Goal: Obtain resource: Download file/media

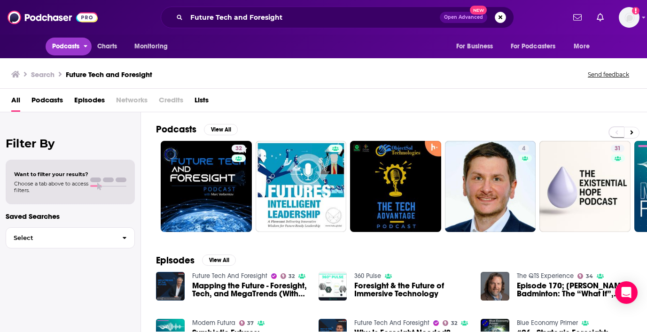
click at [70, 39] on button "Podcasts" at bounding box center [69, 47] width 47 height 18
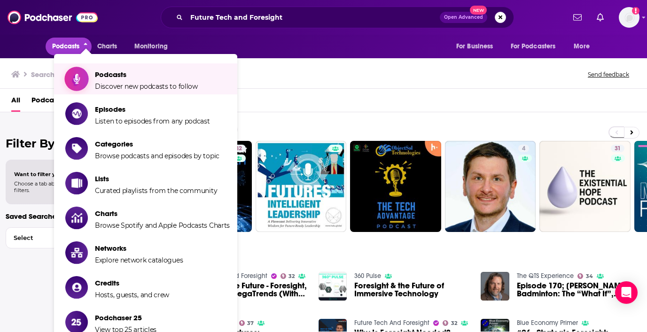
click at [116, 83] on span "Discover new podcasts to follow" at bounding box center [146, 86] width 103 height 8
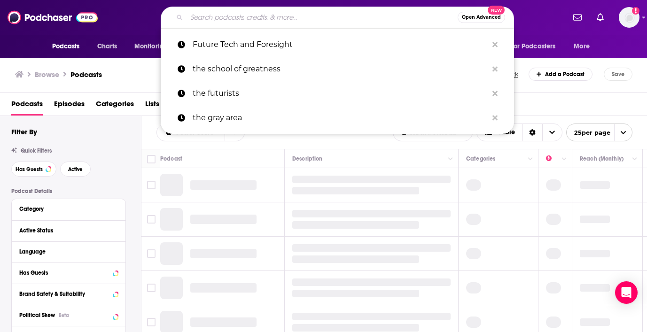
click at [247, 20] on input "Search podcasts, credits, & more..." at bounding box center [322, 17] width 271 height 15
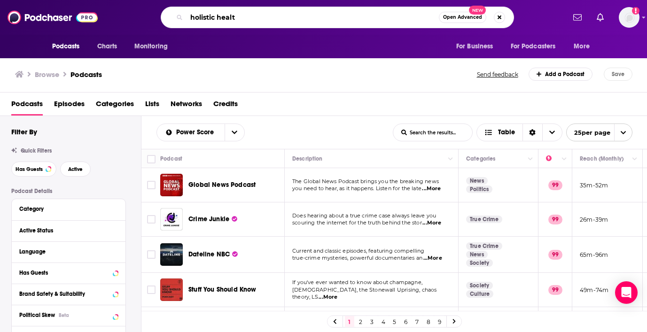
type input "holistic health"
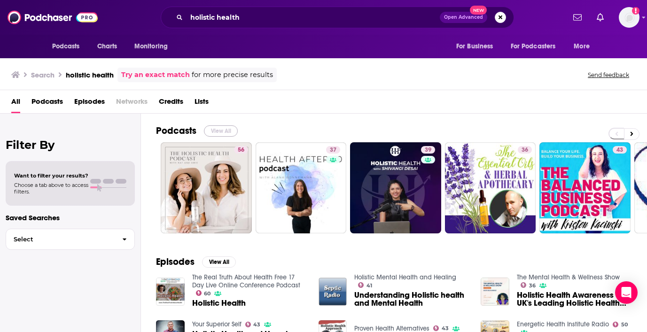
click at [216, 128] on button "View All" at bounding box center [221, 130] width 34 height 11
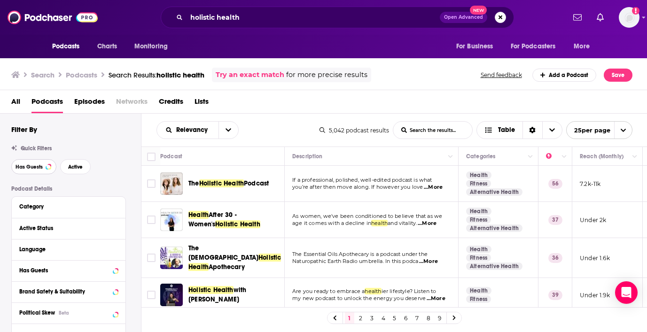
click at [39, 164] on button "Has Guests" at bounding box center [33, 166] width 45 height 15
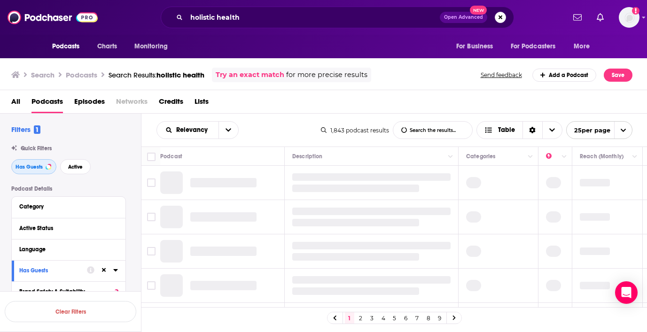
scroll to position [49, 0]
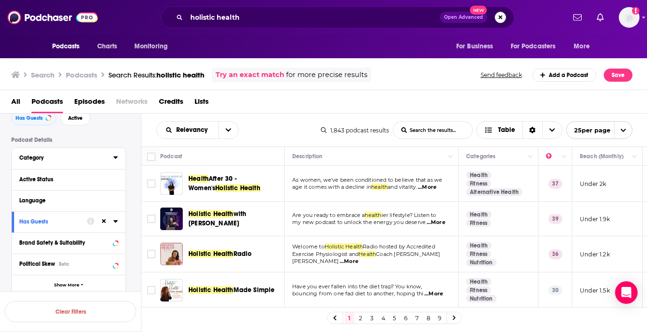
click at [57, 159] on div "Category" at bounding box center [63, 158] width 88 height 7
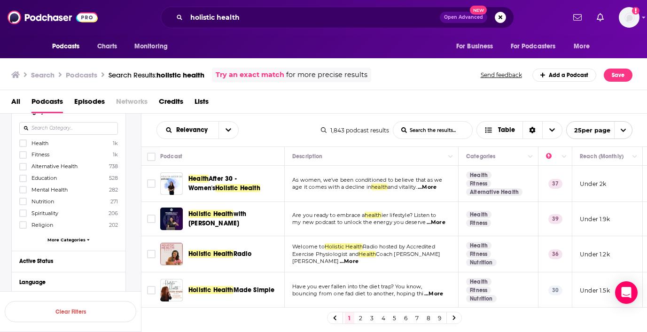
scroll to position [95, 0]
click at [23, 144] on icon at bounding box center [23, 143] width 6 height 6
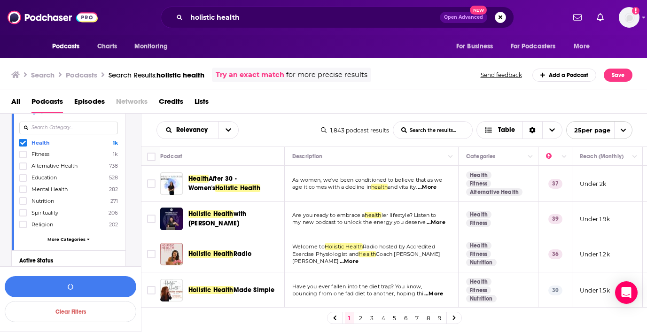
click at [25, 157] on icon at bounding box center [23, 155] width 6 height 6
click at [25, 165] on icon at bounding box center [23, 166] width 6 height 4
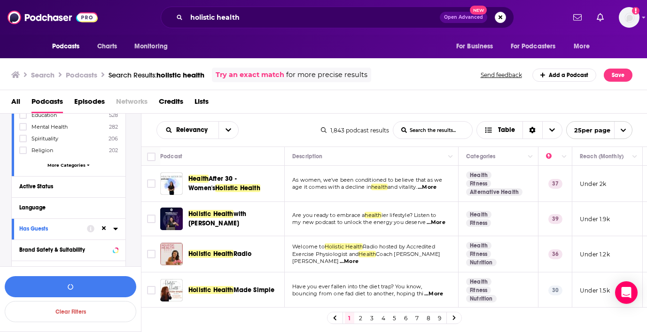
scroll to position [172, 0]
click at [54, 181] on div "Active Status" at bounding box center [56, 184] width 75 height 7
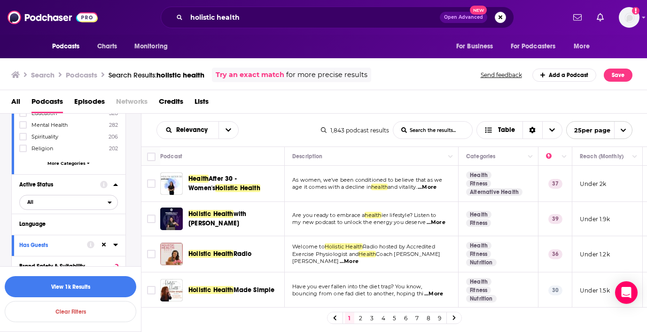
click at [43, 204] on span "All" at bounding box center [64, 202] width 88 height 12
click at [38, 231] on span "Active" at bounding box center [49, 233] width 50 height 5
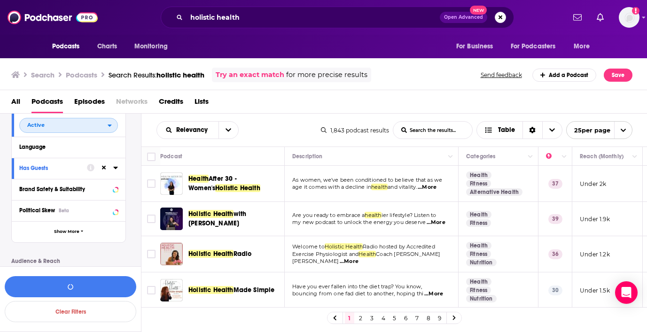
scroll to position [251, 0]
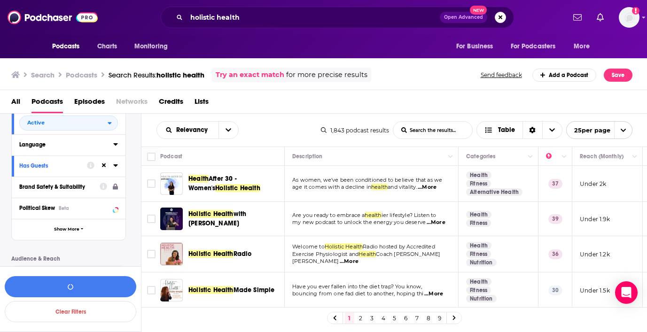
click at [94, 144] on div "Language" at bounding box center [63, 144] width 88 height 7
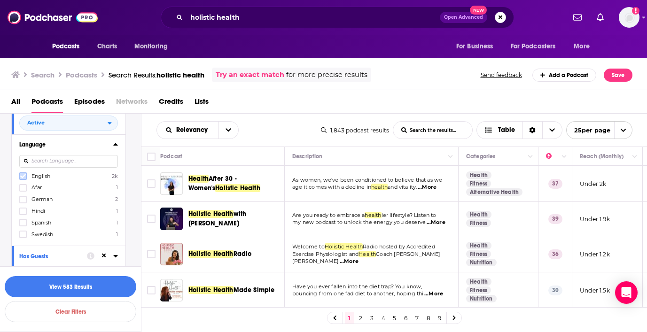
click at [19, 174] on label at bounding box center [23, 176] width 8 height 8
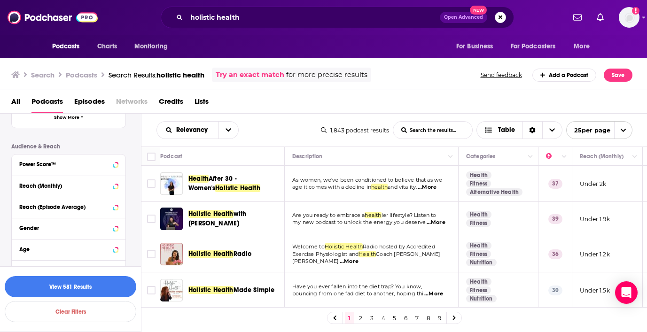
scroll to position [462, 0]
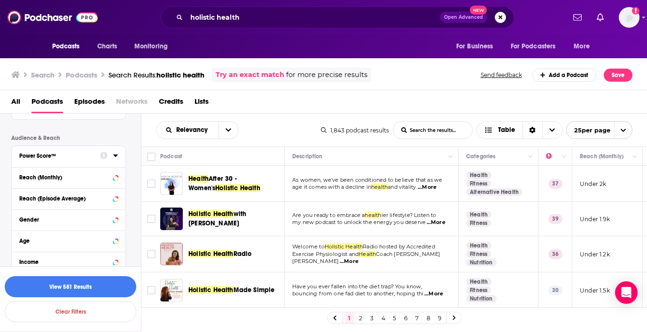
click at [116, 156] on icon at bounding box center [115, 156] width 4 height 2
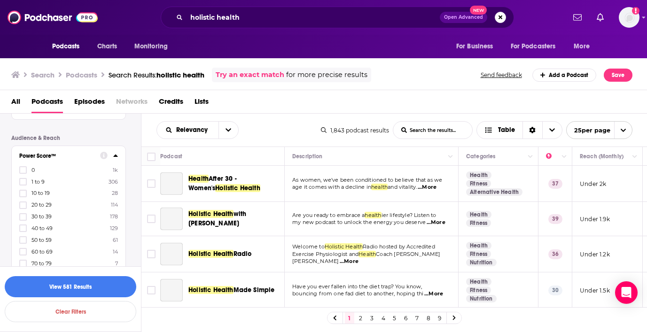
scroll to position [485, 0]
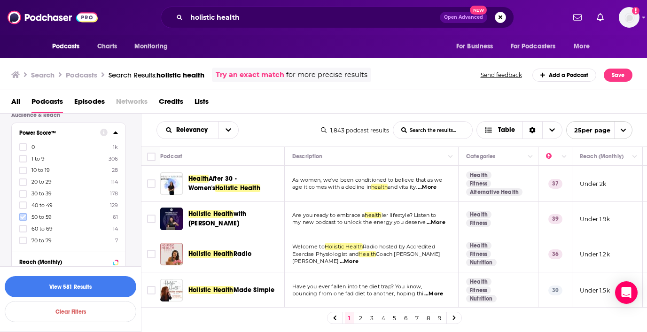
click at [23, 216] on icon at bounding box center [23, 217] width 6 height 4
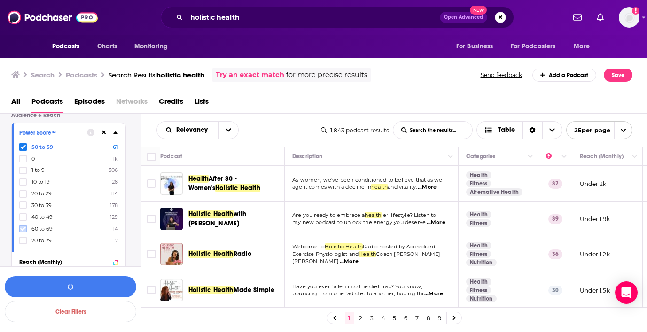
click at [24, 229] on label at bounding box center [23, 229] width 8 height 8
click at [24, 238] on icon at bounding box center [23, 240] width 6 height 4
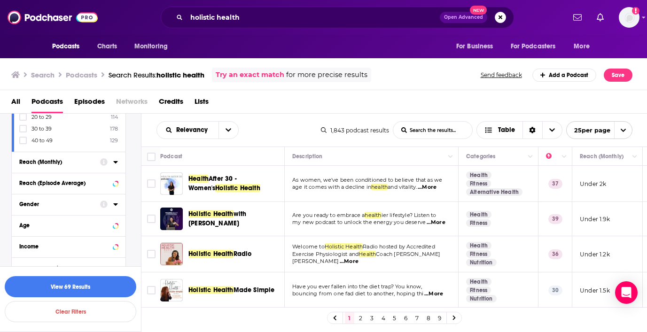
scroll to position [602, 0]
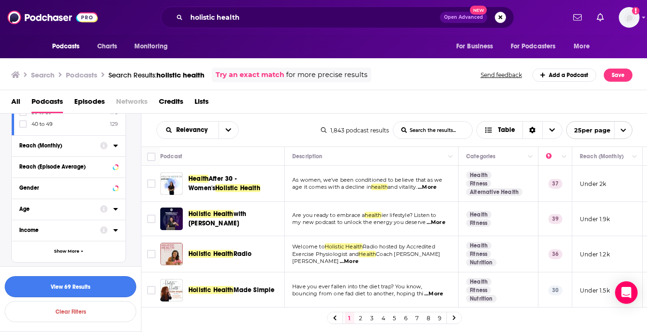
click at [71, 288] on button "View 69 Results" at bounding box center [71, 286] width 132 height 21
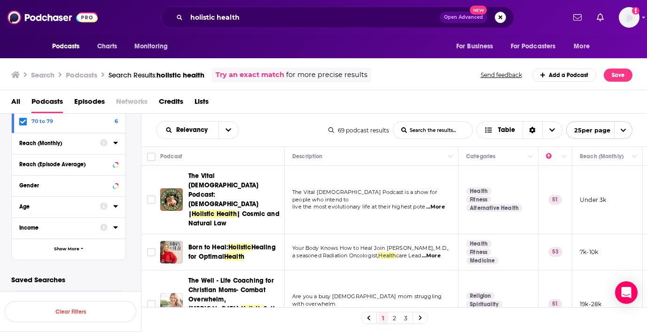
click at [436, 203] on span "...More" at bounding box center [435, 207] width 19 height 8
click at [286, 116] on div "Relevancy List Search Input Search the results... Table 69 podcast results List…" at bounding box center [394, 130] width 506 height 33
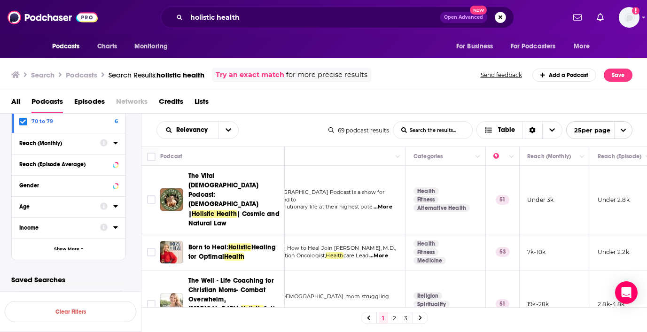
scroll to position [0, 53]
click at [153, 248] on input "Toggle select row" at bounding box center [151, 252] width 8 height 8
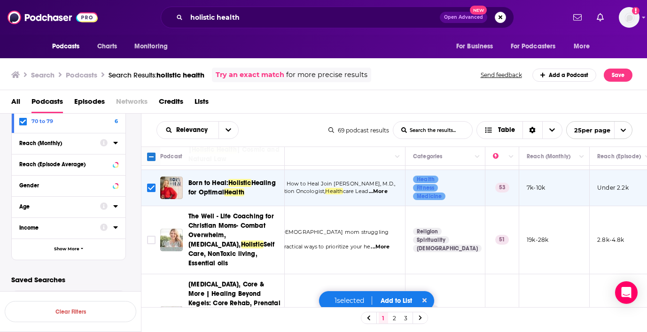
scroll to position [71, 53]
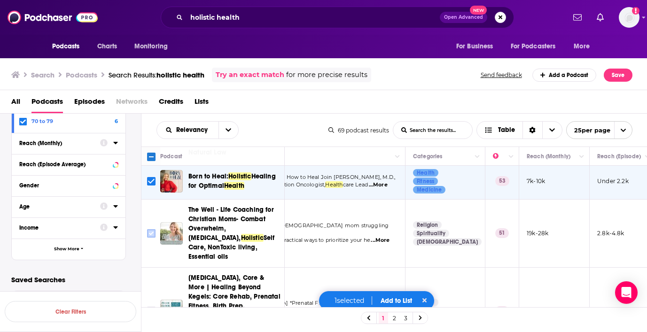
click at [149, 229] on input "Toggle select row" at bounding box center [151, 233] width 8 height 8
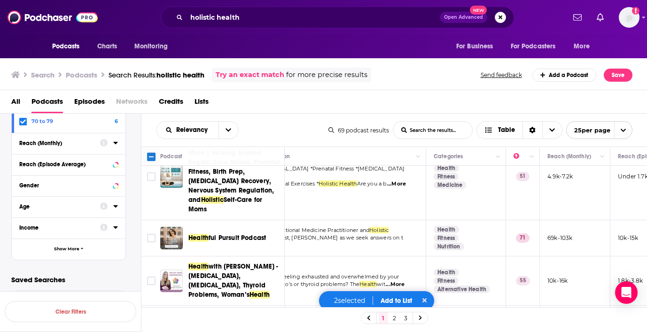
scroll to position [205, 0]
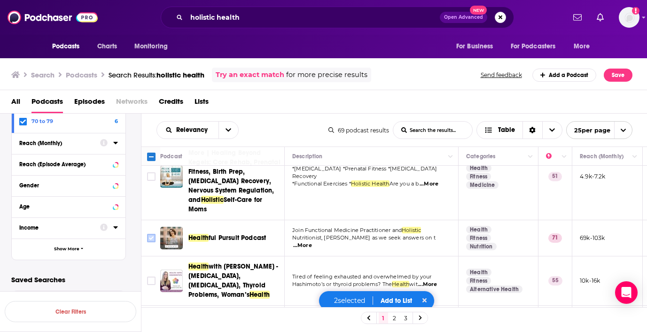
click at [152, 234] on input "Toggle select row" at bounding box center [151, 238] width 8 height 8
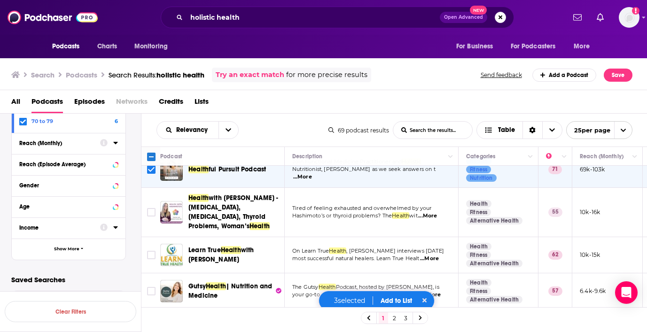
scroll to position [277, 0]
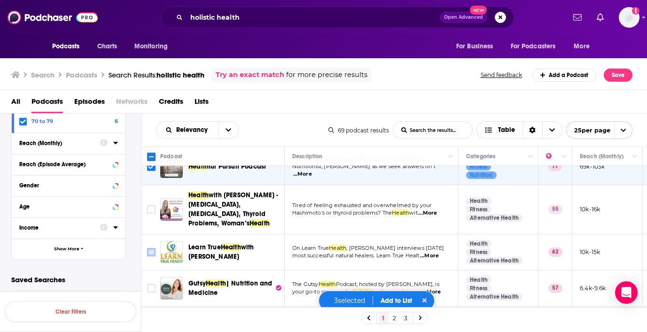
click at [150, 248] on input "Toggle select row" at bounding box center [151, 252] width 8 height 8
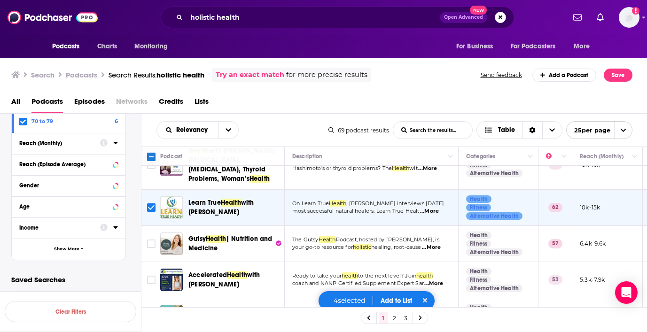
scroll to position [322, 0]
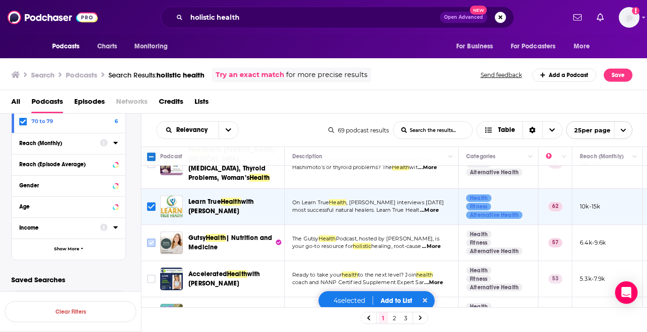
click at [151, 239] on input "Toggle select row" at bounding box center [151, 243] width 8 height 8
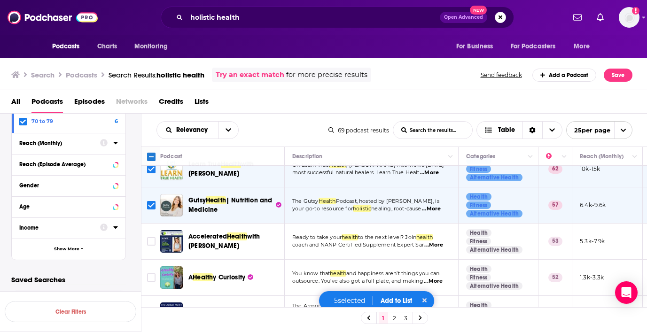
scroll to position [360, 0]
click at [440, 241] on span "...More" at bounding box center [433, 245] width 19 height 8
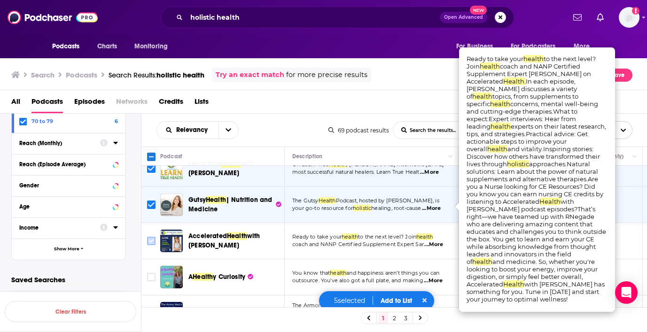
click at [152, 237] on input "Toggle select row" at bounding box center [151, 241] width 8 height 8
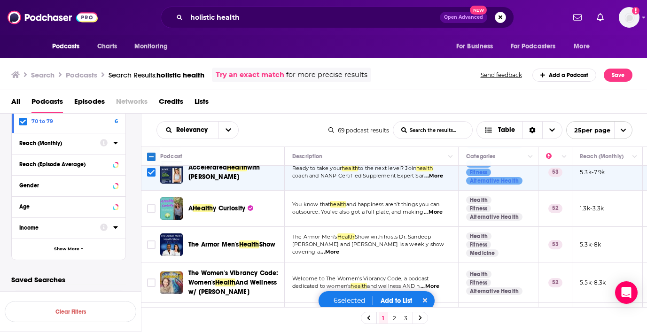
scroll to position [445, 0]
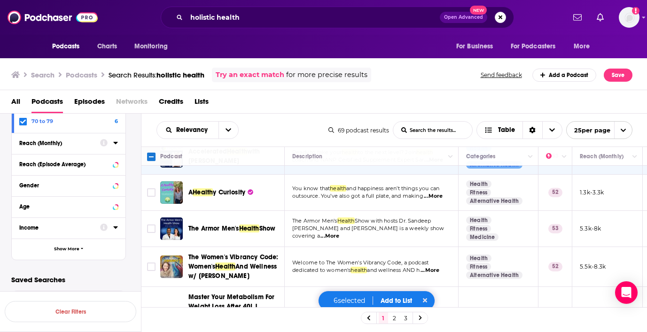
click at [339, 233] on span "...More" at bounding box center [330, 237] width 19 height 8
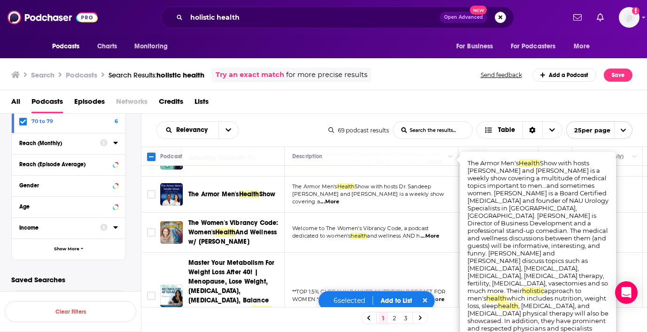
scroll to position [480, 0]
click at [434, 232] on span "...More" at bounding box center [430, 236] width 19 height 8
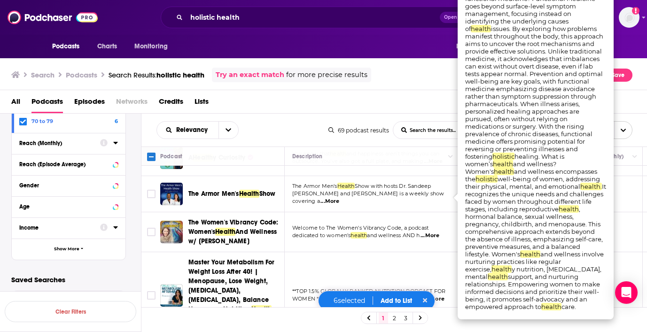
click at [369, 98] on div "All Podcasts Episodes Networks Credits Lists" at bounding box center [325, 103] width 629 height 19
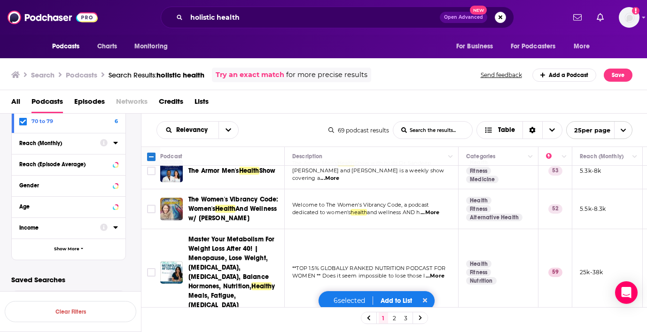
scroll to position [503, 0]
click at [438, 272] on span "...More" at bounding box center [435, 276] width 19 height 8
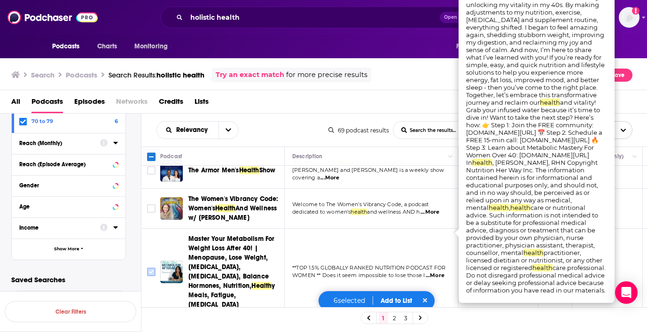
click at [147, 268] on input "Toggle select row" at bounding box center [151, 272] width 8 height 8
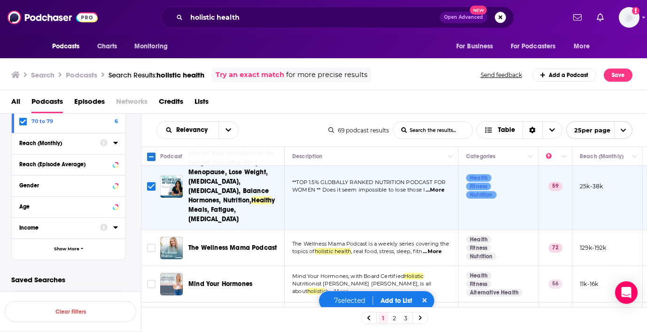
scroll to position [589, 0]
click at [152, 243] on input "Toggle select row" at bounding box center [151, 247] width 8 height 8
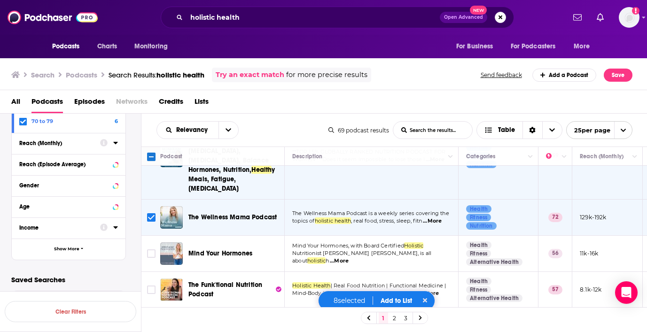
scroll to position [630, 0]
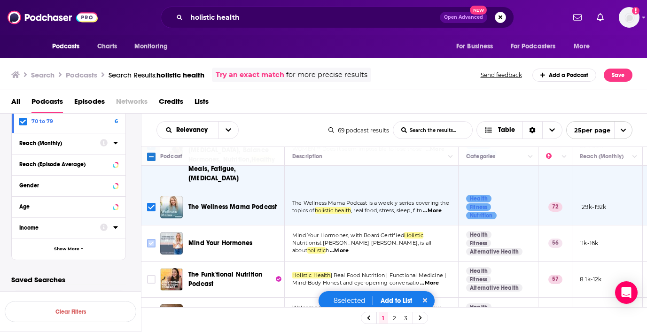
click at [149, 239] on input "Toggle select row" at bounding box center [151, 243] width 8 height 8
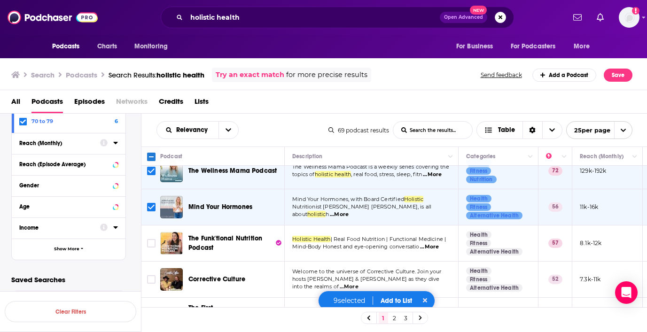
scroll to position [667, 0]
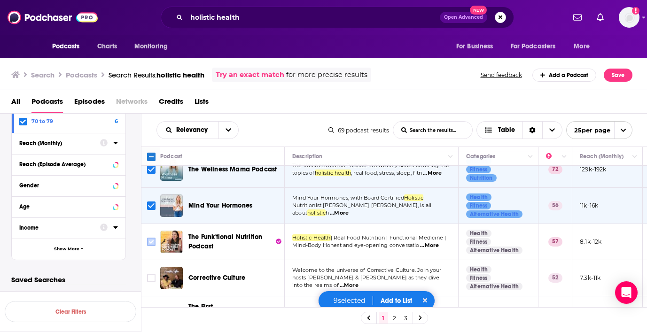
click at [149, 238] on input "Toggle select row" at bounding box center [151, 242] width 8 height 8
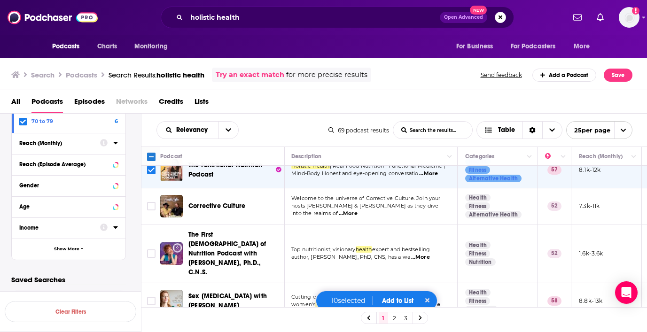
scroll to position [740, 1]
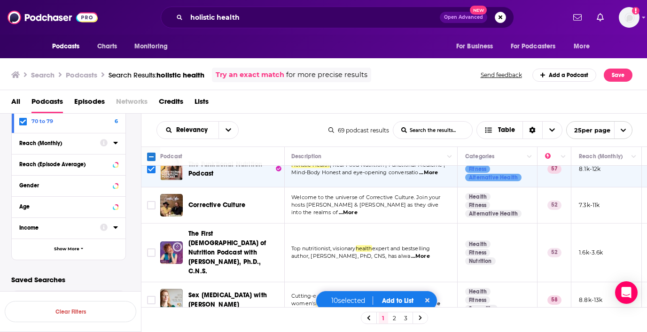
click at [430, 253] on span "...More" at bounding box center [420, 257] width 19 height 8
click at [153, 249] on input "Toggle select row" at bounding box center [151, 253] width 8 height 8
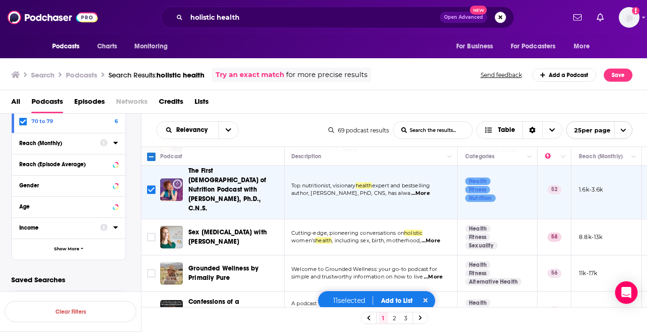
scroll to position [805, 1]
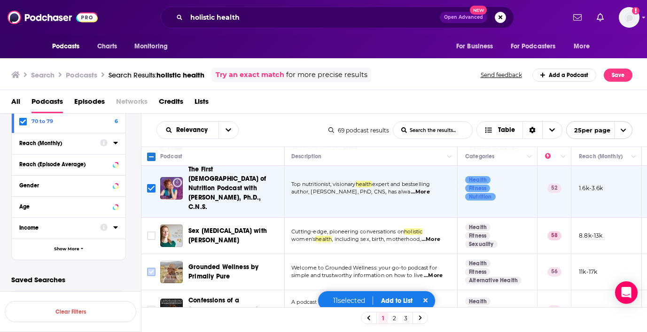
click at [147, 268] on input "Toggle select row" at bounding box center [151, 272] width 8 height 8
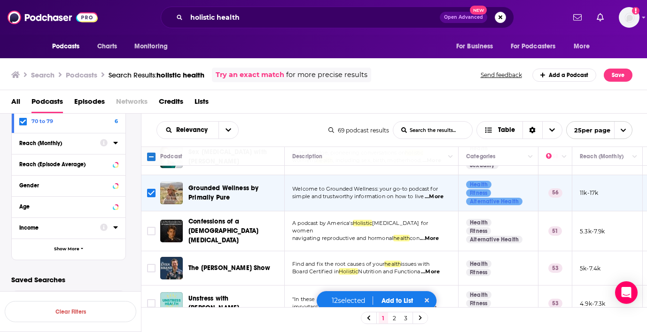
scroll to position [884, 0]
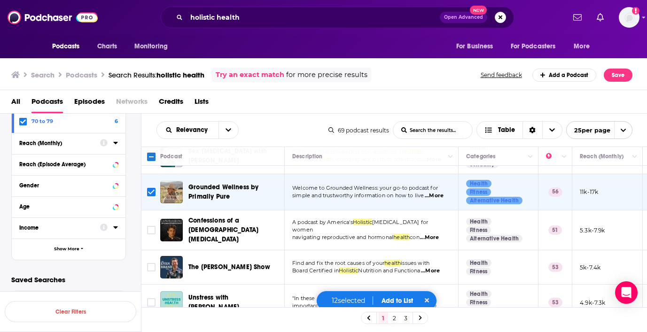
click at [446, 267] on p "Board Certified in Holistic Nutrition and Functiona ...More" at bounding box center [371, 271] width 158 height 8
click at [439, 267] on span "...More" at bounding box center [430, 271] width 19 height 8
click at [152, 263] on input "Toggle select row" at bounding box center [151, 267] width 8 height 8
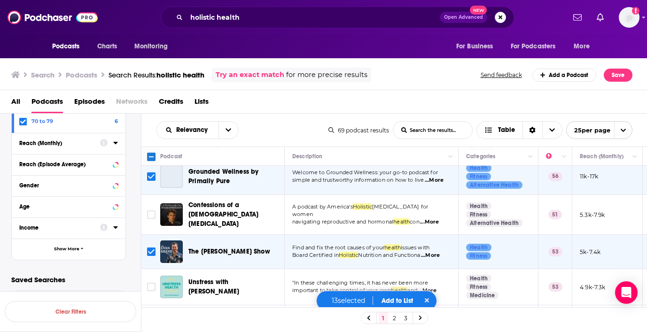
scroll to position [900, 0]
click at [435, 287] on span "...More" at bounding box center [426, 291] width 19 height 8
click at [266, 96] on div "All Podcasts Episodes Networks Credits Lists" at bounding box center [325, 103] width 629 height 19
click at [154, 283] on input "Toggle select row" at bounding box center [151, 287] width 8 height 8
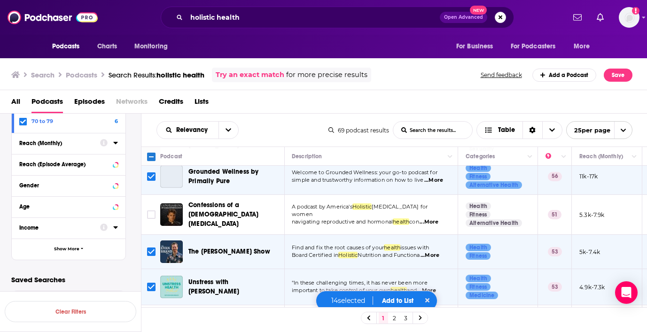
click at [395, 318] on link "2" at bounding box center [394, 318] width 9 height 11
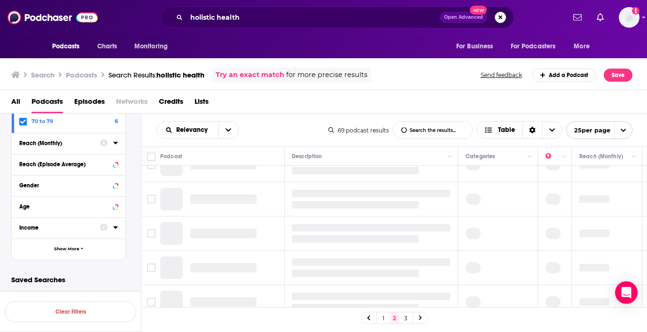
scroll to position [0, 0]
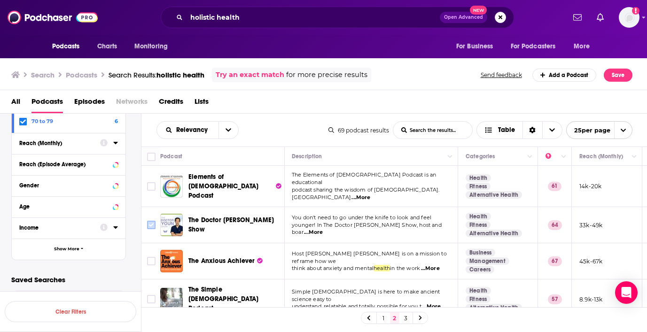
click at [151, 221] on input "Toggle select row" at bounding box center [151, 225] width 8 height 8
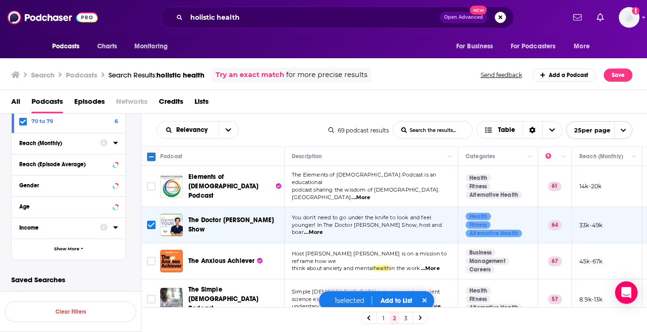
click at [370, 194] on span "...More" at bounding box center [361, 198] width 19 height 8
click at [285, 126] on div "Relevancy List Search Input Search the results... Table" at bounding box center [243, 130] width 172 height 18
click at [153, 183] on input "Toggle select row" at bounding box center [151, 186] width 8 height 8
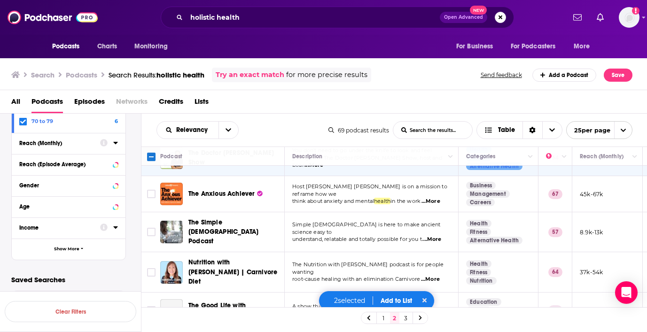
scroll to position [75, 0]
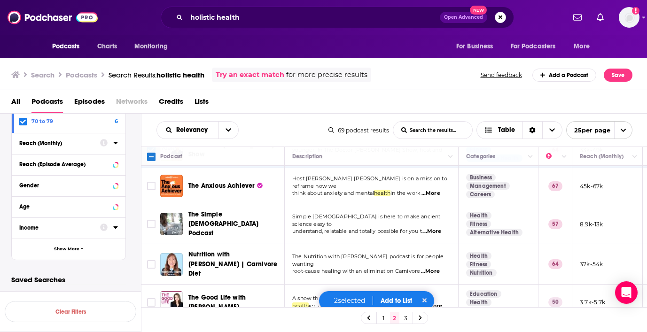
click at [438, 228] on span "...More" at bounding box center [432, 232] width 19 height 8
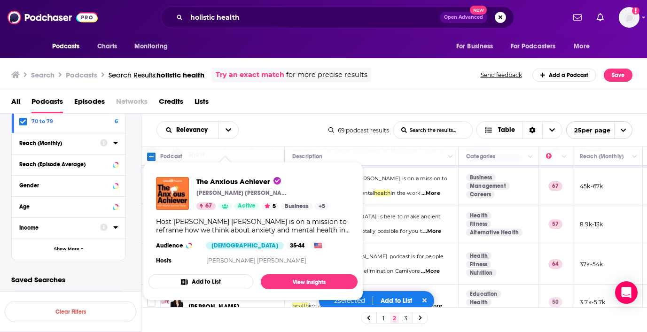
click at [293, 111] on div "All Podcasts Episodes Networks Credits Lists" at bounding box center [325, 103] width 629 height 19
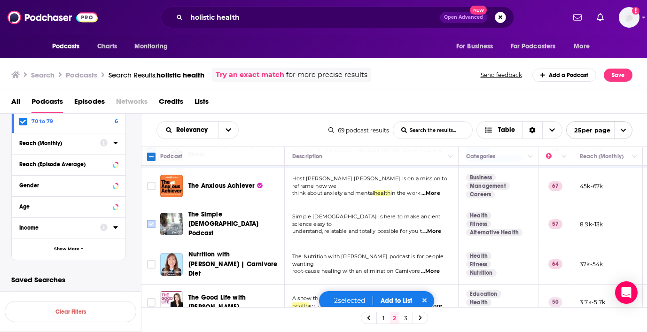
click at [149, 220] on input "Toggle select row" at bounding box center [151, 224] width 8 height 8
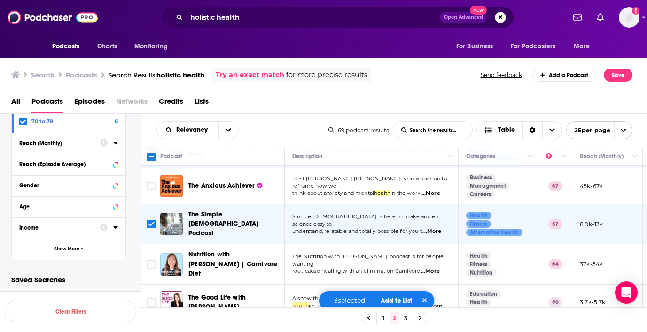
scroll to position [175, 0]
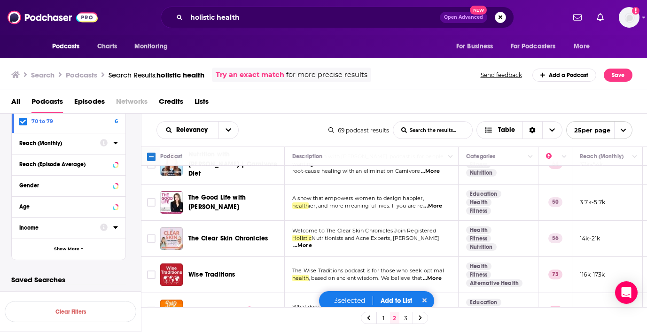
click at [431, 203] on span "...More" at bounding box center [432, 207] width 19 height 8
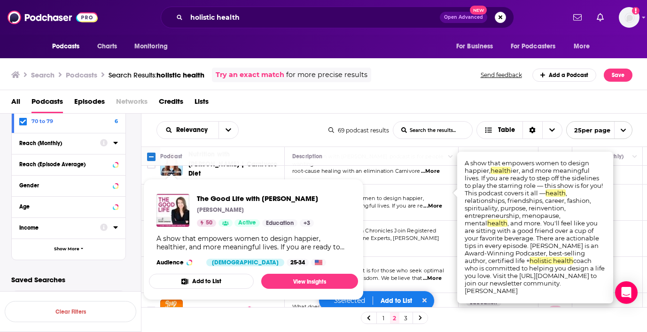
click at [305, 125] on div "Relevancy List Search Input Search the results... Table" at bounding box center [243, 130] width 172 height 18
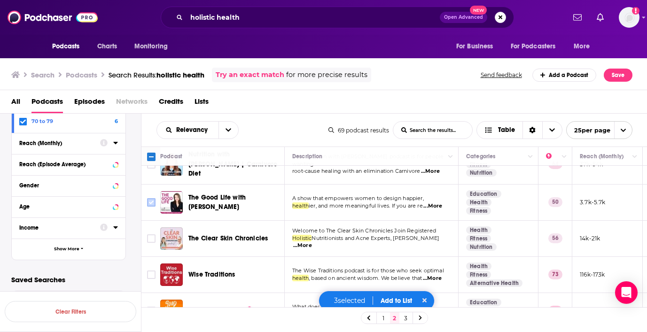
click at [153, 198] on input "Toggle select row" at bounding box center [151, 202] width 8 height 8
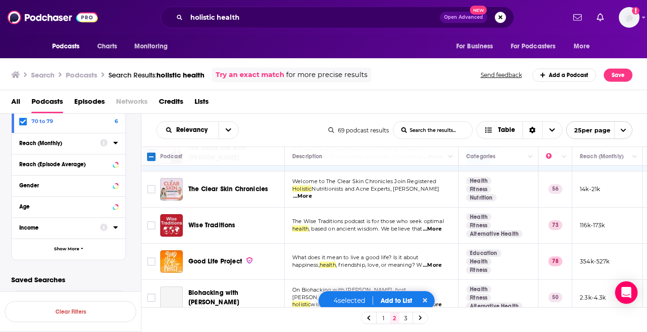
scroll to position [225, 0]
click at [150, 221] on input "Toggle select row" at bounding box center [151, 225] width 8 height 8
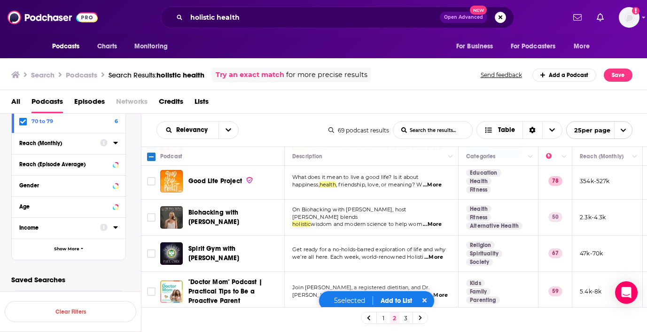
scroll to position [305, 0]
click at [150, 213] on input "Toggle select row" at bounding box center [151, 217] width 8 height 8
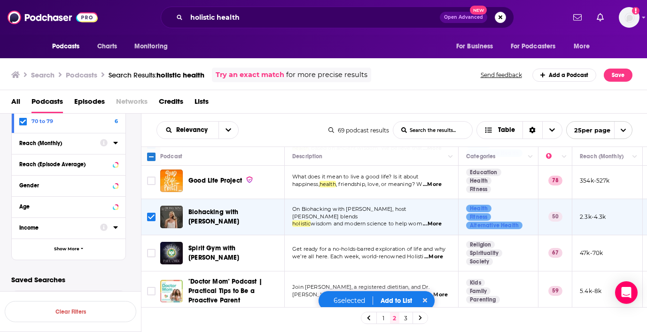
click at [431, 253] on span "...More" at bounding box center [433, 257] width 19 height 8
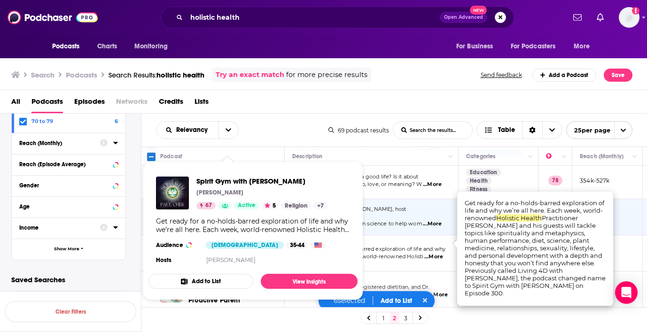
click at [282, 102] on div "All Podcasts Episodes Networks Credits Lists" at bounding box center [325, 103] width 629 height 19
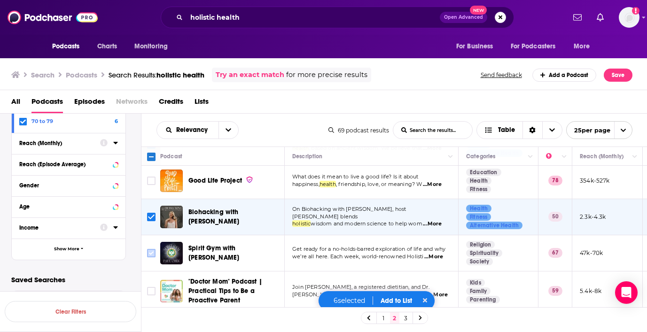
click at [151, 249] on input "Toggle select row" at bounding box center [151, 253] width 8 height 8
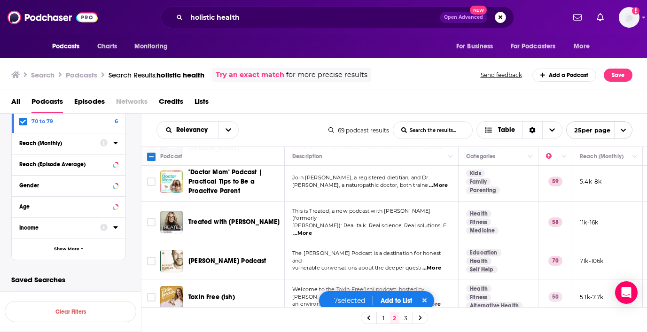
scroll to position [416, 0]
click at [312, 229] on span "...More" at bounding box center [302, 233] width 19 height 8
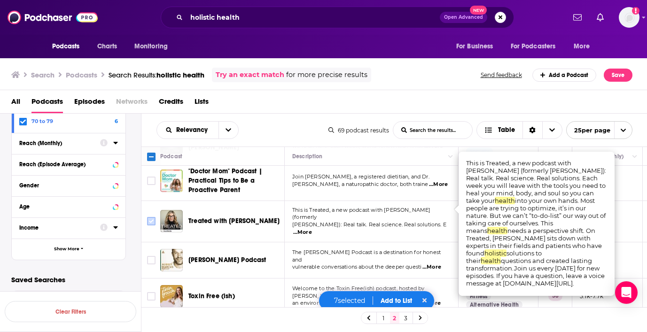
click at [150, 217] on input "Toggle select row" at bounding box center [151, 221] width 8 height 8
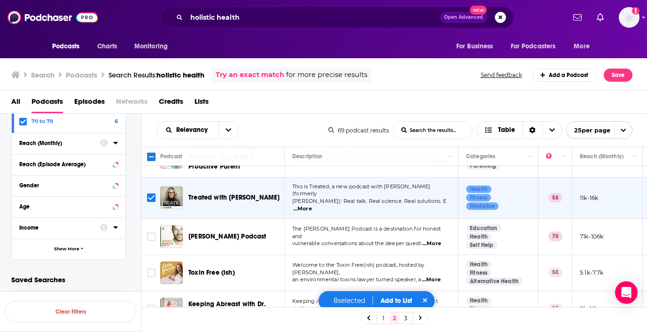
scroll to position [441, 0]
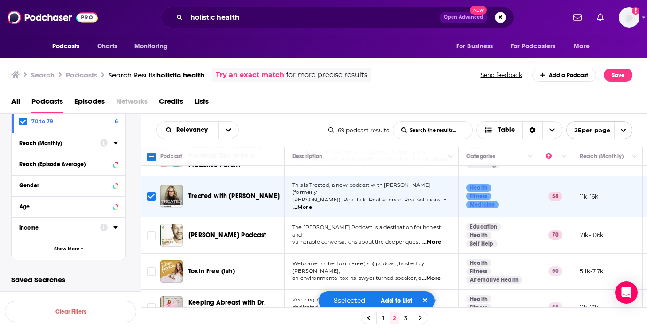
click at [435, 239] on span "...More" at bounding box center [432, 243] width 19 height 8
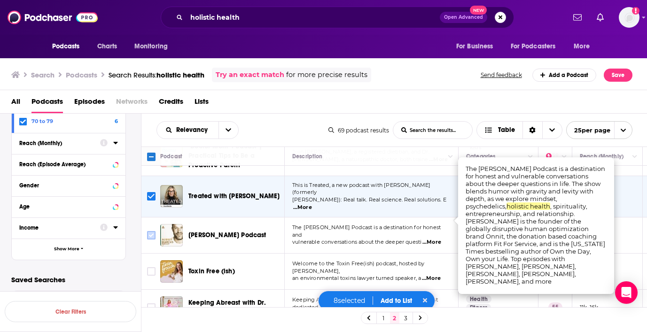
click at [149, 231] on input "Toggle select row" at bounding box center [151, 235] width 8 height 8
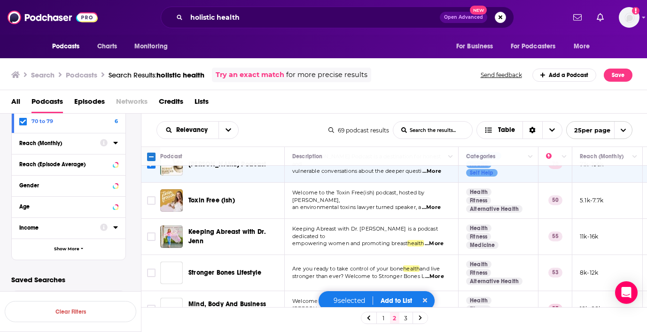
scroll to position [513, 0]
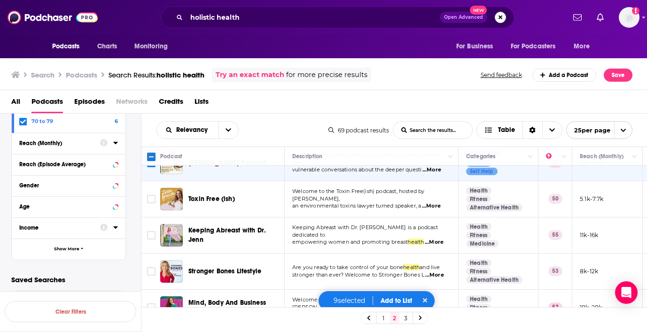
click at [439, 203] on span "...More" at bounding box center [431, 207] width 19 height 8
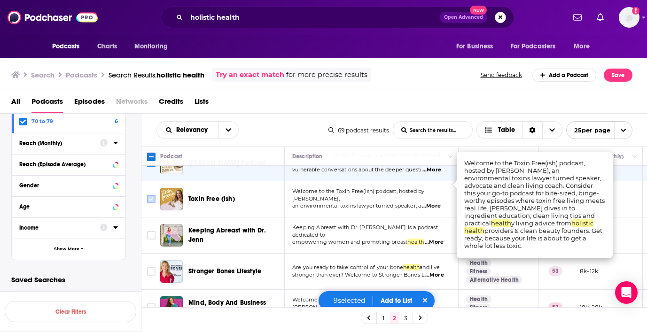
click at [150, 195] on input "Toggle select row" at bounding box center [151, 199] width 8 height 8
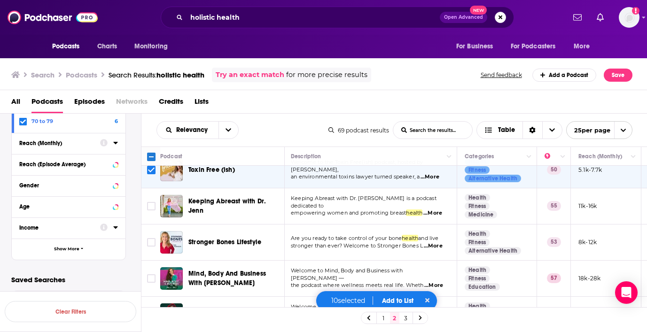
scroll to position [542, 4]
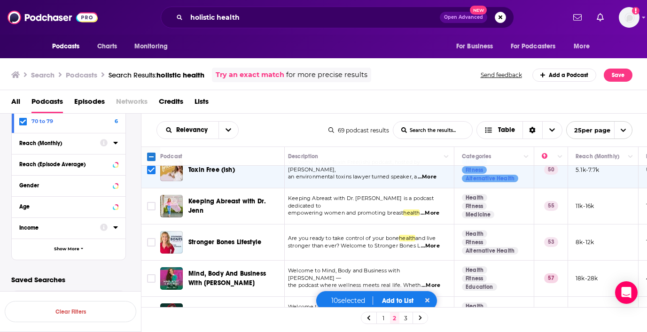
click at [434, 282] on span "...More" at bounding box center [431, 286] width 19 height 8
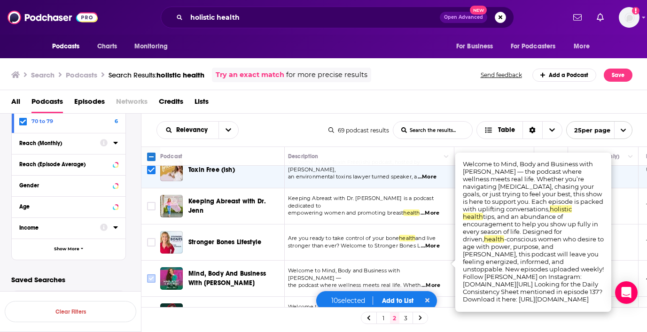
click at [150, 274] on input "Toggle select row" at bounding box center [151, 278] width 8 height 8
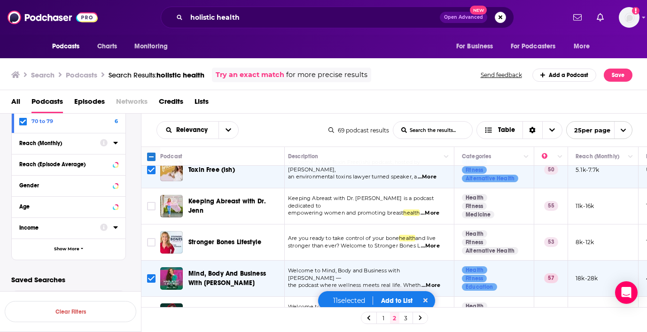
scroll to position [637, 4]
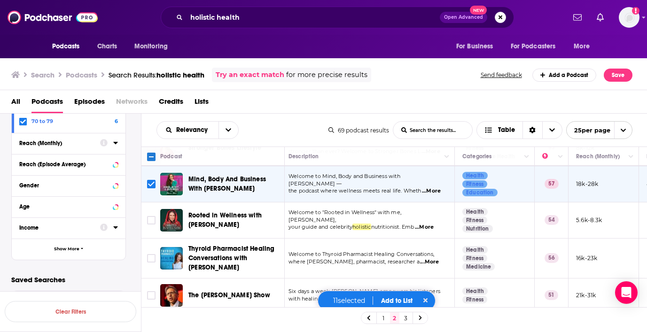
click at [432, 224] on span "...More" at bounding box center [424, 228] width 19 height 8
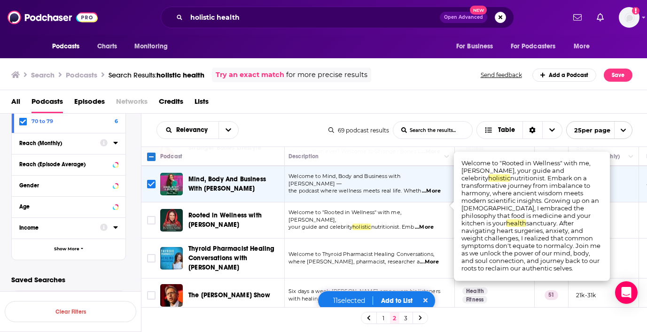
click at [270, 112] on div "All Podcasts Episodes Networks Credits Lists" at bounding box center [325, 103] width 629 height 19
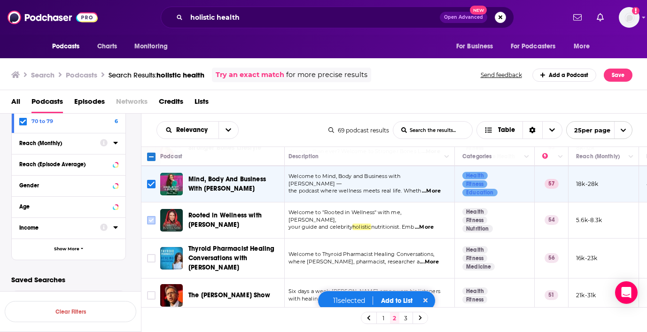
click at [151, 216] on input "Toggle select row" at bounding box center [151, 220] width 8 height 8
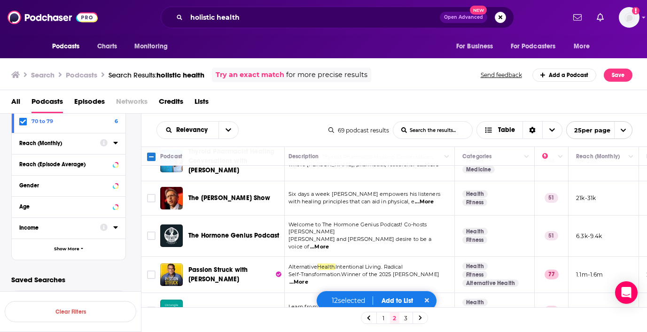
scroll to position [736, 4]
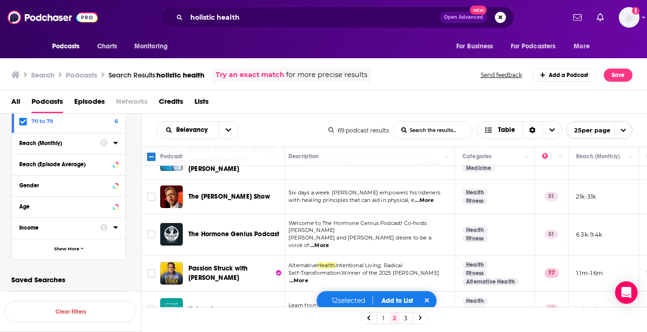
click at [434, 197] on span "...More" at bounding box center [424, 201] width 19 height 8
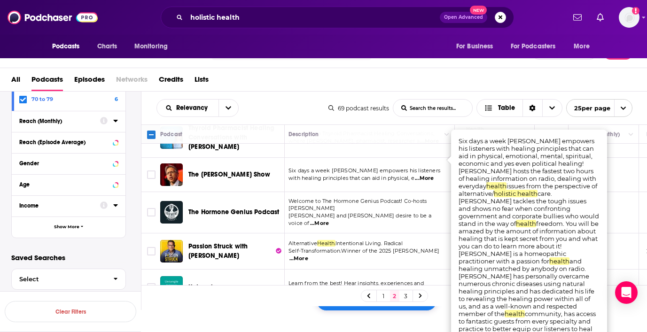
scroll to position [31, 0]
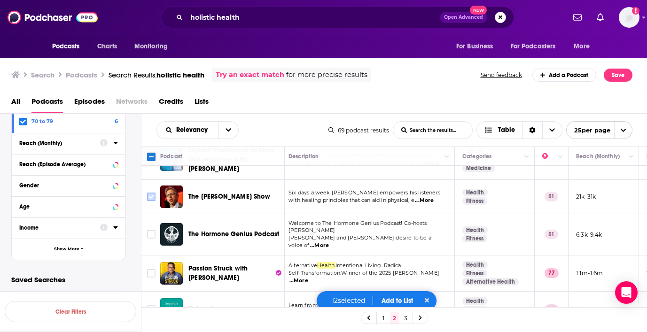
click at [152, 146] on div "Relevancy List Search Input Search the results... Table 69 podcast results List…" at bounding box center [394, 251] width 506 height 275
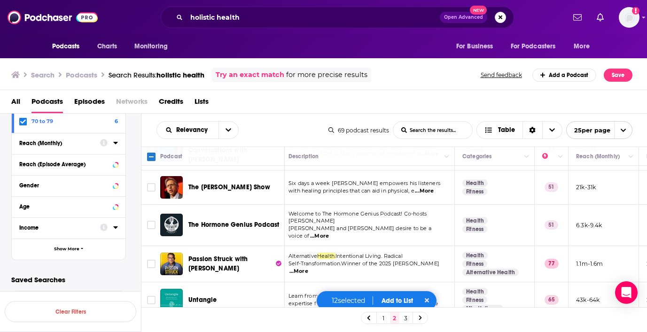
scroll to position [747, 4]
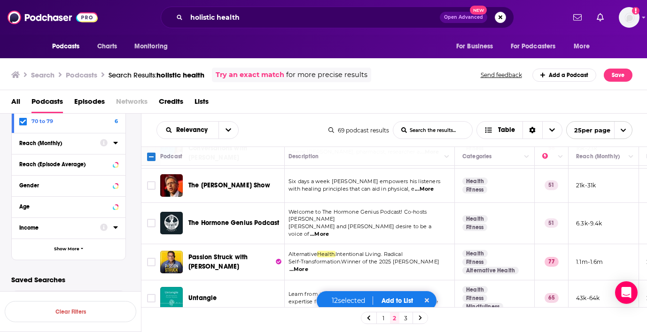
click at [329, 231] on span "...More" at bounding box center [319, 235] width 19 height 8
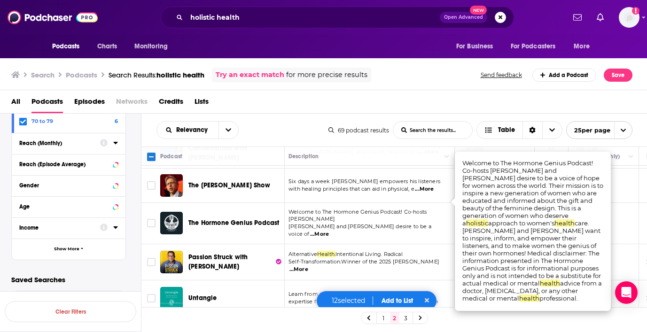
scroll to position [767, 4]
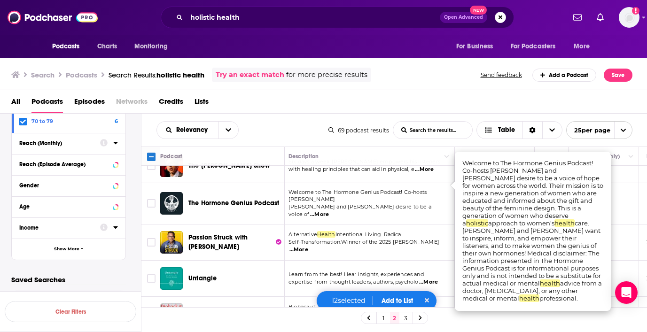
click at [308, 246] on span "...More" at bounding box center [299, 250] width 19 height 8
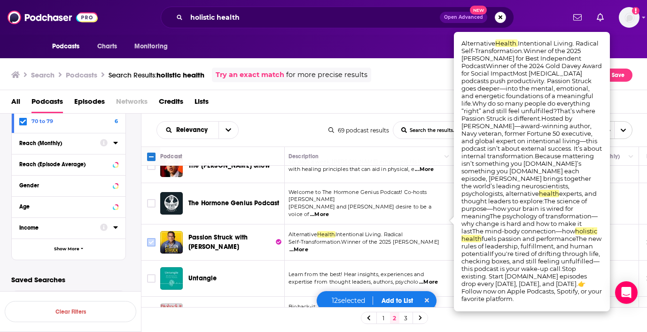
click at [148, 238] on input "Toggle select row" at bounding box center [151, 242] width 8 height 8
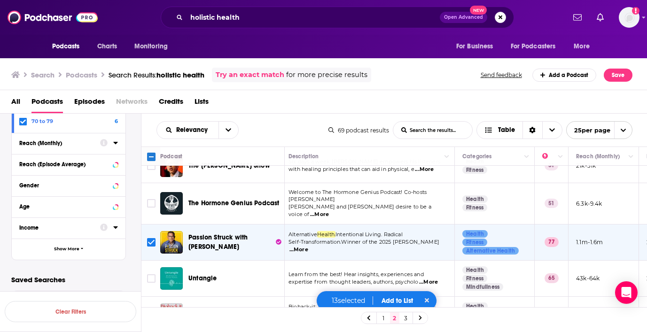
click at [428, 279] on span "...More" at bounding box center [428, 283] width 19 height 8
click at [149, 274] on input "Toggle select row" at bounding box center [151, 278] width 8 height 8
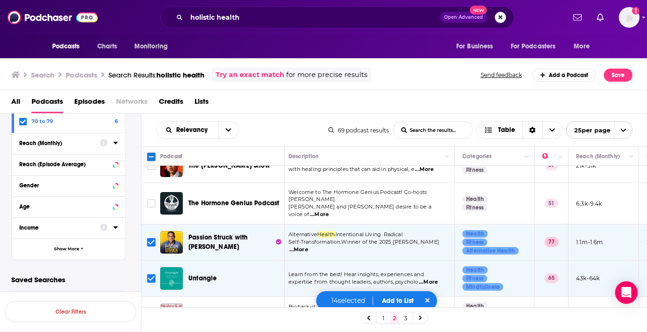
click at [405, 299] on button "Add to List" at bounding box center [398, 301] width 47 height 8
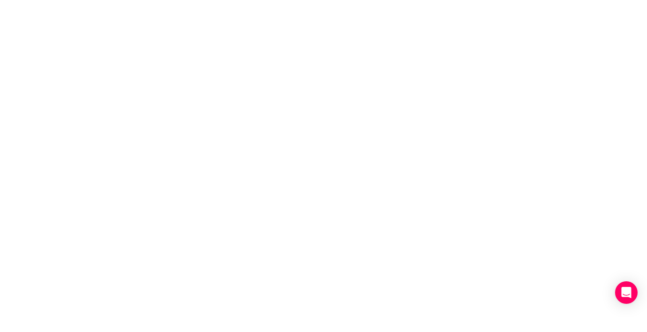
click at [311, 81] on body "Privacy Preference Centre Your Privacy Strictly Necessary Cookies Functional Co…" at bounding box center [323, 166] width 647 height 332
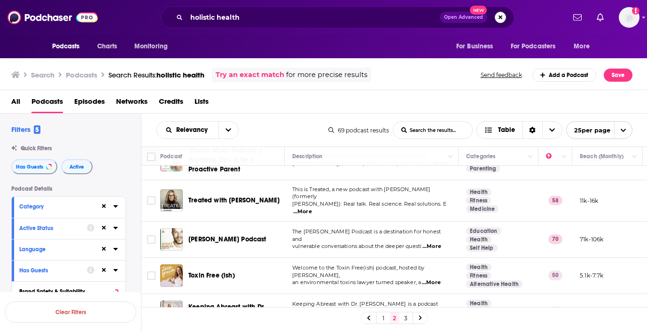
scroll to position [767, 0]
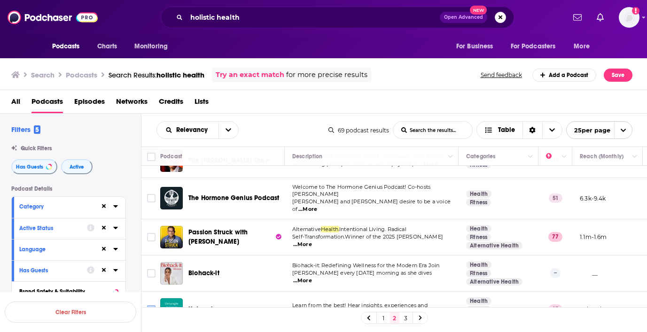
click at [151, 305] on input "Toggle select row" at bounding box center [151, 309] width 8 height 8
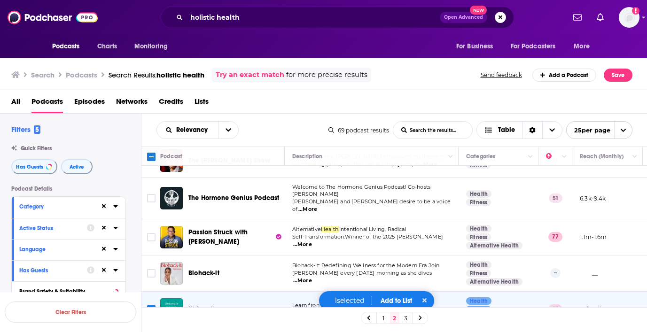
scroll to position [735, 0]
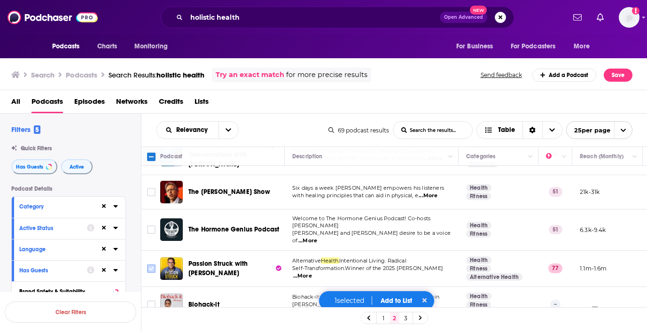
click at [150, 265] on input "Toggle select row" at bounding box center [151, 269] width 8 height 8
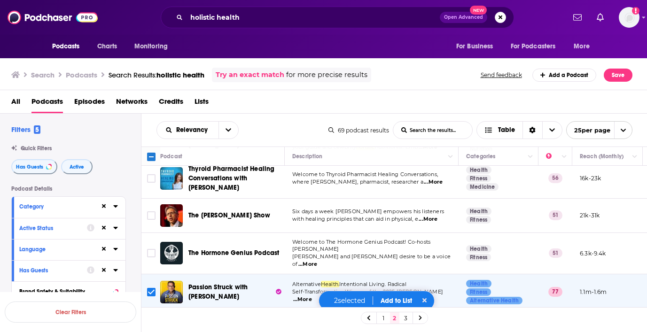
scroll to position [693, 0]
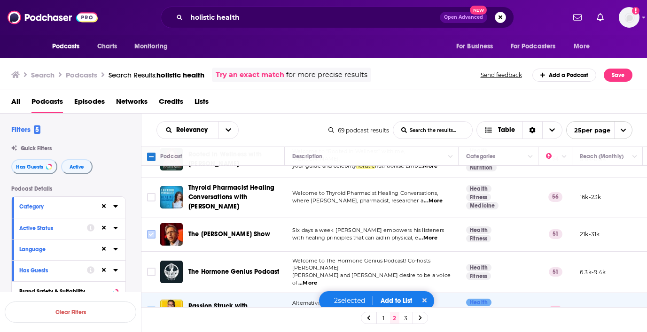
click at [150, 230] on input "Toggle select row" at bounding box center [151, 234] width 8 height 8
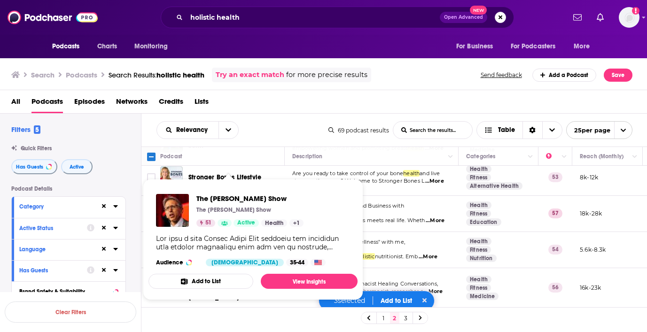
scroll to position [595, 0]
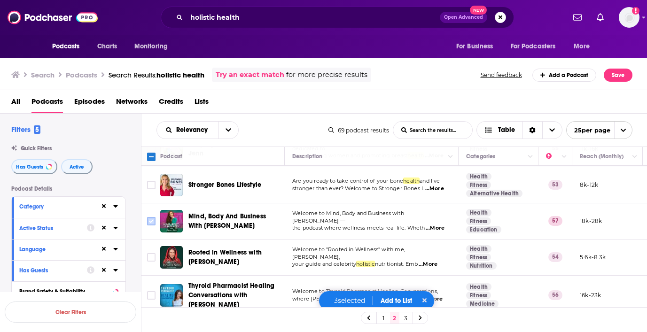
click at [151, 217] on input "Toggle select row" at bounding box center [151, 221] width 8 height 8
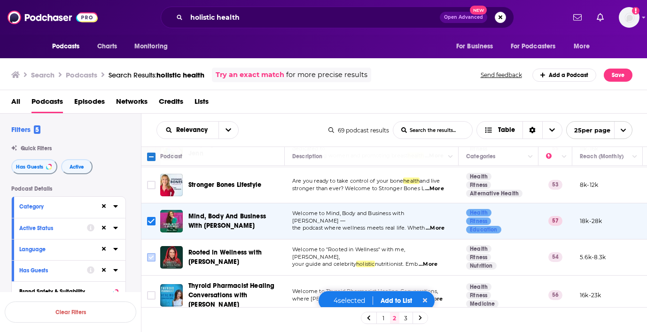
click at [152, 253] on input "Toggle select row" at bounding box center [151, 257] width 8 height 8
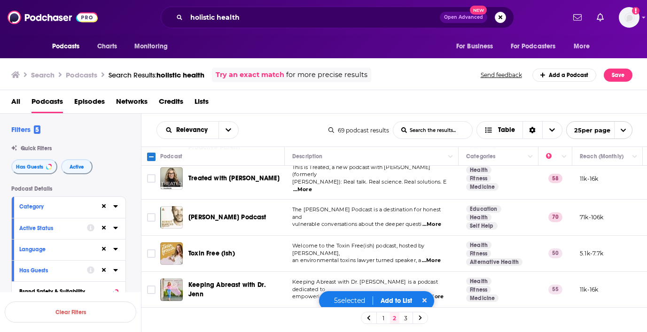
scroll to position [453, 0]
click at [150, 250] on input "Toggle select row" at bounding box center [151, 254] width 8 height 8
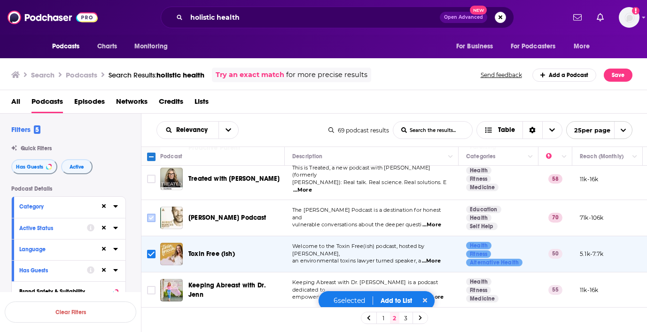
click at [153, 214] on input "Toggle select row" at bounding box center [151, 218] width 8 height 8
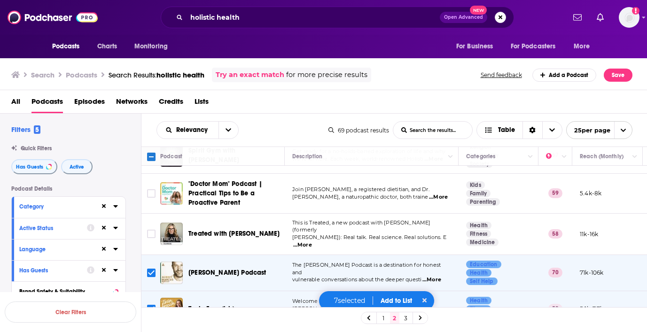
scroll to position [393, 0]
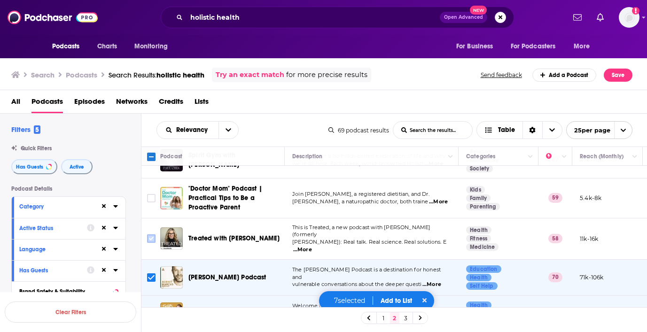
click at [150, 235] on input "Toggle select row" at bounding box center [151, 239] width 8 height 8
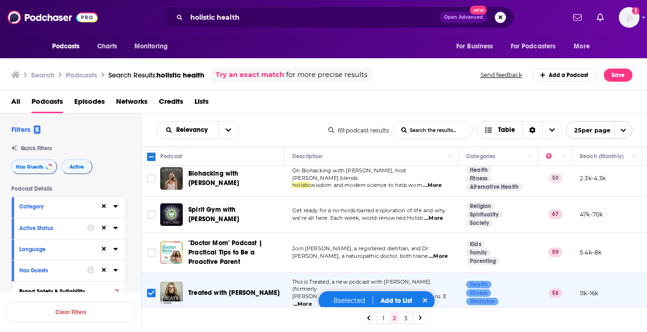
scroll to position [319, 0]
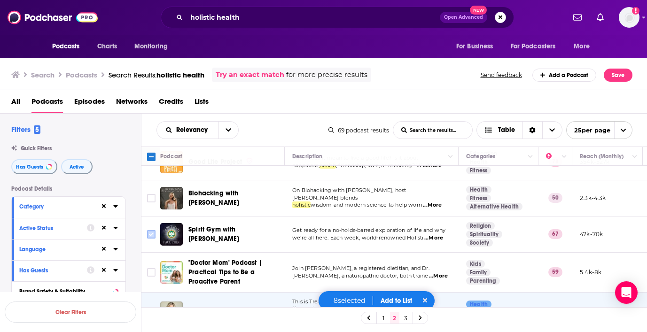
click at [148, 230] on input "Toggle select row" at bounding box center [151, 234] width 8 height 8
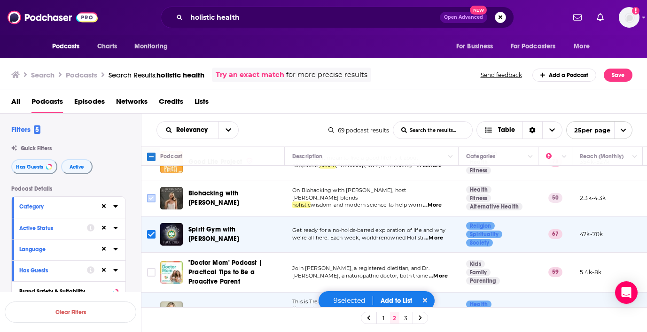
click at [151, 194] on input "Toggle select row" at bounding box center [151, 198] width 8 height 8
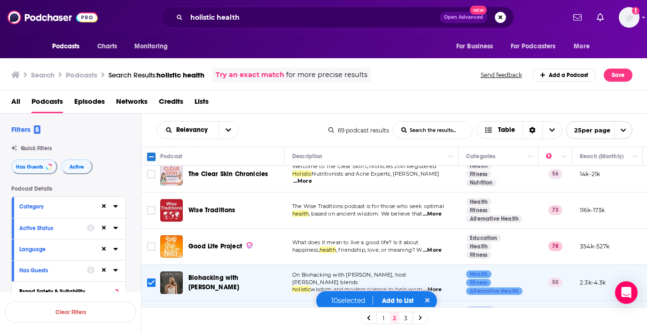
scroll to position [205, 0]
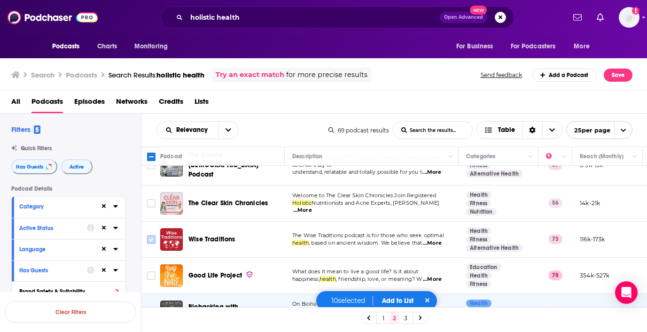
click at [150, 235] on input "Toggle select row" at bounding box center [151, 239] width 8 height 8
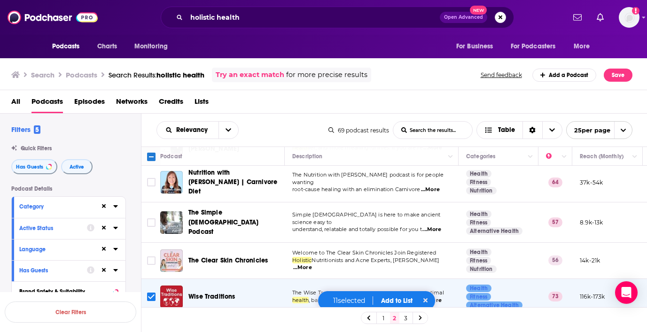
scroll to position [147, 0]
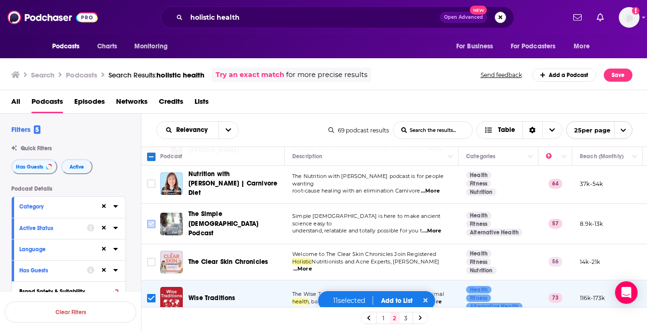
click at [149, 220] on input "Toggle select row" at bounding box center [151, 224] width 8 height 8
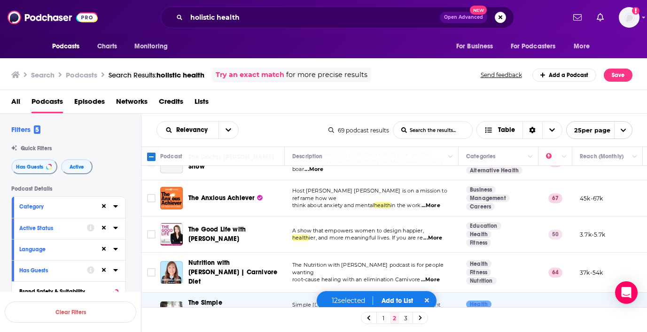
scroll to position [56, 0]
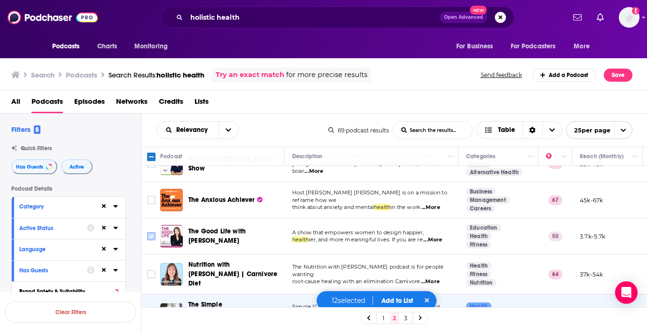
click at [152, 236] on input "Toggle select row" at bounding box center [151, 236] width 8 height 8
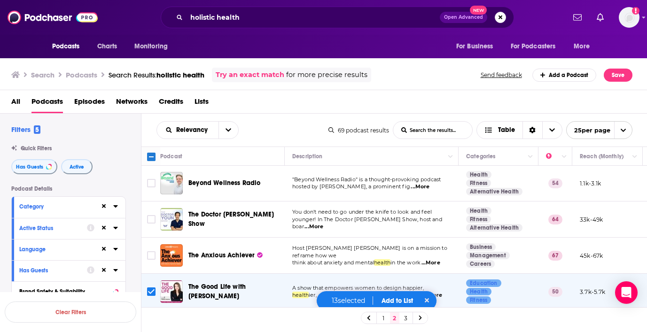
scroll to position [0, 0]
click at [150, 218] on input "Toggle select row" at bounding box center [151, 220] width 8 height 8
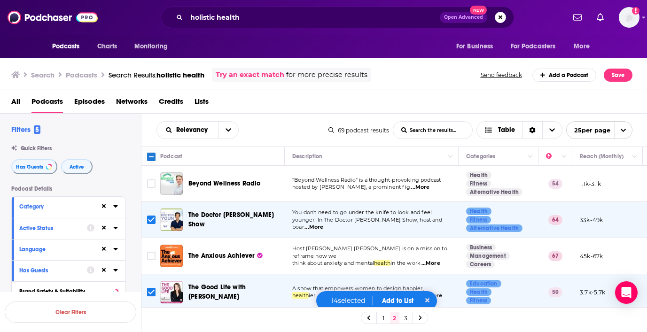
click at [397, 302] on button "Add to List" at bounding box center [398, 301] width 47 height 8
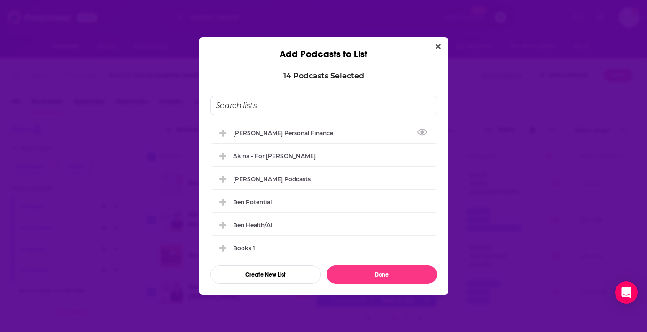
click at [250, 102] on input "Add Podcast To List" at bounding box center [324, 105] width 227 height 19
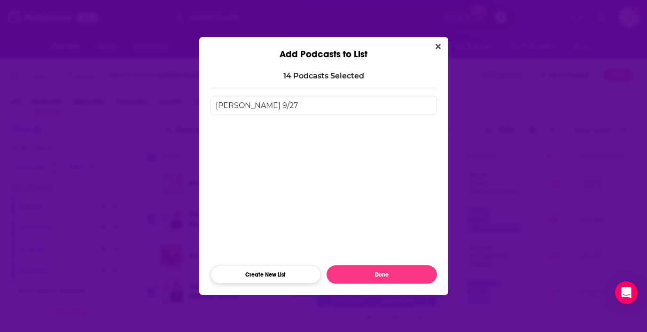
type input "Gioffre 9/27"
click at [277, 279] on button "Create New List" at bounding box center [266, 275] width 110 height 18
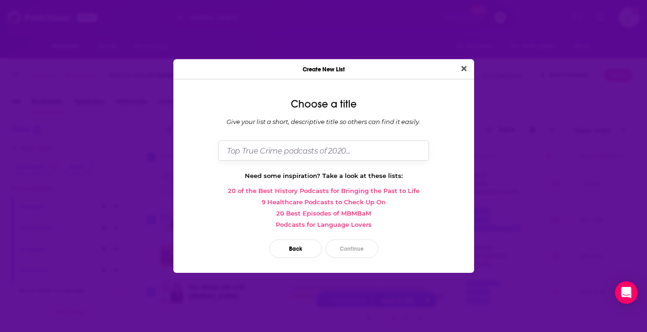
click at [311, 154] on input "Dialog" at bounding box center [324, 151] width 211 height 20
click at [261, 149] on input "Gioffre Sep 25" at bounding box center [324, 151] width 211 height 20
click at [274, 149] on input "Gioffre Aug 25" at bounding box center [324, 151] width 211 height 20
type input "[PERSON_NAME] [DATE]"
click at [355, 250] on button "Continue" at bounding box center [352, 249] width 53 height 18
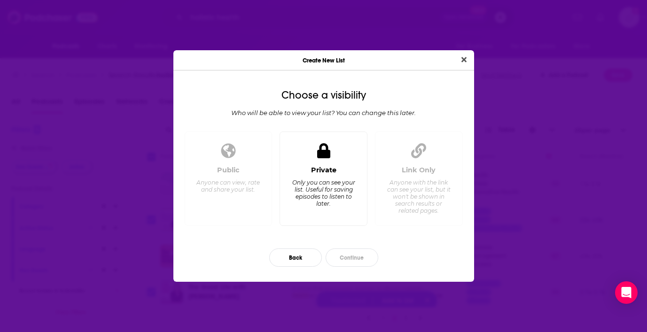
click at [342, 161] on div "Private Only you can see your list. Useful for saving episodes to listen to lat…" at bounding box center [324, 179] width 88 height 94
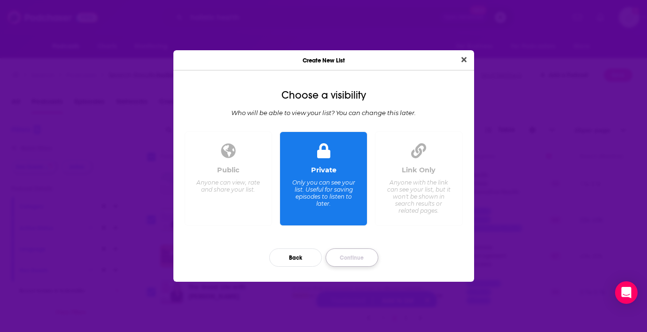
click at [351, 263] on button "Continue" at bounding box center [352, 258] width 53 height 18
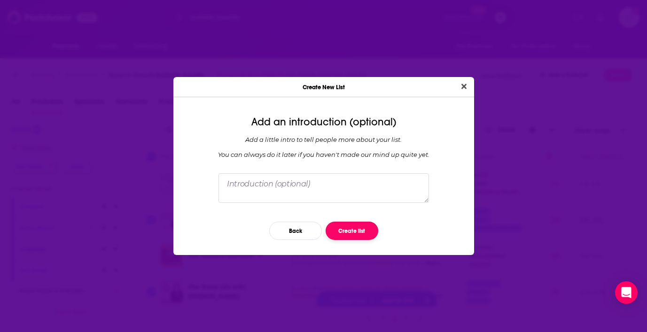
click at [352, 227] on button "Create list" at bounding box center [352, 231] width 53 height 18
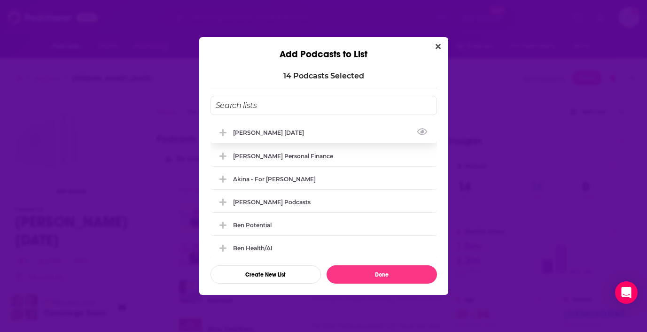
click at [241, 131] on div "[PERSON_NAME] [DATE]" at bounding box center [271, 132] width 77 height 7
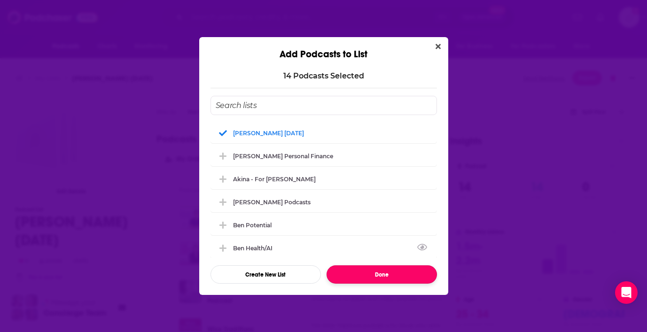
click at [376, 276] on button "Done" at bounding box center [382, 275] width 110 height 18
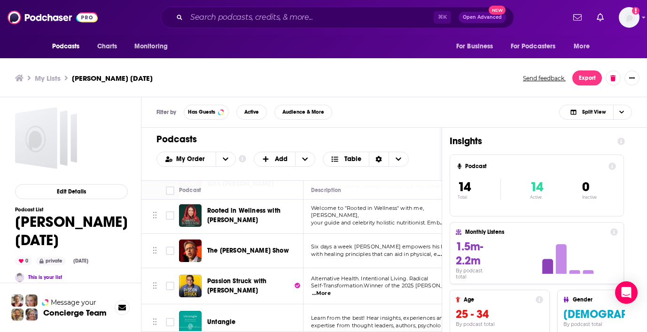
scroll to position [3, 0]
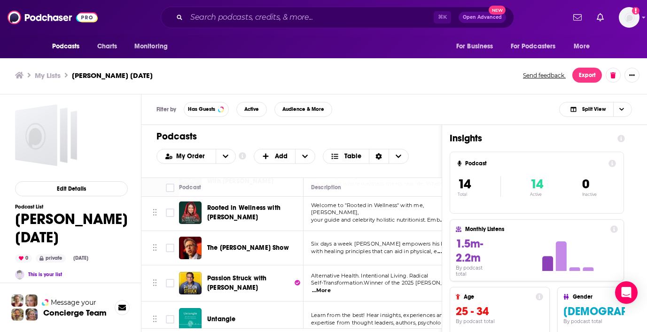
click at [491, 101] on div "Filter by Has Guests Active Audience & More Split View" at bounding box center [394, 109] width 506 height 31
click at [398, 110] on div "Filter by Has Guests Active Audience & More Split View" at bounding box center [394, 109] width 506 height 31
click at [402, 98] on div "Filter by Has Guests Active Audience & More Split View" at bounding box center [394, 109] width 506 height 31
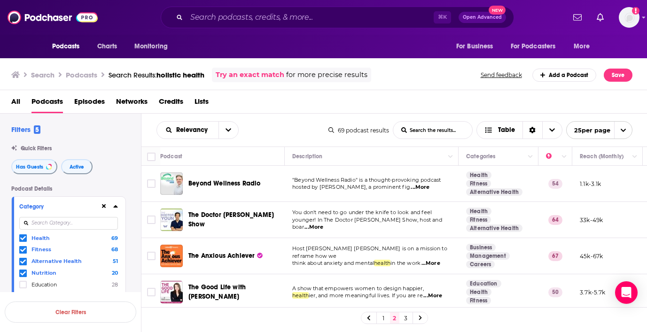
click at [381, 319] on link "1" at bounding box center [383, 318] width 9 height 11
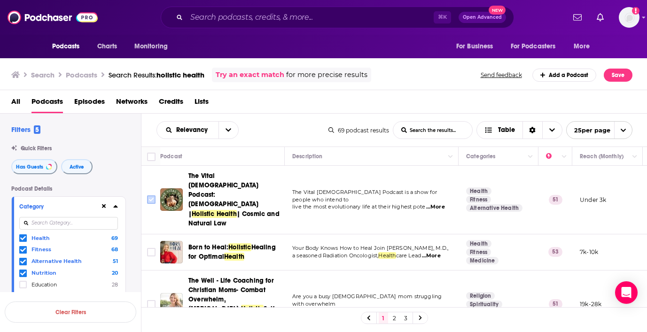
click at [152, 196] on input "Toggle select row" at bounding box center [151, 200] width 8 height 8
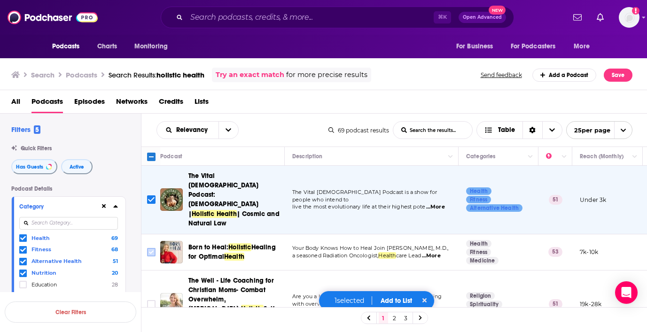
click at [153, 248] on input "Toggle select row" at bounding box center [151, 252] width 8 height 8
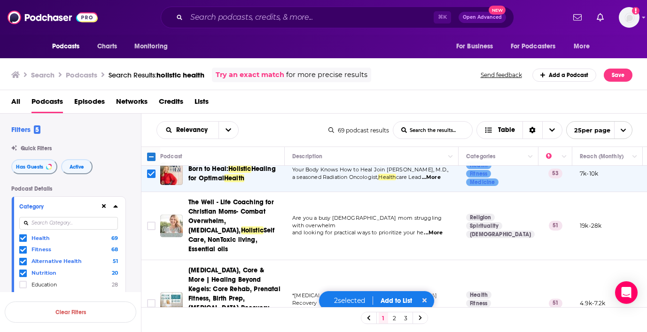
scroll to position [79, 0]
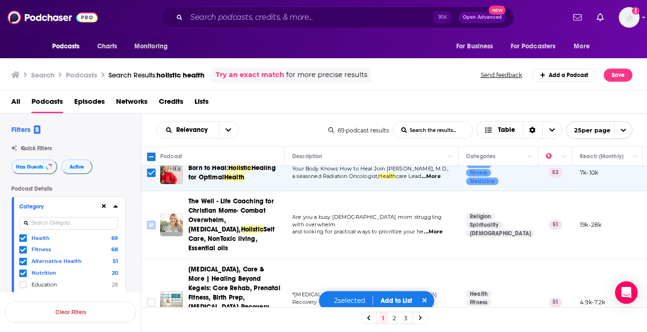
click at [150, 221] on input "Toggle select row" at bounding box center [151, 225] width 8 height 8
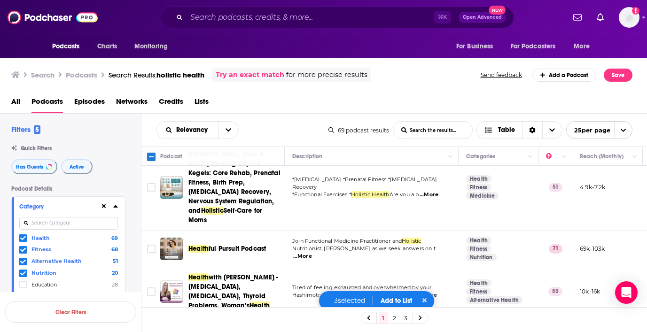
scroll to position [197, 0]
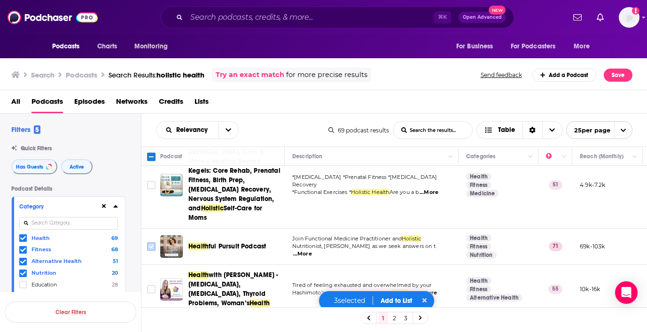
click at [152, 243] on input "Toggle select row" at bounding box center [151, 247] width 8 height 8
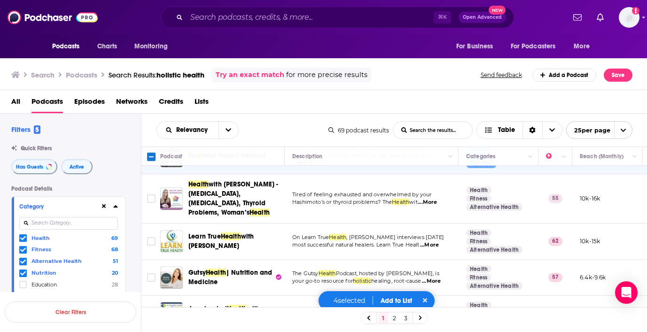
scroll to position [288, 0]
click at [153, 237] on input "Toggle select row" at bounding box center [151, 241] width 8 height 8
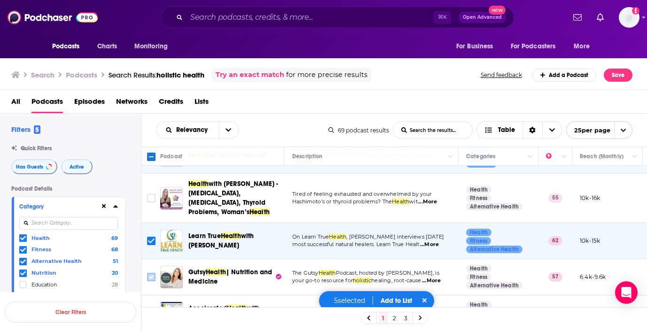
click at [154, 273] on input "Toggle select row" at bounding box center [151, 277] width 8 height 8
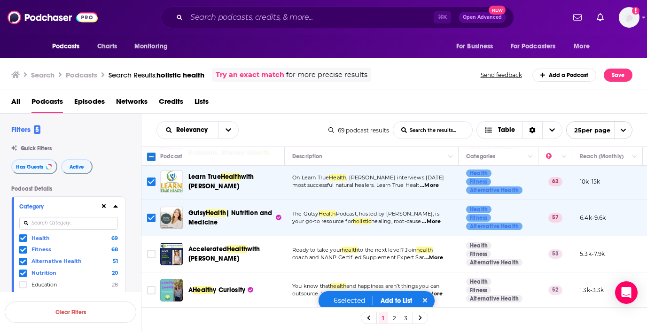
scroll to position [355, 0]
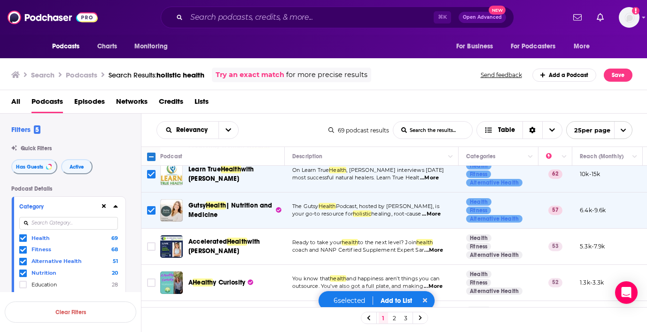
click at [432, 247] on span "...More" at bounding box center [433, 251] width 19 height 8
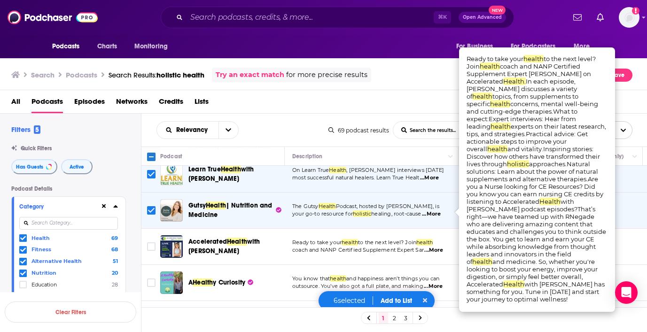
click at [386, 247] on span "coach and NANP Certified Supplement Expert Sar" at bounding box center [358, 250] width 132 height 7
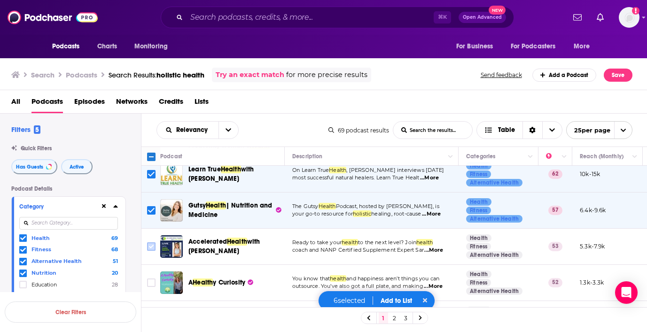
click at [150, 243] on input "Toggle select row" at bounding box center [151, 247] width 8 height 8
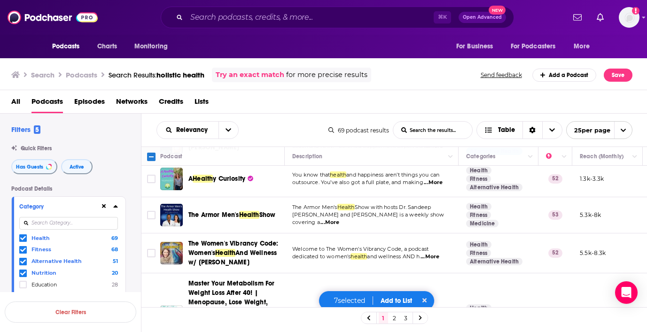
scroll to position [459, 0]
click at [437, 253] on span "...More" at bounding box center [430, 257] width 19 height 8
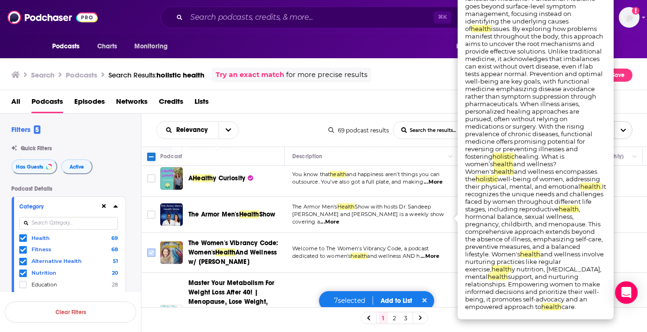
click at [149, 249] on input "Toggle select row" at bounding box center [151, 253] width 8 height 8
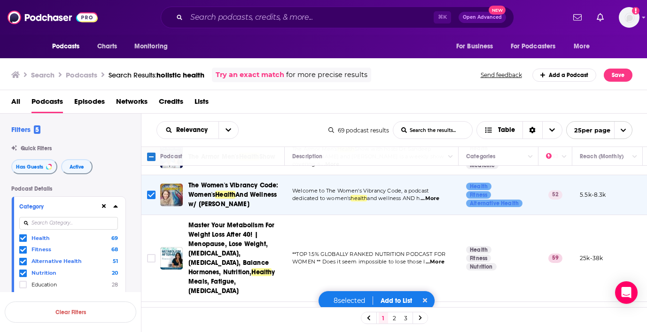
scroll to position [518, 0]
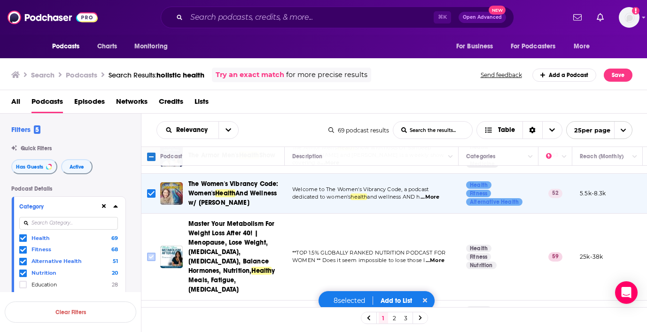
click at [151, 253] on input "Toggle select row" at bounding box center [151, 257] width 8 height 8
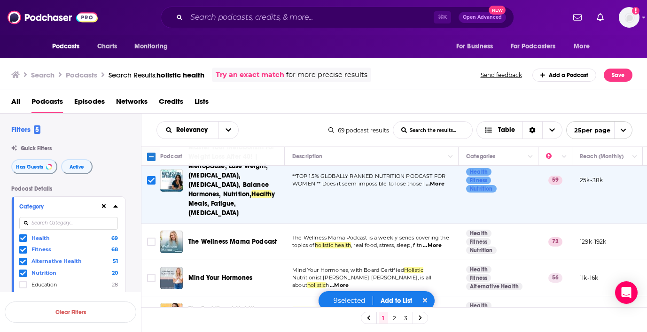
scroll to position [597, 0]
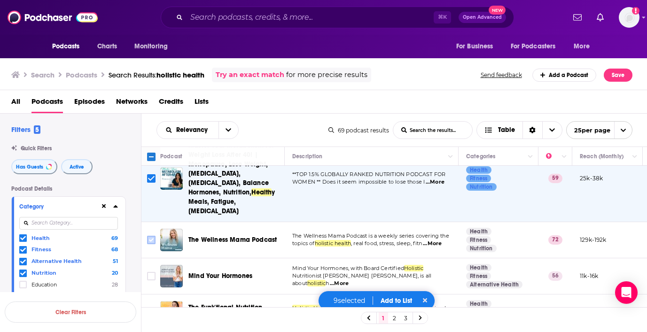
click at [150, 236] on input "Toggle select row" at bounding box center [151, 240] width 8 height 8
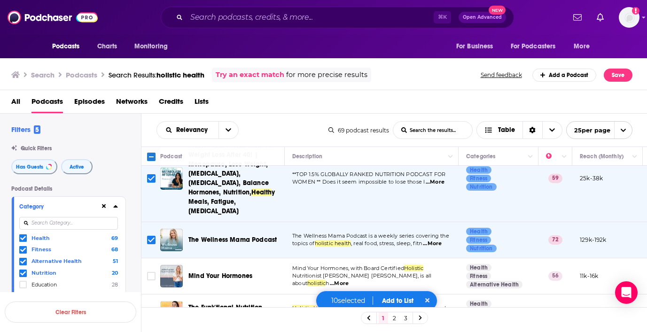
scroll to position [631, 0]
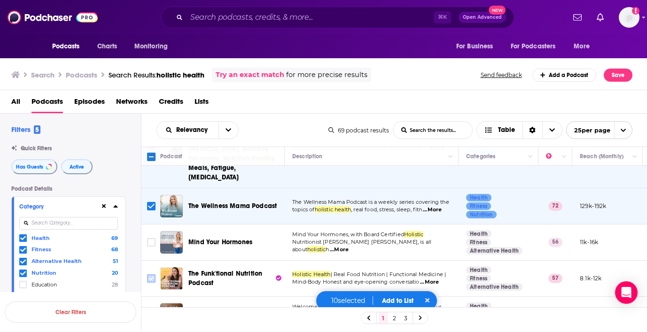
click at [153, 274] on input "Toggle select row" at bounding box center [151, 278] width 8 height 8
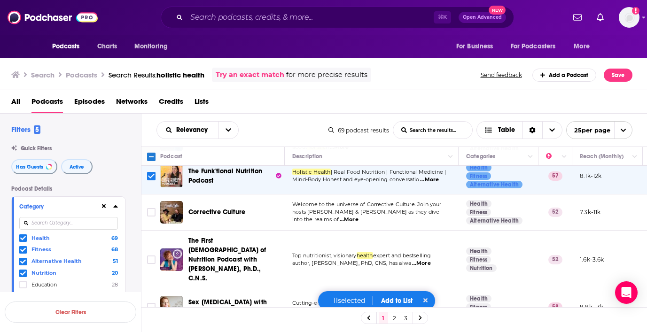
scroll to position [736, 0]
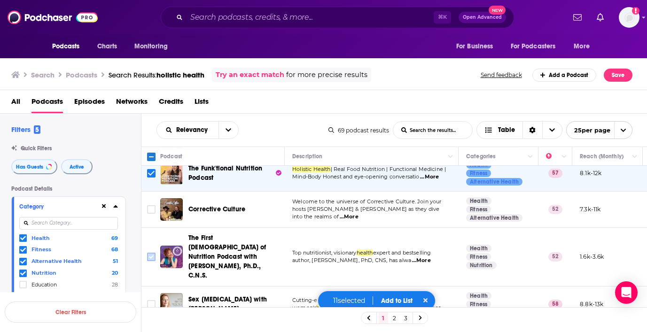
click at [150, 253] on input "Toggle select row" at bounding box center [151, 257] width 8 height 8
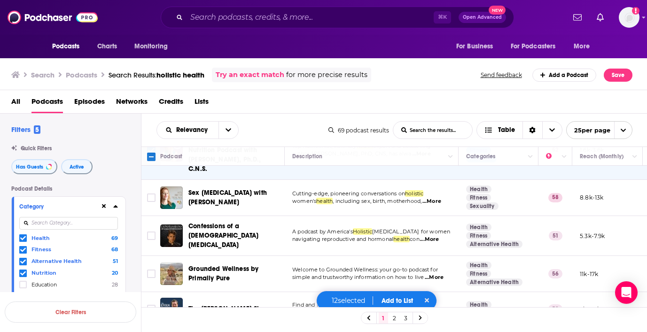
scroll to position [845, 0]
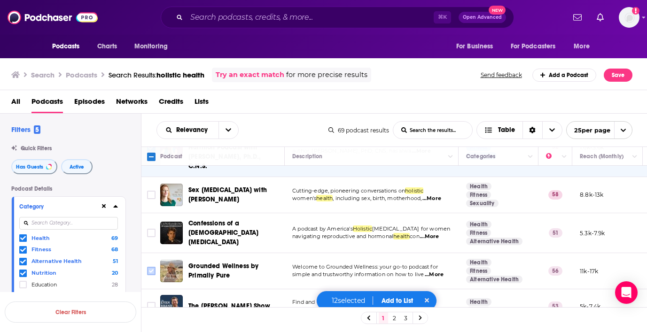
click at [153, 267] on input "Toggle select row" at bounding box center [151, 271] width 8 height 8
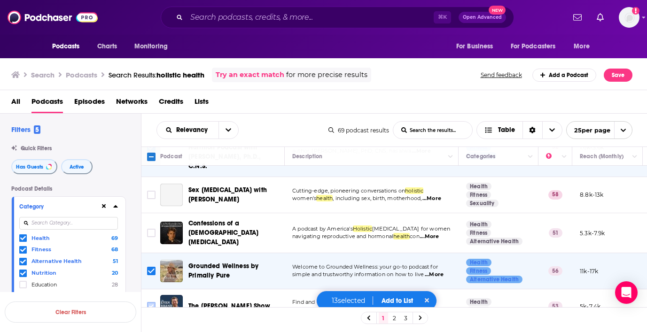
click at [151, 302] on input "Toggle select row" at bounding box center [151, 306] width 8 height 8
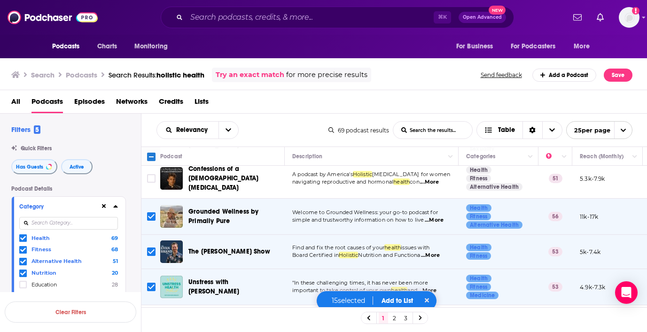
click at [398, 296] on div "16 selected Add to List" at bounding box center [377, 301] width 122 height 20
click at [399, 302] on button "Add to List" at bounding box center [398, 301] width 47 height 8
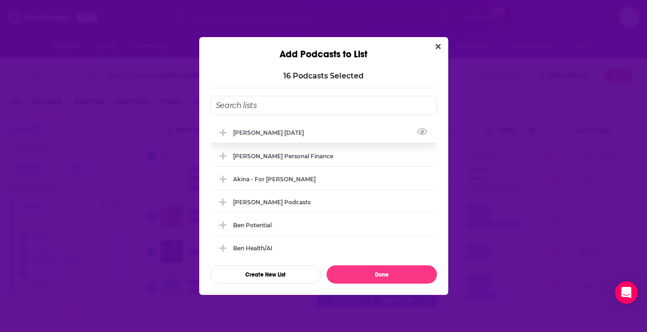
click at [292, 133] on div "[PERSON_NAME] [DATE]" at bounding box center [324, 132] width 227 height 21
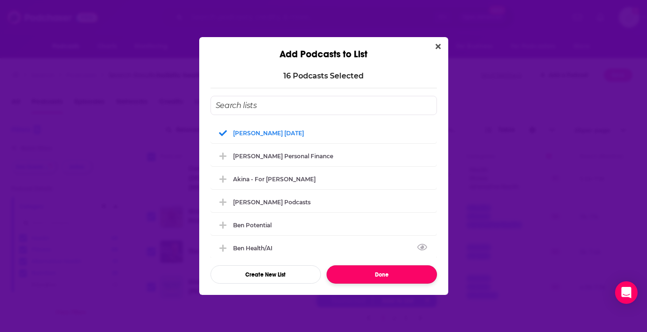
click at [379, 277] on button "Done" at bounding box center [382, 275] width 110 height 18
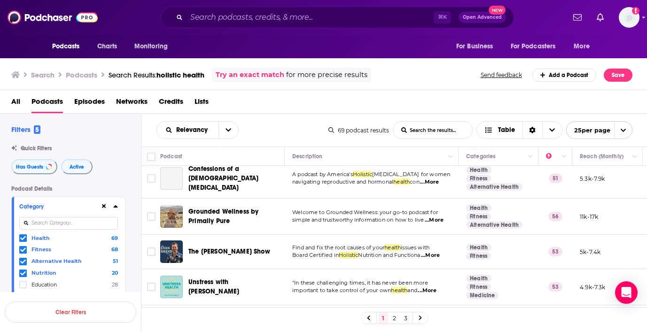
click at [404, 319] on link "3" at bounding box center [405, 318] width 9 height 11
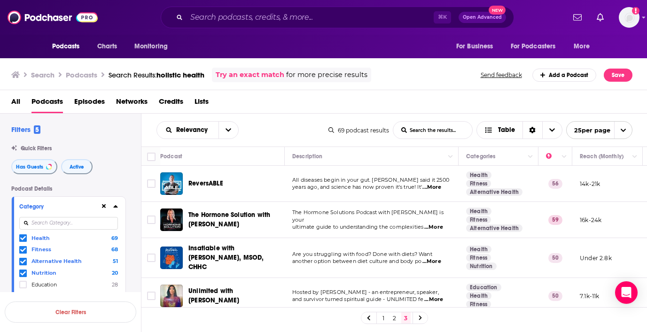
click at [436, 190] on span "...More" at bounding box center [432, 188] width 19 height 8
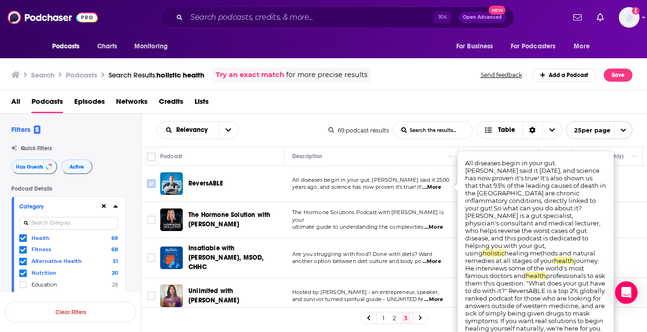
click at [149, 181] on input "Toggle select row" at bounding box center [151, 184] width 8 height 8
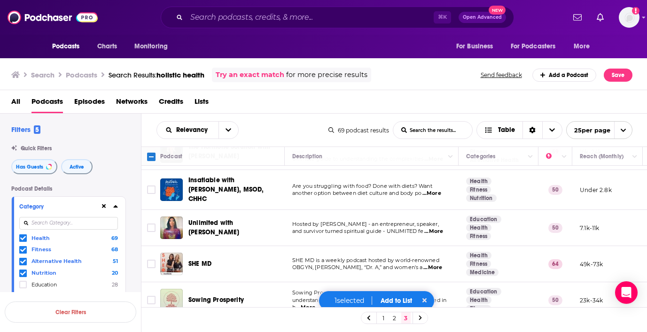
scroll to position [69, 0]
click at [441, 229] on span "...More" at bounding box center [433, 231] width 19 height 8
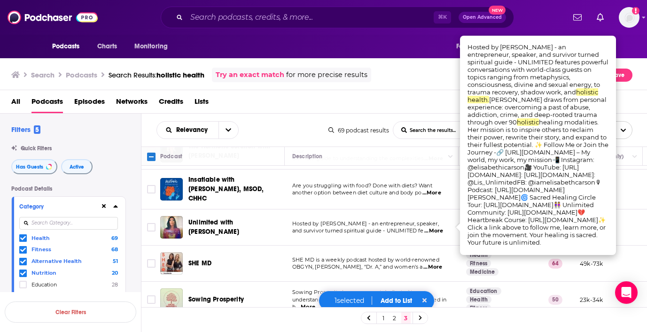
click at [363, 103] on div "All Podcasts Episodes Networks Credits Lists" at bounding box center [325, 103] width 629 height 19
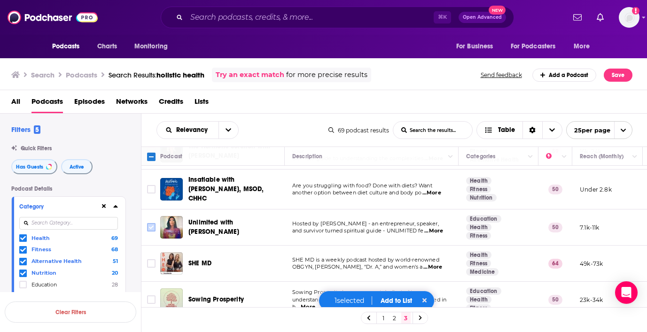
click at [150, 225] on input "Toggle select row" at bounding box center [151, 227] width 8 height 8
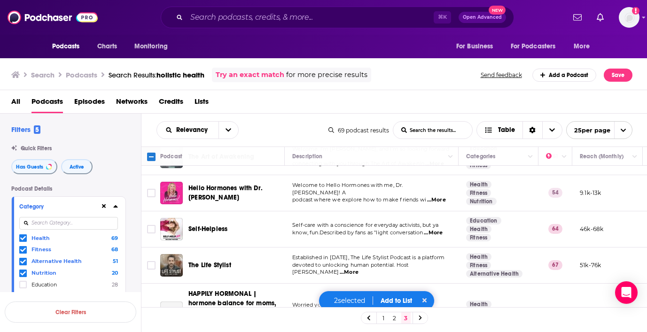
scroll to position [399, 0]
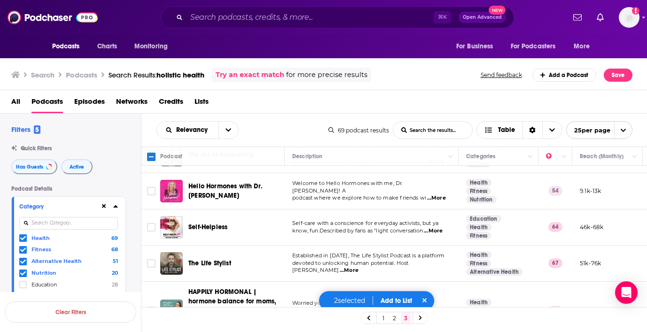
click at [439, 227] on span "...More" at bounding box center [433, 231] width 19 height 8
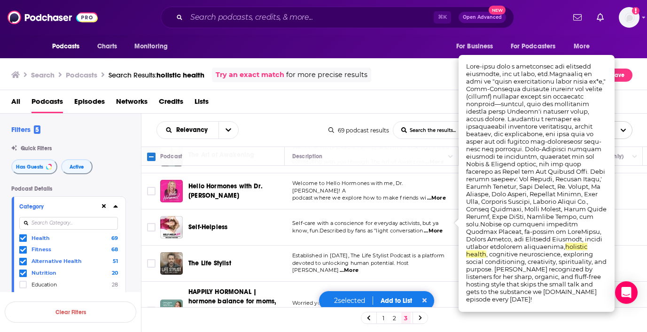
click at [392, 77] on div "Search Podcasts Search Results: holistic health Try an exact match for more pre…" at bounding box center [321, 75] width 621 height 15
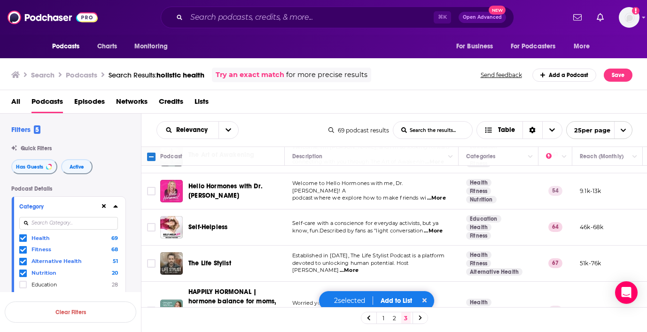
click at [437, 227] on span "...More" at bounding box center [433, 231] width 19 height 8
click at [299, 104] on div "All Podcasts Episodes Networks Credits Lists" at bounding box center [325, 103] width 629 height 19
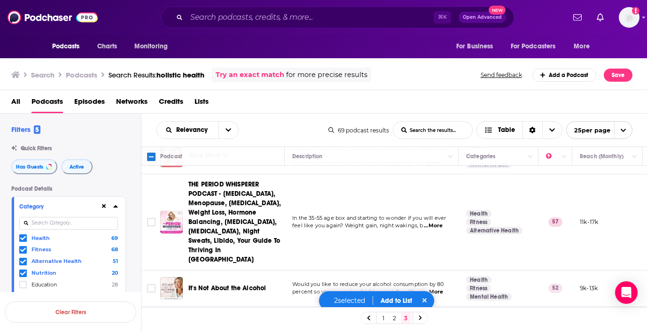
scroll to position [610, 0]
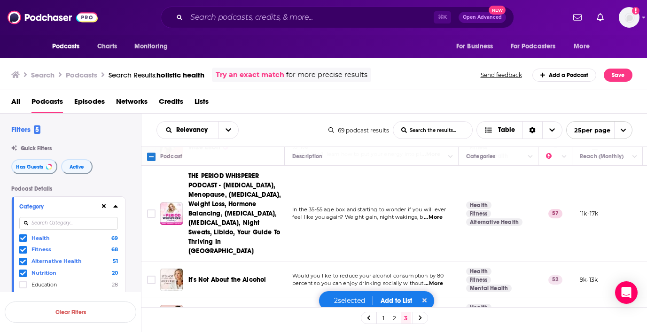
click at [398, 301] on button "Add to List" at bounding box center [396, 301] width 47 height 8
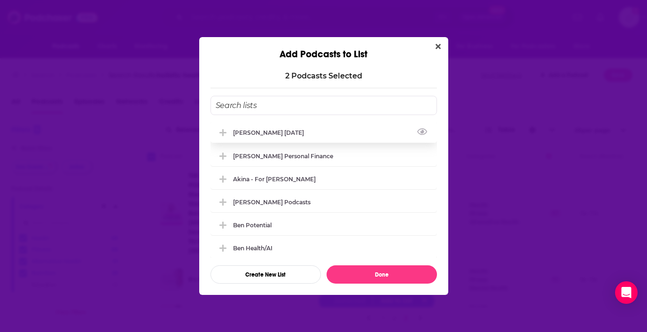
click at [290, 132] on div "[PERSON_NAME] [DATE]" at bounding box center [324, 132] width 227 height 21
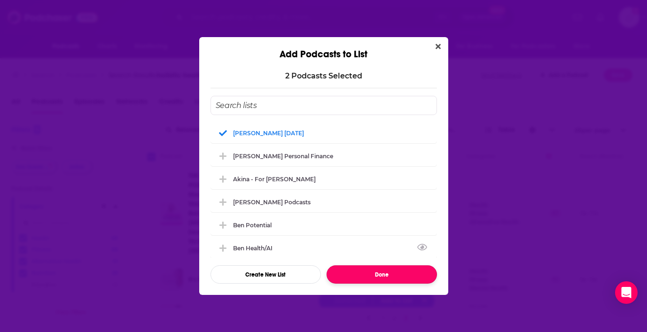
click at [382, 276] on button "Done" at bounding box center [382, 275] width 110 height 18
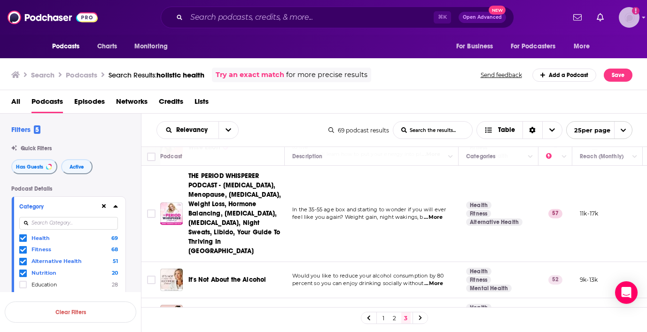
click at [634, 22] on img "Logged in as addi44" at bounding box center [629, 17] width 21 height 21
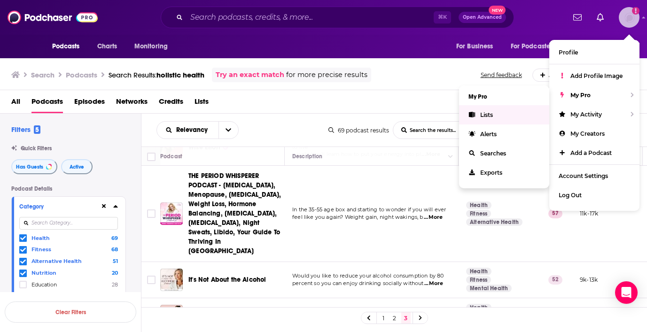
click at [493, 111] on link "Lists" at bounding box center [504, 114] width 90 height 19
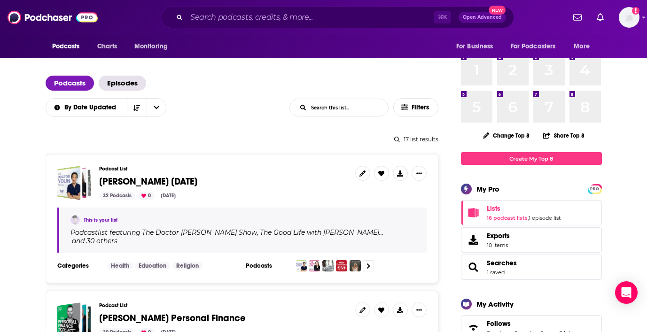
scroll to position [45, 0]
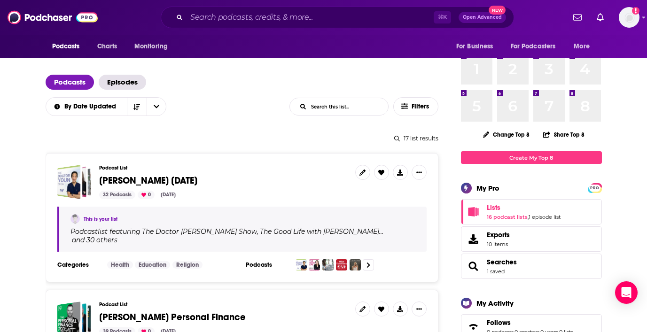
click at [235, 185] on span "[PERSON_NAME] [DATE]" at bounding box center [223, 181] width 249 height 10
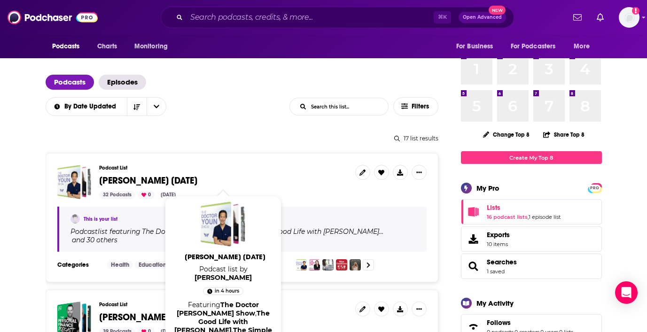
click at [137, 180] on span "[PERSON_NAME] [DATE]" at bounding box center [148, 181] width 98 height 12
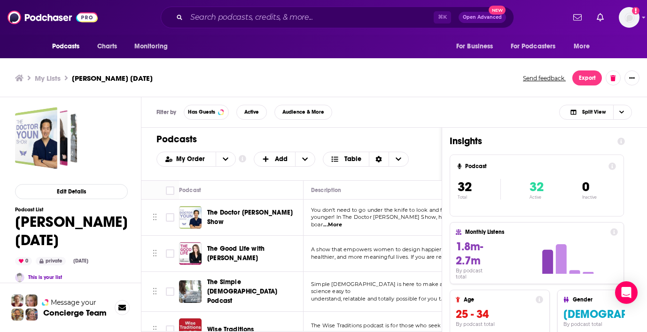
scroll to position [3, 0]
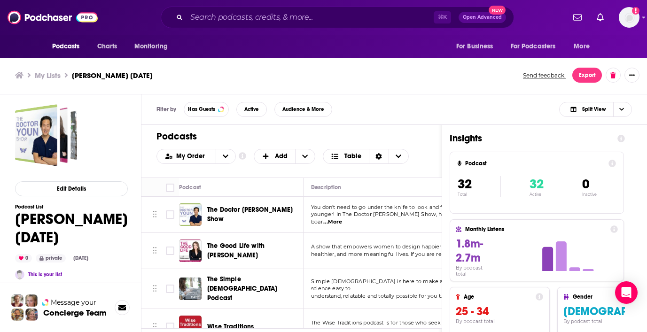
click at [252, 215] on span "The Doctor [PERSON_NAME] Show" at bounding box center [250, 214] width 86 height 17
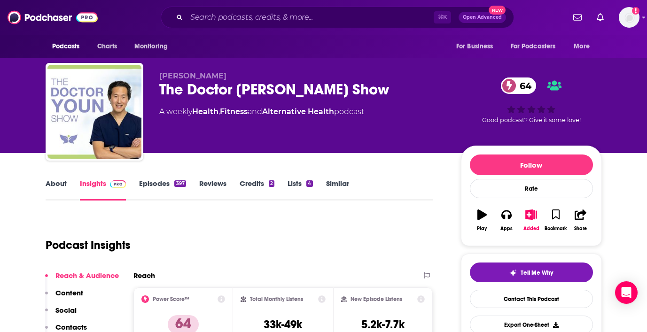
click at [57, 181] on link "About" at bounding box center [56, 190] width 21 height 22
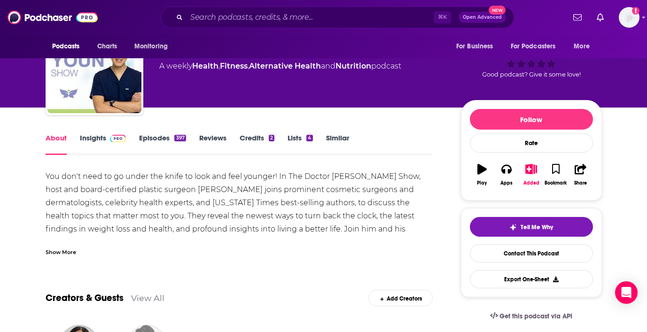
scroll to position [51, 0]
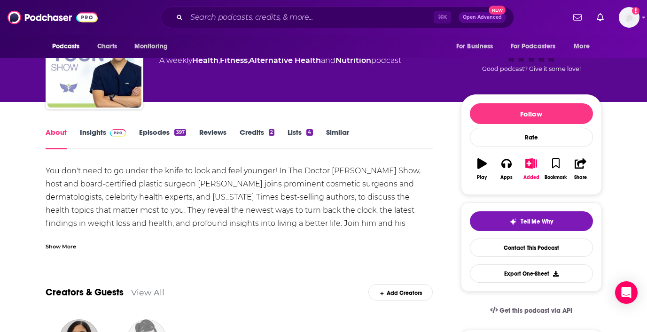
click at [54, 245] on div "Show More" at bounding box center [61, 246] width 31 height 9
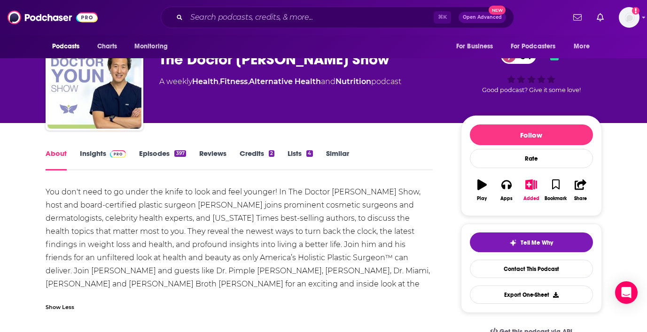
scroll to position [0, 0]
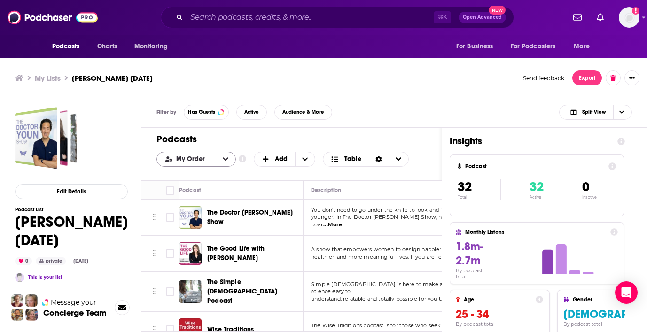
scroll to position [3, 0]
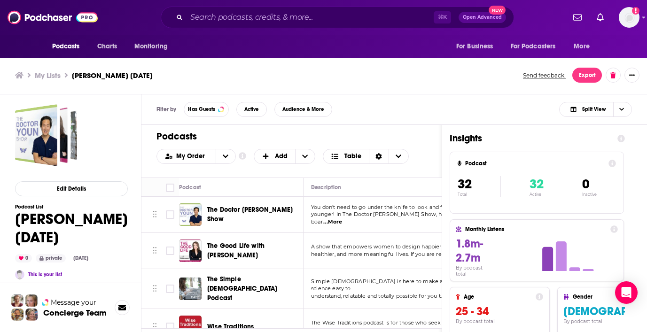
click at [233, 245] on span "The Good Life with [PERSON_NAME]" at bounding box center [235, 250] width 57 height 17
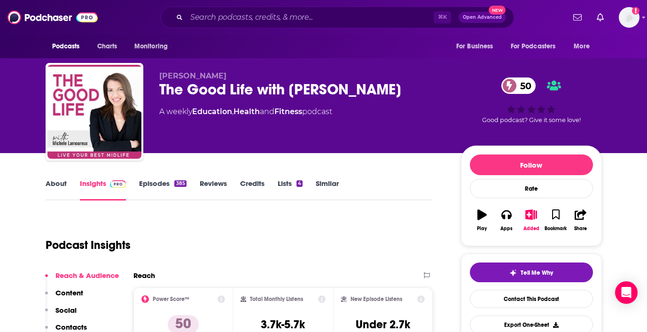
click at [56, 181] on link "About" at bounding box center [56, 190] width 21 height 22
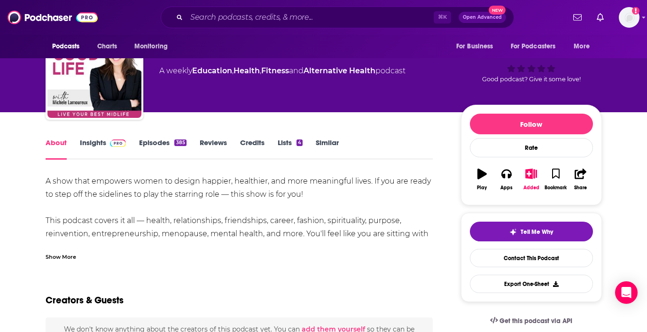
scroll to position [41, 0]
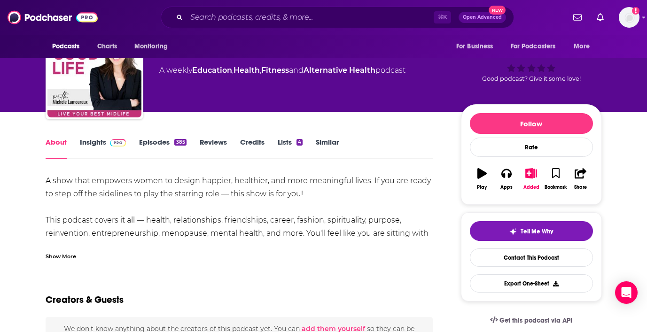
click at [63, 252] on div "Show More" at bounding box center [61, 255] width 31 height 9
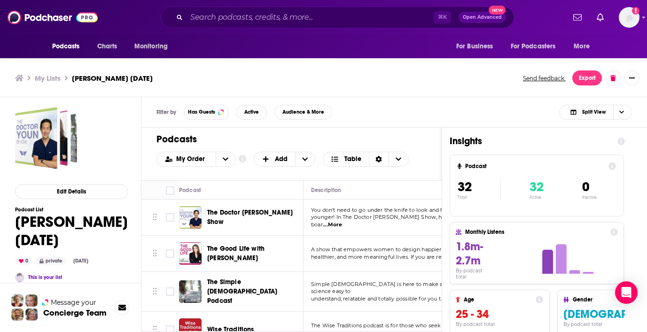
click at [450, 80] on ul "My Lists Gioffre Aug 27" at bounding box center [264, 78] width 498 height 9
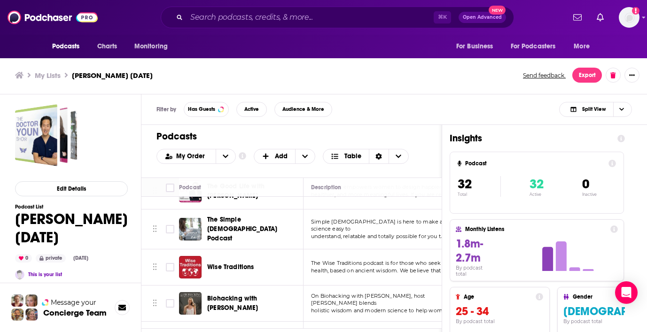
scroll to position [61, 0]
click at [222, 230] on span "The Simple [DEMOGRAPHIC_DATA] Podcast" at bounding box center [253, 228] width 93 height 28
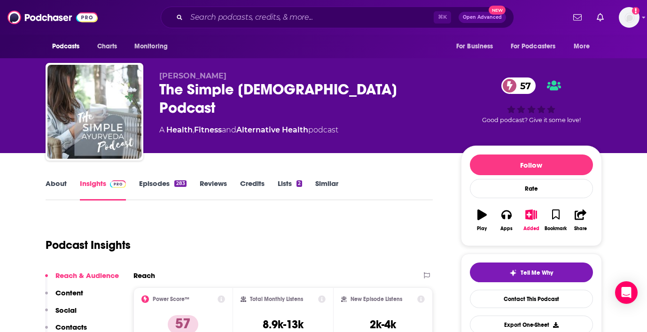
click at [53, 185] on link "About" at bounding box center [56, 190] width 21 height 22
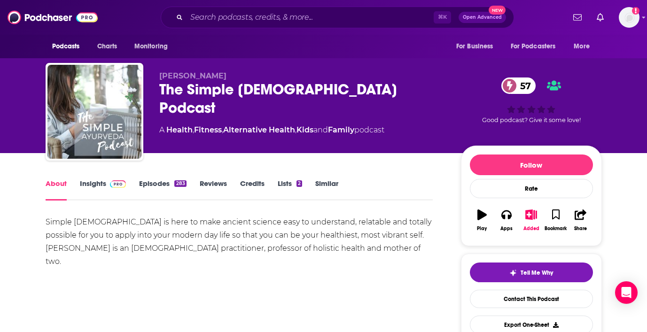
click at [158, 179] on div "About Insights Episodes 283 Reviews Credits Lists 2 Similar" at bounding box center [240, 189] width 388 height 23
click at [159, 185] on link "Episodes 283" at bounding box center [162, 190] width 47 height 22
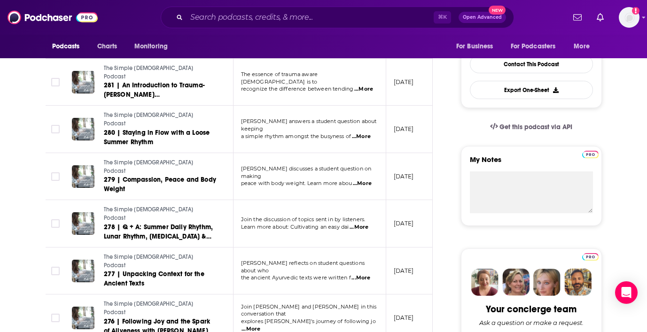
scroll to position [235, 0]
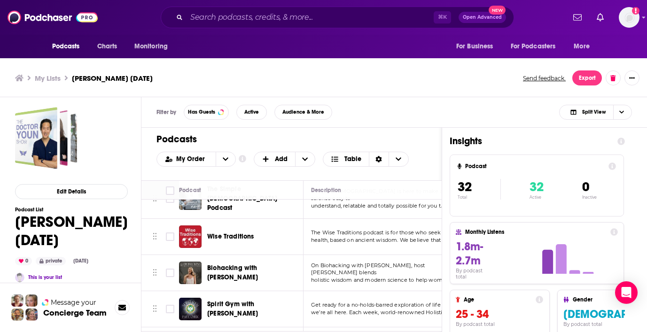
scroll to position [100, 0]
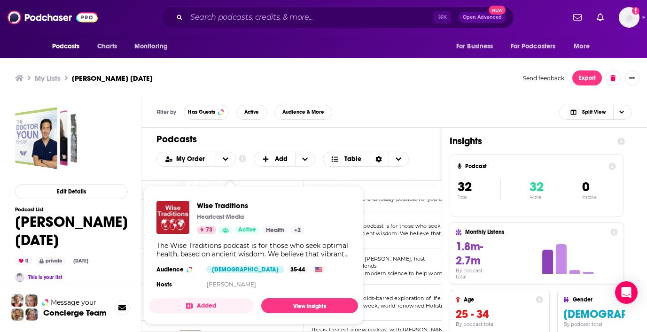
click at [226, 227] on div "Podcasts Charts Monitoring ⌘ K Open Advanced New For Business For Podcasters Mo…" at bounding box center [323, 167] width 647 height 335
click at [224, 203] on span "Wise Traditions" at bounding box center [251, 205] width 108 height 9
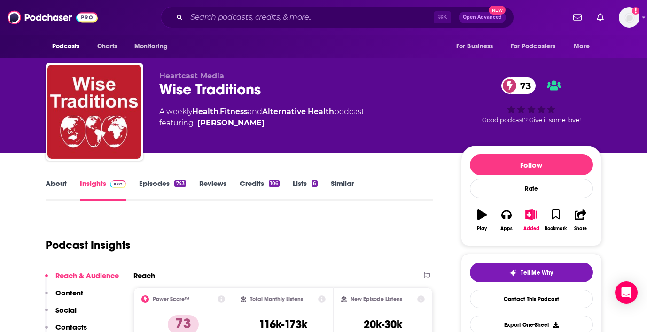
click at [55, 183] on link "About" at bounding box center [56, 190] width 21 height 22
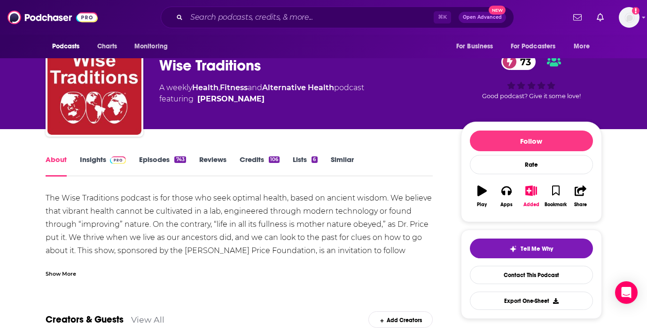
scroll to position [24, 0]
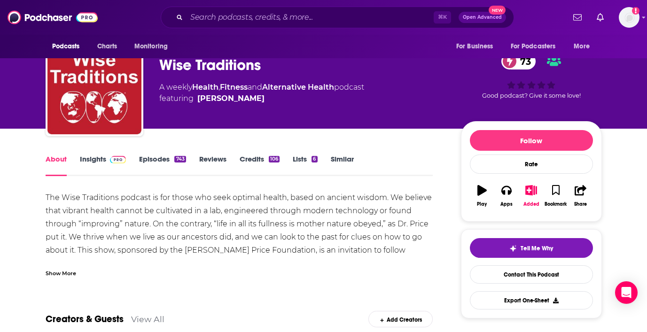
click at [69, 269] on div "Show More" at bounding box center [61, 272] width 31 height 9
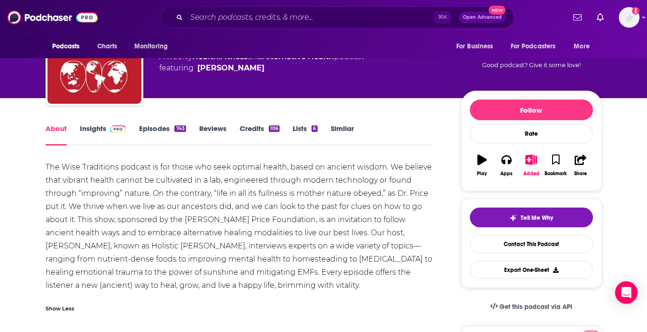
scroll to position [55, 0]
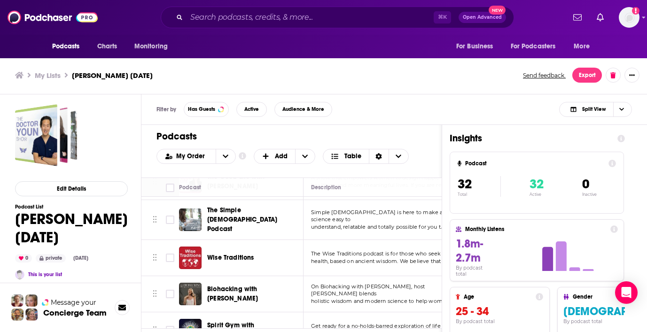
scroll to position [70, 0]
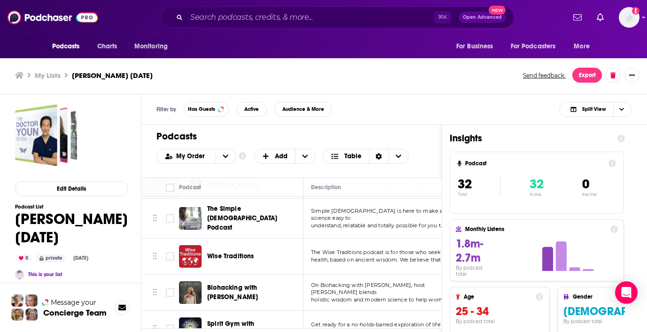
click at [282, 252] on div "Wise Traditions" at bounding box center [256, 256] width 98 height 9
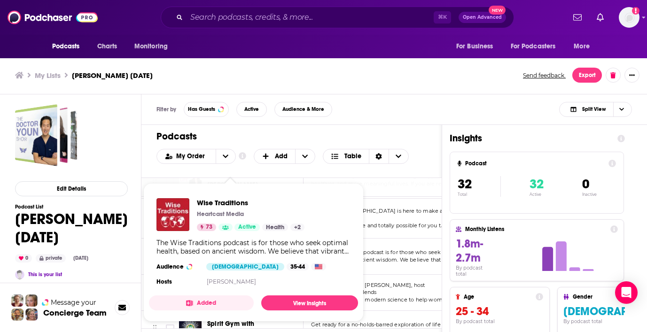
click at [231, 251] on div "The Wise Traditions podcast is for those who seek optimal health, based on anci…" at bounding box center [254, 247] width 194 height 17
click at [316, 305] on link "View Insights" at bounding box center [309, 303] width 97 height 15
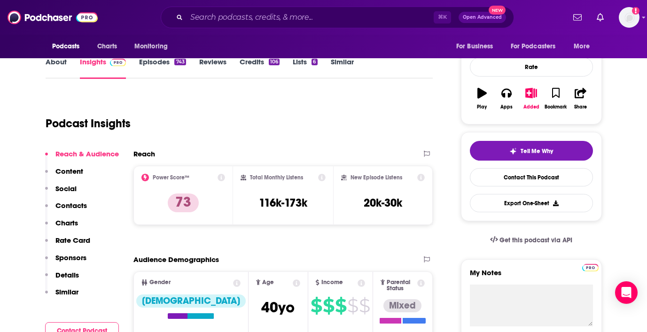
scroll to position [149, 0]
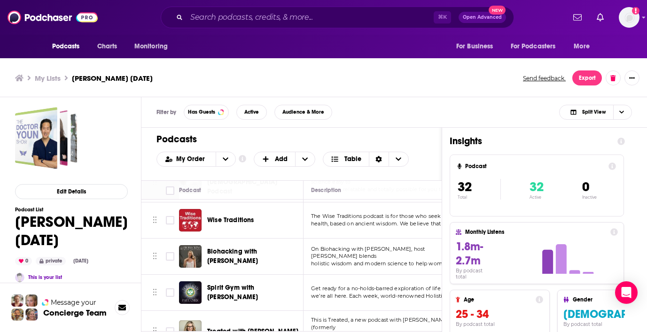
scroll to position [133, 0]
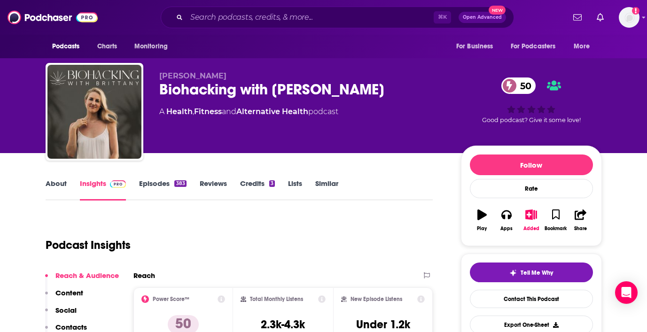
click at [53, 180] on link "About" at bounding box center [56, 190] width 21 height 22
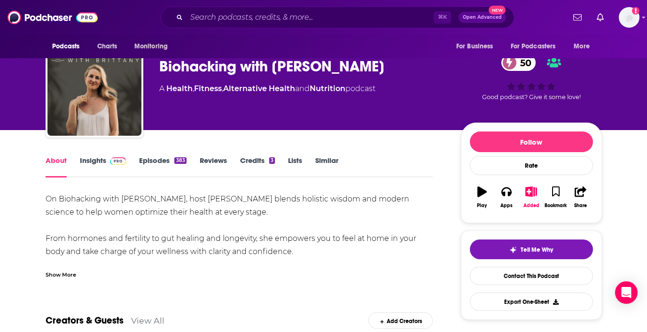
scroll to position [28, 0]
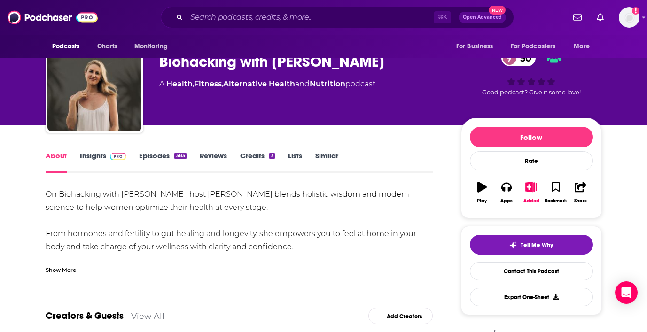
click at [66, 261] on div "Show More" at bounding box center [240, 266] width 388 height 16
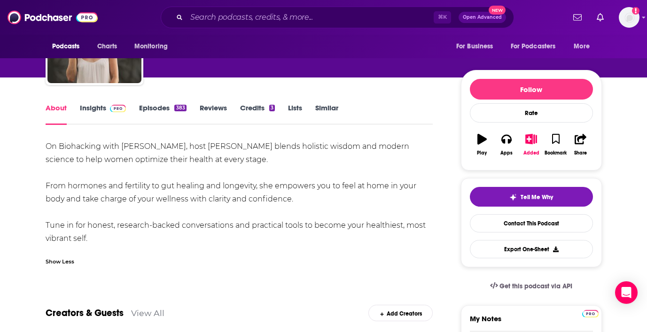
scroll to position [87, 0]
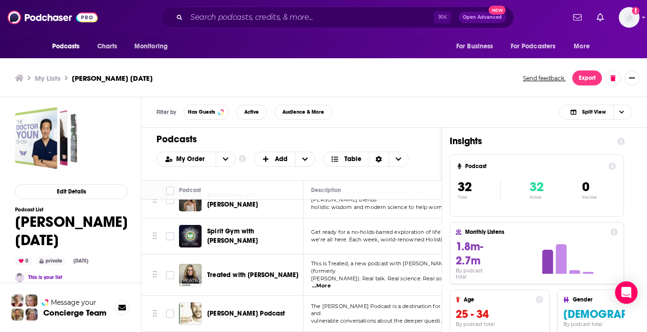
scroll to position [165, 0]
click at [256, 231] on div "Podcasts Charts Monitoring ⌘ K Open Advanced New For Business For Podcasters Mo…" at bounding box center [323, 167] width 647 height 335
click at [393, 237] on span "we’re all here. Each week, world-renowned Holisti" at bounding box center [376, 240] width 131 height 7
click at [400, 231] on span "Get ready for a no-holds-barred exploration of life and why" at bounding box center [387, 232] width 153 height 7
click at [333, 229] on span "Get ready for a no-holds-barred exploration of life and why" at bounding box center [387, 232] width 153 height 7
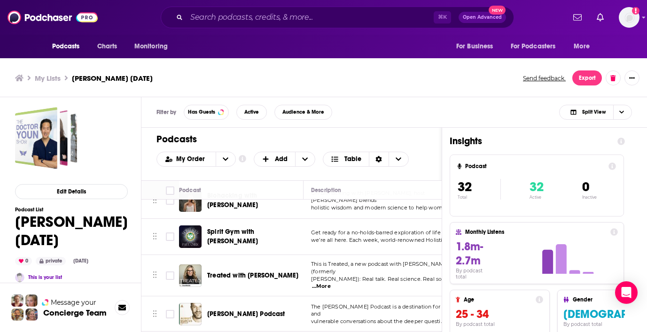
click at [516, 125] on div "Filter by Has Guests Active Audience & More Split View" at bounding box center [394, 112] width 506 height 31
click at [621, 141] on icon at bounding box center [622, 142] width 8 height 8
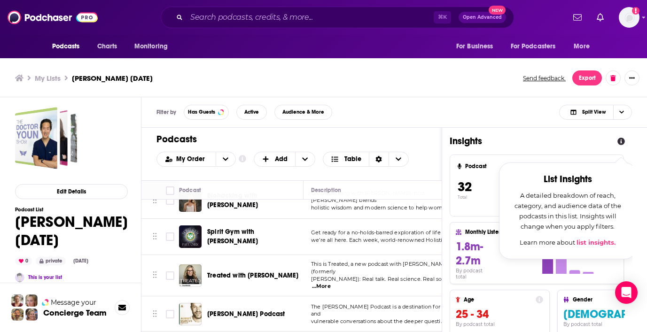
click at [544, 130] on div "Insights List Insights A detailed breakdown of reach, category, and audience da…" at bounding box center [537, 283] width 190 height 311
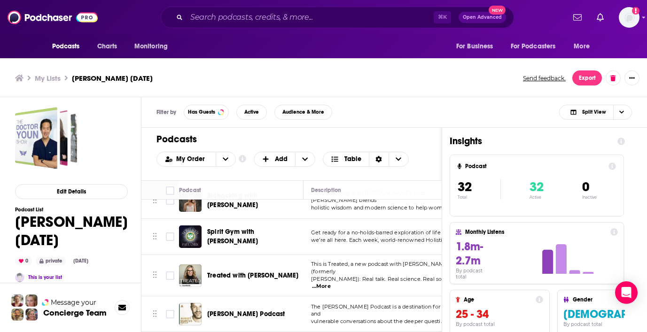
click at [464, 140] on h1 "Insights" at bounding box center [530, 141] width 160 height 12
click at [427, 135] on div "Podcasts Add My Order Customize Your List Order Select the “My Order” sort and …" at bounding box center [291, 154] width 300 height 53
click at [257, 233] on span "Spirit Gym with [PERSON_NAME]" at bounding box center [232, 236] width 51 height 17
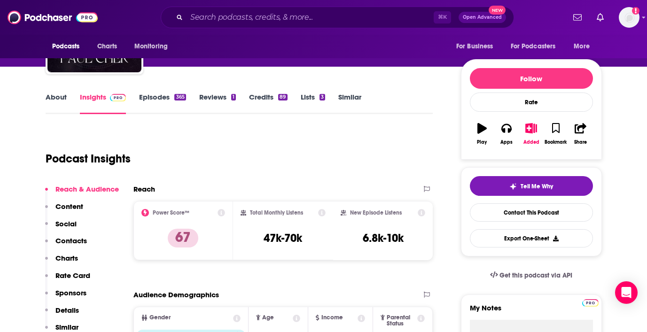
scroll to position [87, 0]
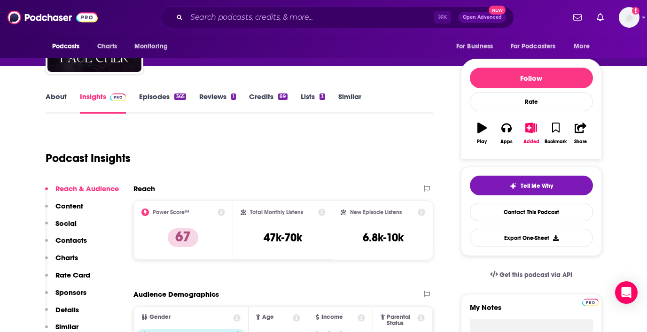
click at [55, 96] on link "About" at bounding box center [56, 103] width 21 height 22
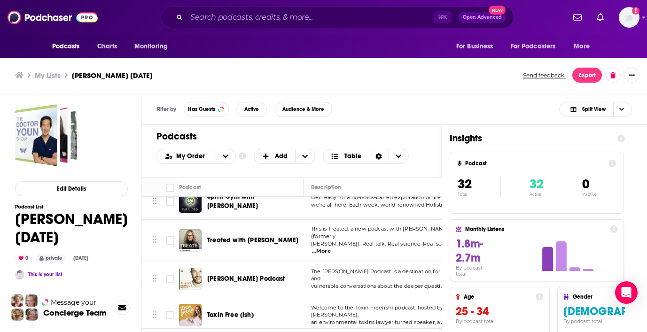
scroll to position [204, 1]
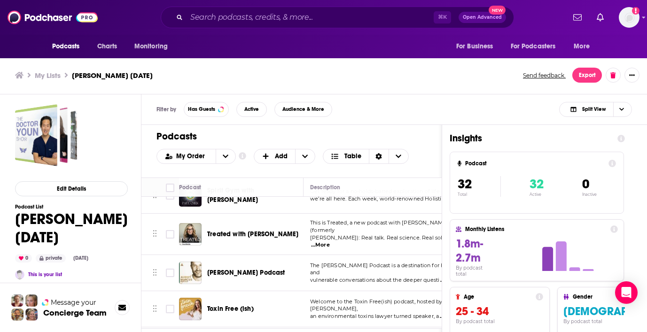
click at [253, 230] on span "Treated with [PERSON_NAME]" at bounding box center [252, 234] width 91 height 8
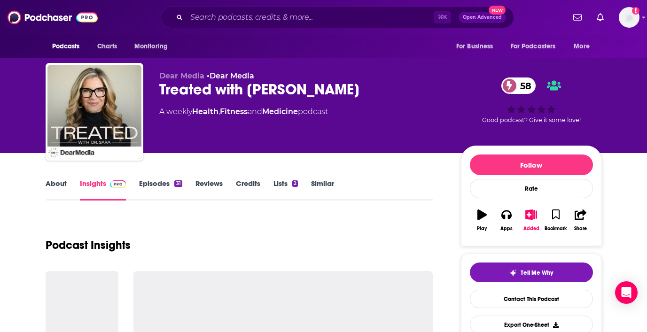
click at [57, 188] on link "About" at bounding box center [56, 190] width 21 height 22
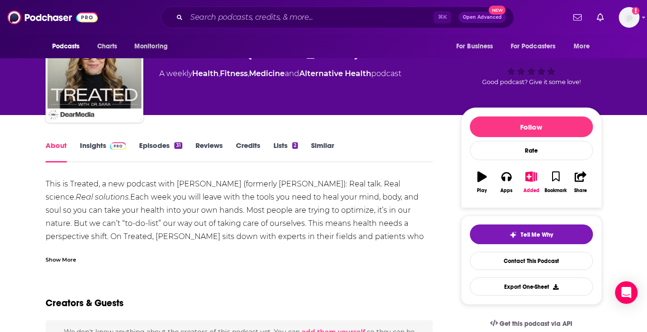
scroll to position [47, 0]
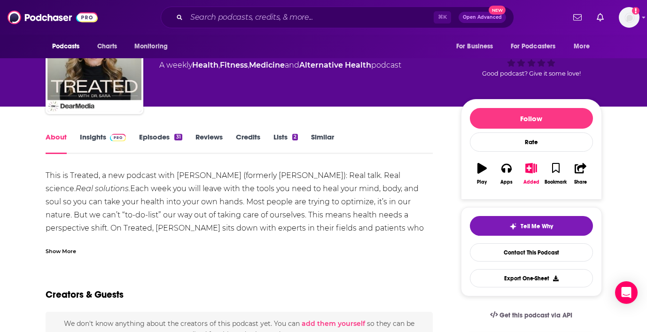
click at [63, 248] on div "Show More" at bounding box center [61, 250] width 31 height 9
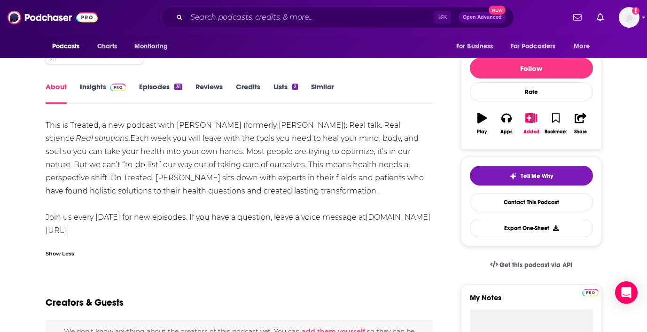
scroll to position [97, 0]
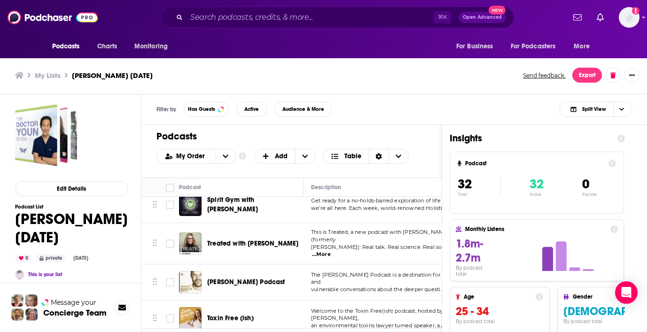
scroll to position [238, 0]
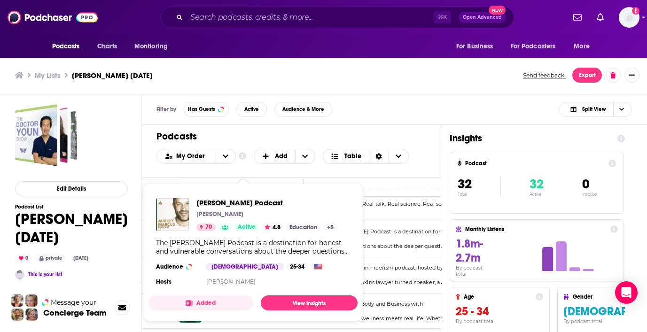
click at [240, 202] on span "[PERSON_NAME] Podcast" at bounding box center [266, 202] width 141 height 9
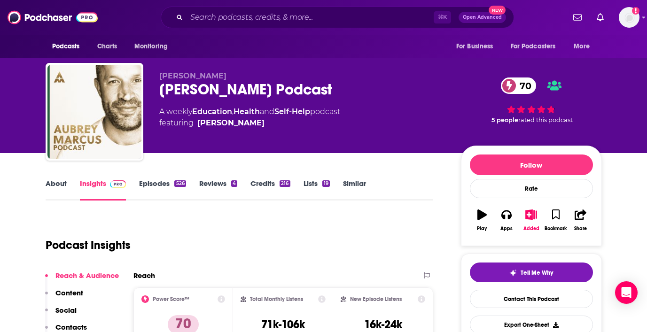
click at [54, 184] on link "About" at bounding box center [56, 190] width 21 height 22
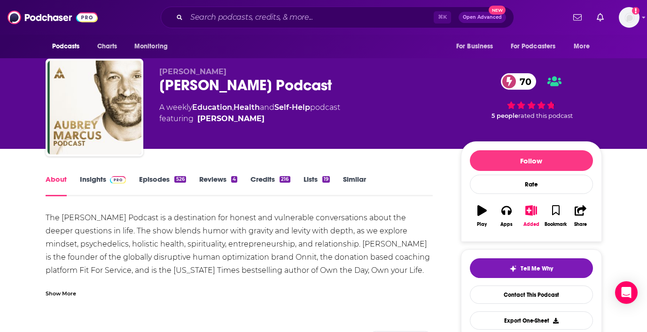
scroll to position [6, 0]
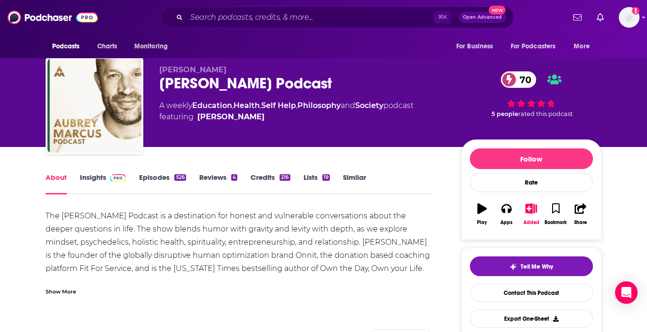
click at [57, 289] on div "Show More" at bounding box center [61, 291] width 31 height 9
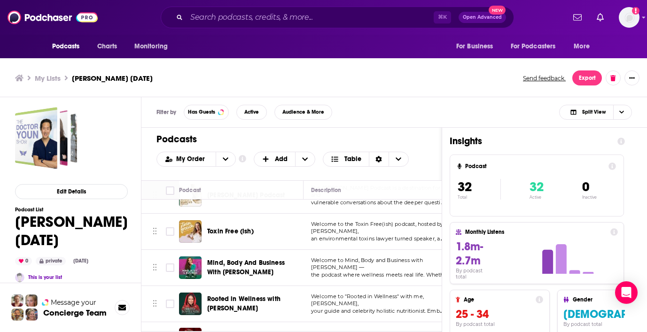
scroll to position [287, 0]
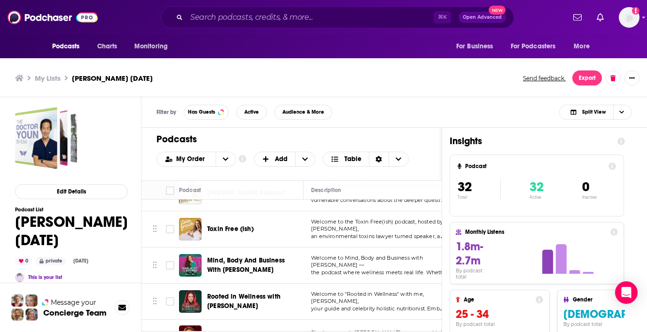
click at [220, 225] on span "Toxin Free (ish)" at bounding box center [230, 229] width 47 height 8
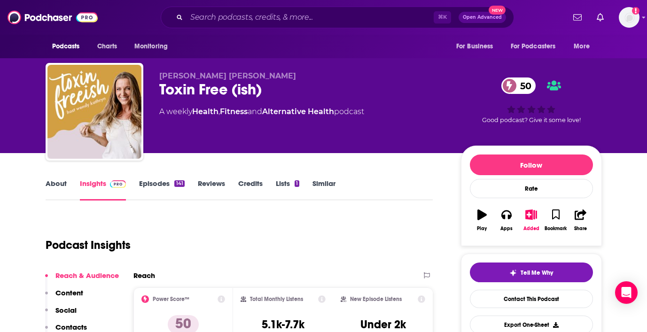
click at [58, 183] on link "About" at bounding box center [56, 190] width 21 height 22
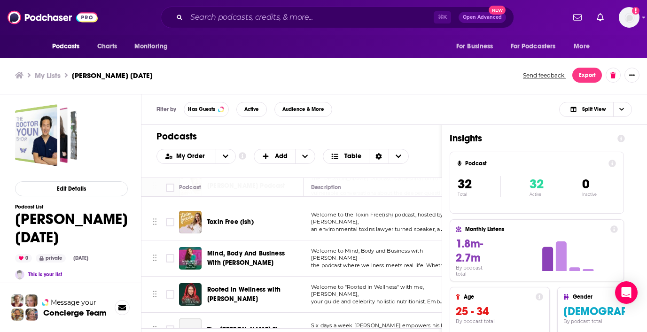
scroll to position [292, 0]
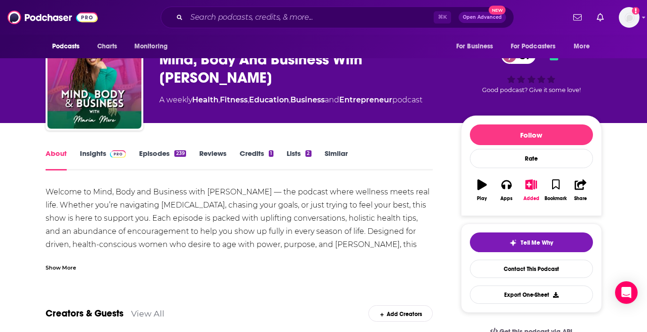
scroll to position [31, 0]
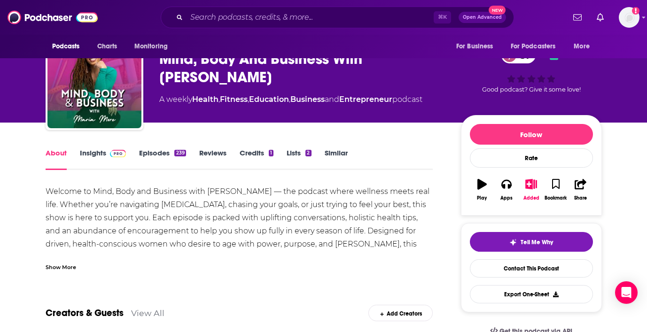
click at [67, 262] on div "Show More" at bounding box center [240, 264] width 388 height 16
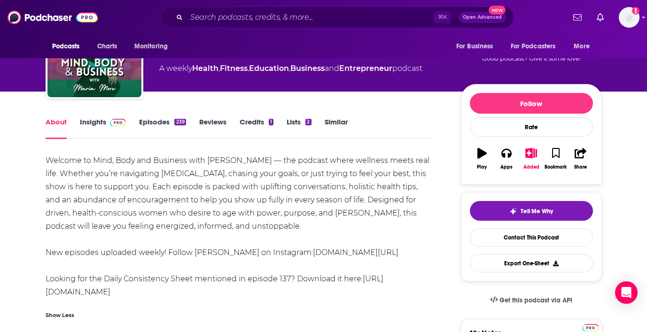
scroll to position [66, 0]
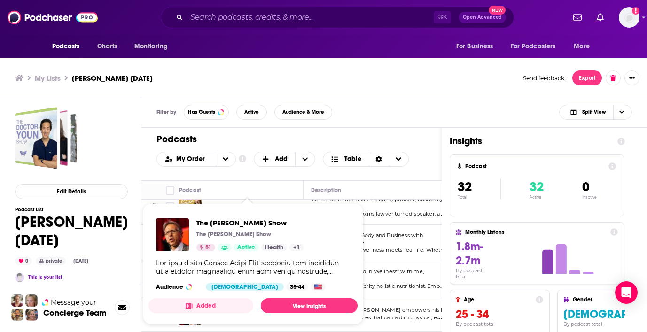
scroll to position [322, 0]
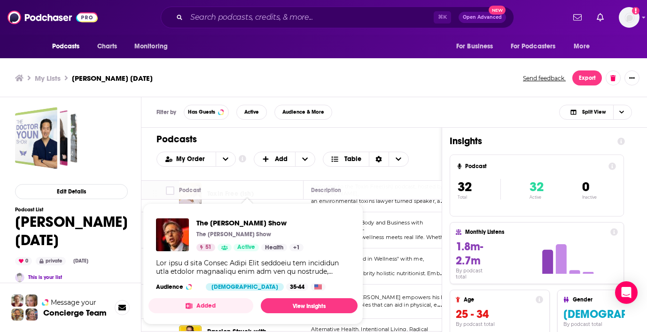
click at [367, 117] on div "Filter by Has Guests Active Audience & More Split View" at bounding box center [394, 112] width 506 height 31
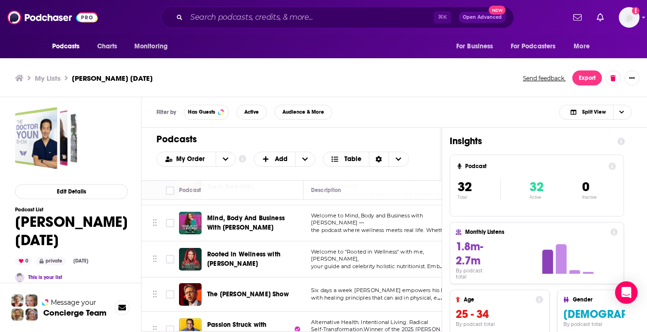
scroll to position [330, 0]
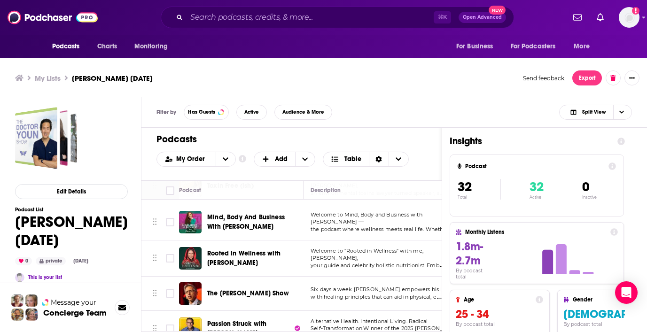
click at [233, 250] on span "Rooted in Wellness with [PERSON_NAME]" at bounding box center [243, 258] width 73 height 17
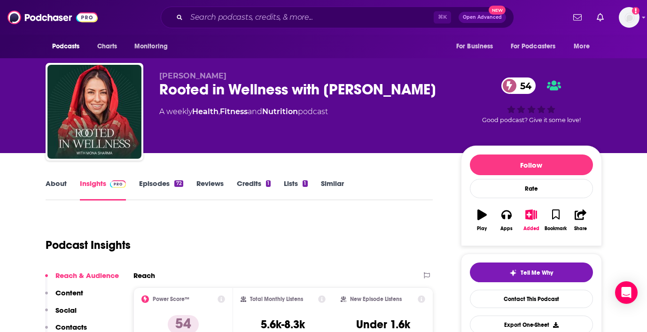
click at [54, 185] on link "About" at bounding box center [56, 190] width 21 height 22
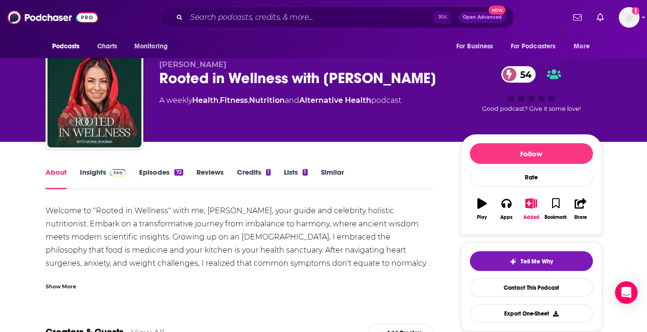
scroll to position [15, 0]
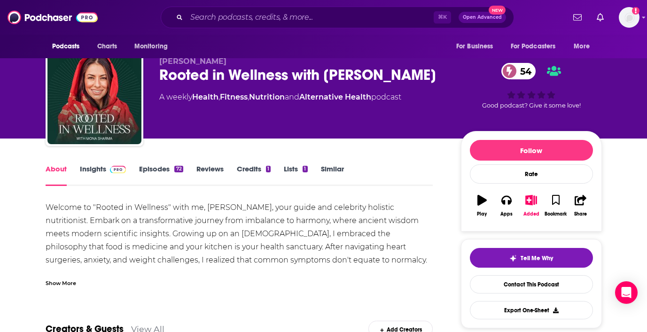
click at [60, 278] on div "Show More" at bounding box center [240, 280] width 388 height 16
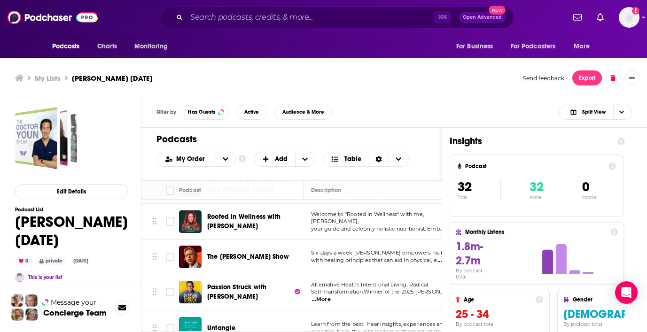
scroll to position [361, 0]
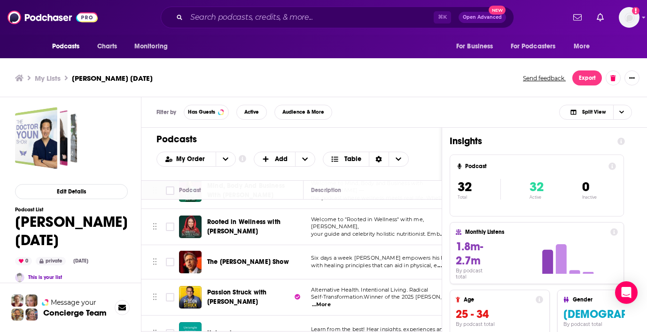
click at [237, 258] on span "The [PERSON_NAME] Show" at bounding box center [248, 262] width 82 height 8
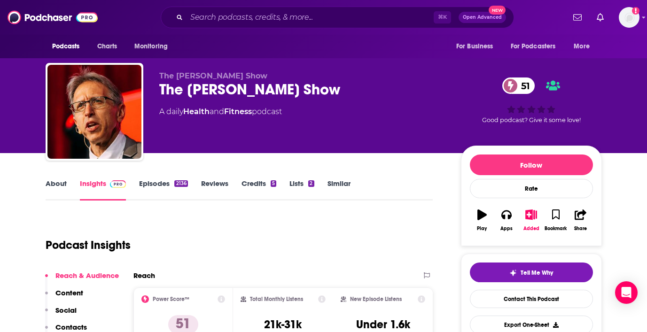
click at [57, 186] on link "About" at bounding box center [56, 190] width 21 height 22
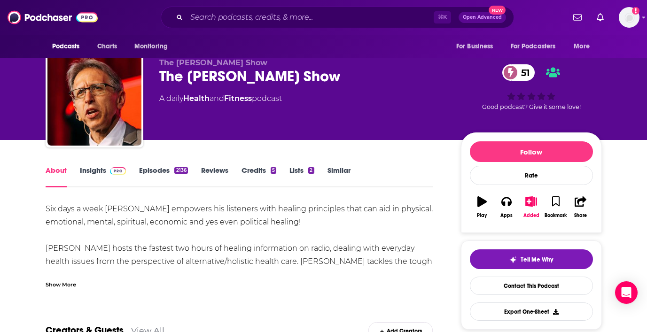
scroll to position [19, 0]
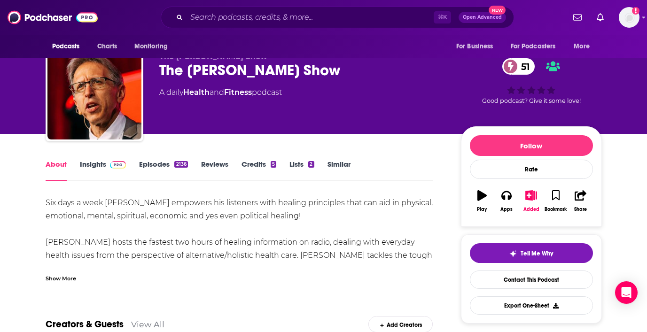
click at [69, 269] on div "Show More" at bounding box center [240, 275] width 388 height 16
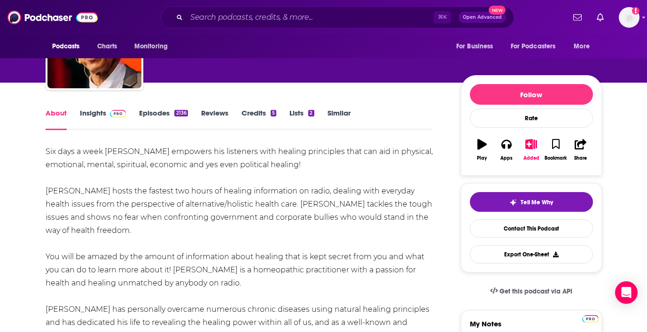
scroll to position [0, 0]
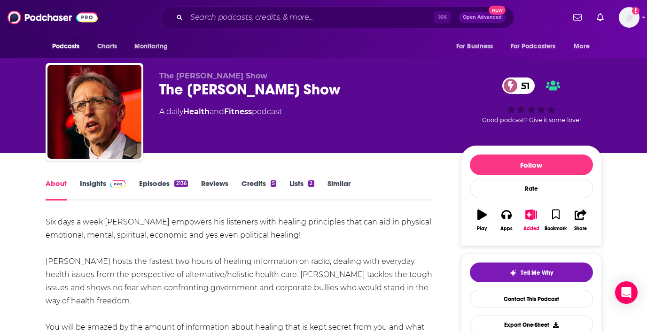
click at [150, 184] on link "Episodes 2136" at bounding box center [163, 190] width 48 height 22
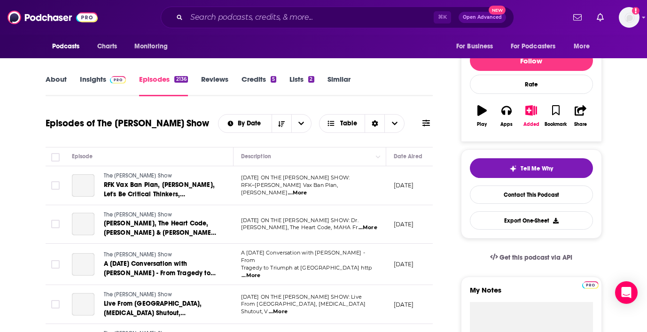
scroll to position [105, 0]
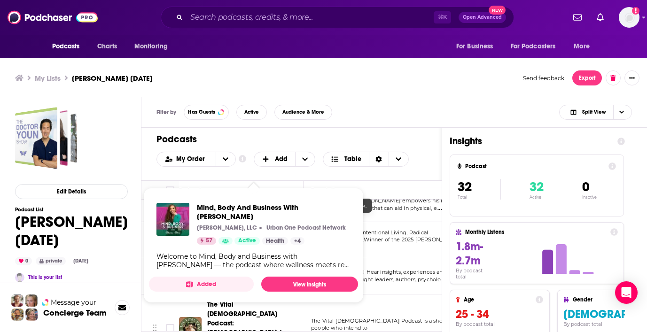
scroll to position [421, 0]
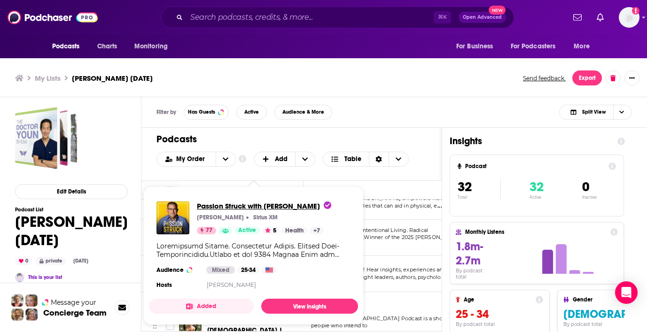
click at [220, 207] on span "Passion Struck with [PERSON_NAME]" at bounding box center [264, 206] width 134 height 9
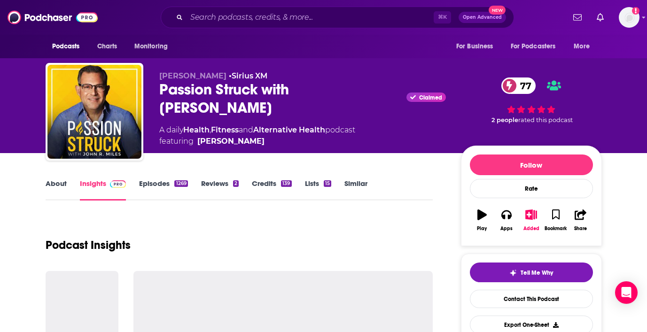
click at [53, 180] on link "About" at bounding box center [56, 190] width 21 height 22
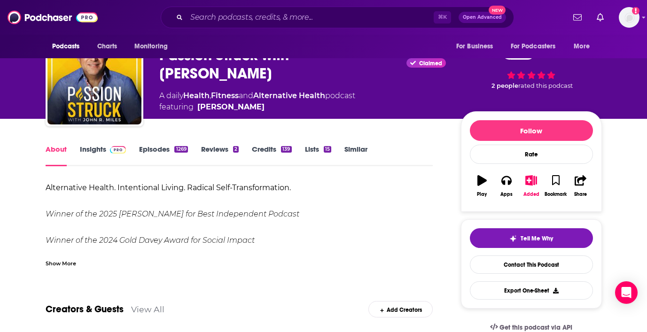
click at [63, 263] on div "Show More" at bounding box center [61, 262] width 31 height 9
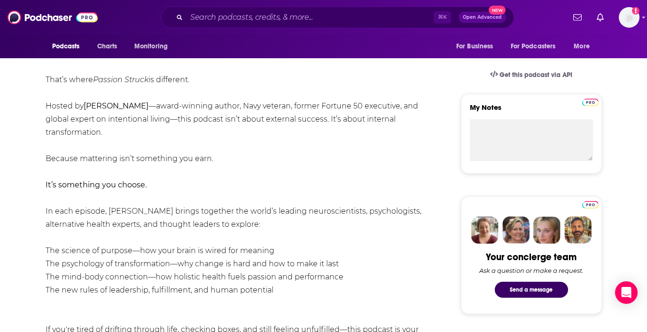
scroll to position [292, 0]
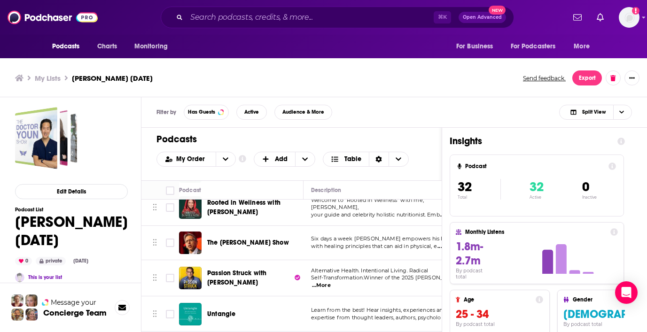
scroll to position [423, 0]
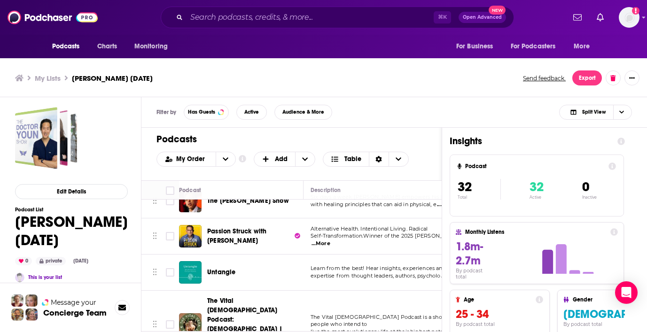
click at [216, 265] on div "Podcasts Charts Monitoring ⌘ K Open Advanced New For Business For Podcasters Mo…" at bounding box center [323, 167] width 647 height 335
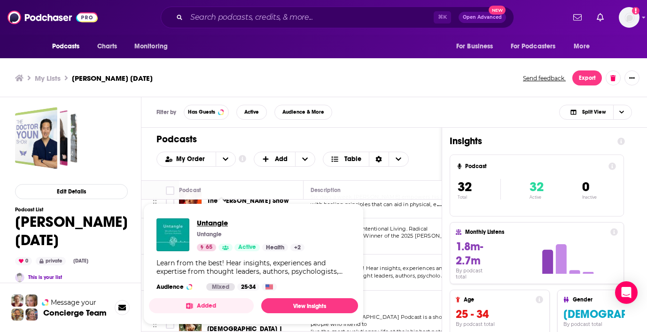
click at [205, 221] on span "Untangle" at bounding box center [251, 223] width 108 height 9
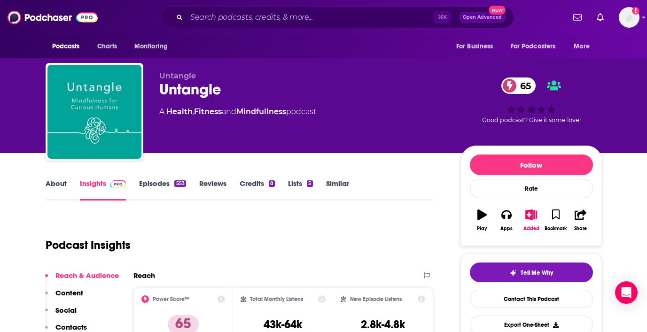
click at [55, 182] on link "About" at bounding box center [56, 190] width 21 height 22
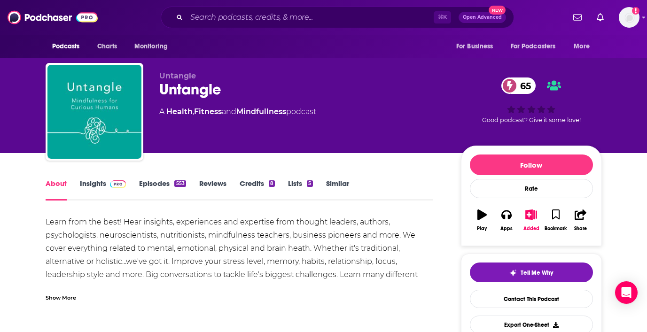
click at [59, 290] on div "Show More" at bounding box center [240, 294] width 388 height 16
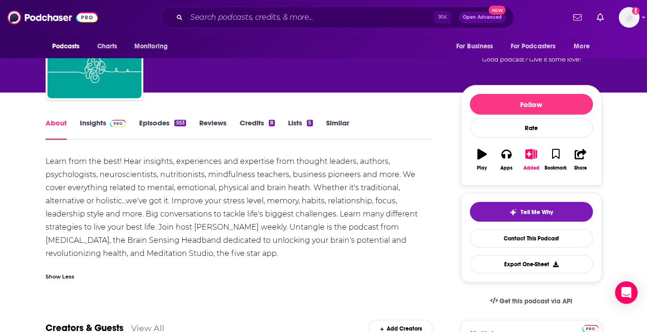
scroll to position [62, 0]
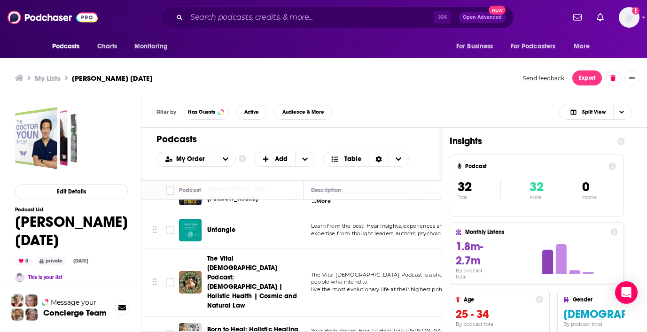
scroll to position [477, 0]
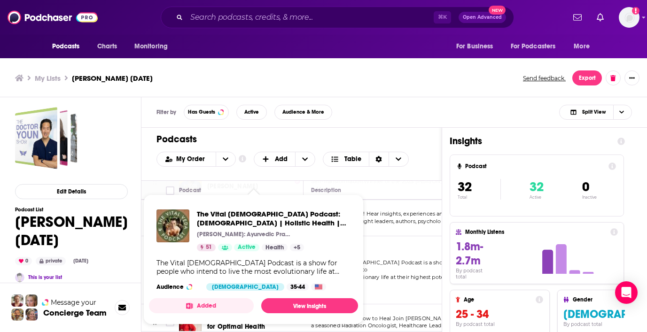
click at [243, 244] on div "The Vital Veda Podcast: Ayurveda | Holistic Health | Cosmic and Natural Law [PE…" at bounding box center [274, 231] width 154 height 42
click at [246, 213] on span "The Vital [DEMOGRAPHIC_DATA] Podcast: [DEMOGRAPHIC_DATA] | Holistic Health | Co…" at bounding box center [274, 219] width 154 height 18
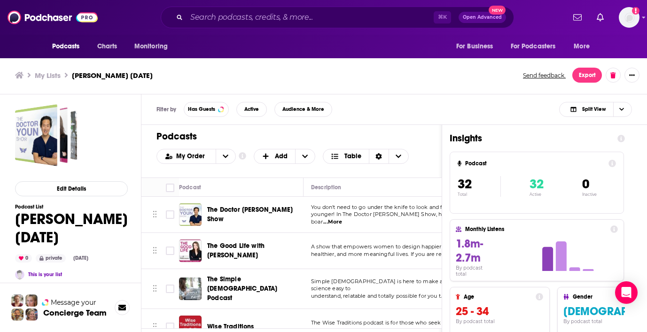
scroll to position [31, 0]
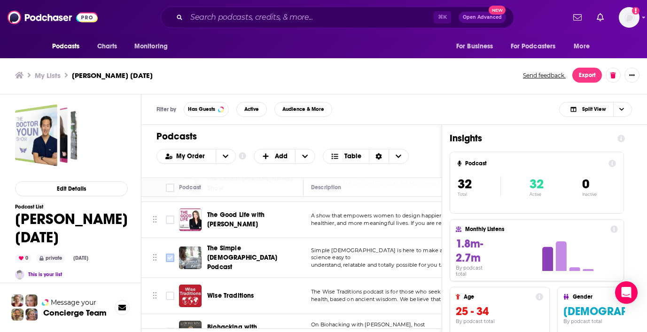
click at [169, 256] on input "Toggle select row" at bounding box center [170, 258] width 8 height 8
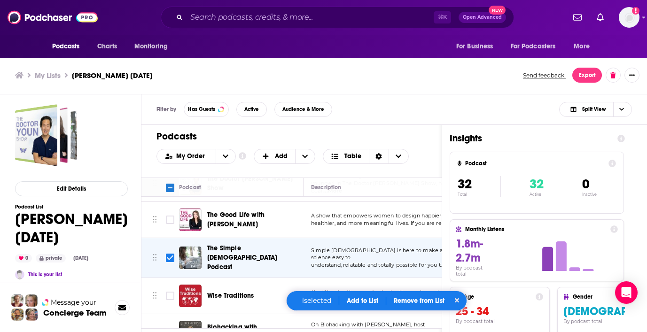
click at [411, 296] on div "1 selected Add to List Remove from List" at bounding box center [376, 301] width 181 height 20
click at [417, 300] on p "Remove from List" at bounding box center [419, 301] width 51 height 8
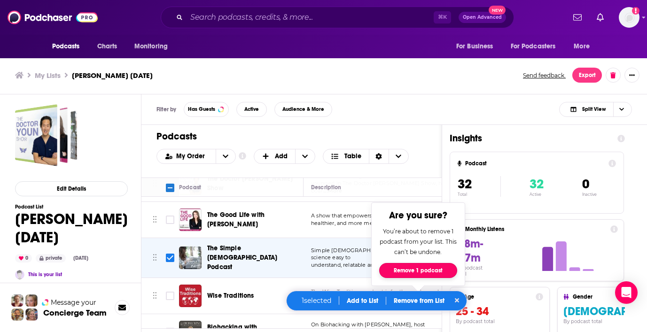
click at [412, 275] on button "Remove 1 podcast" at bounding box center [418, 270] width 78 height 15
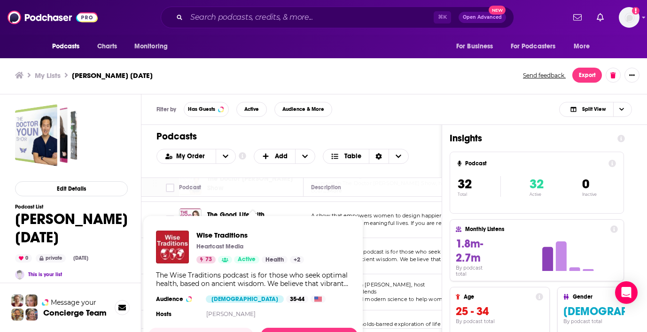
checkbox input "false"
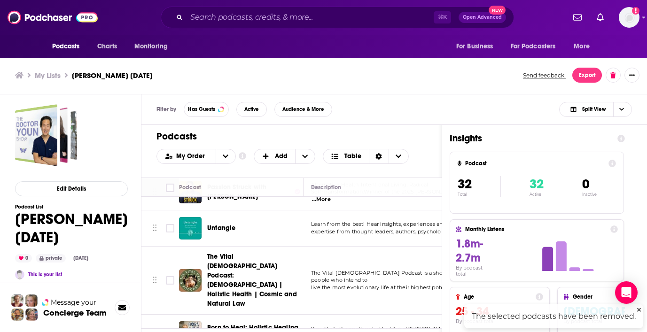
scroll to position [424, 0]
click at [167, 276] on input "Toggle select row" at bounding box center [170, 280] width 8 height 8
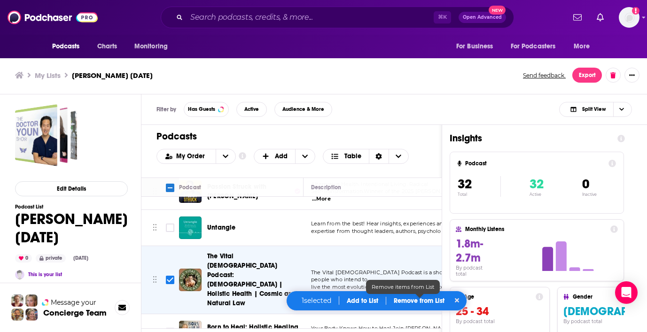
click at [419, 300] on p "Remove from List" at bounding box center [419, 301] width 51 height 8
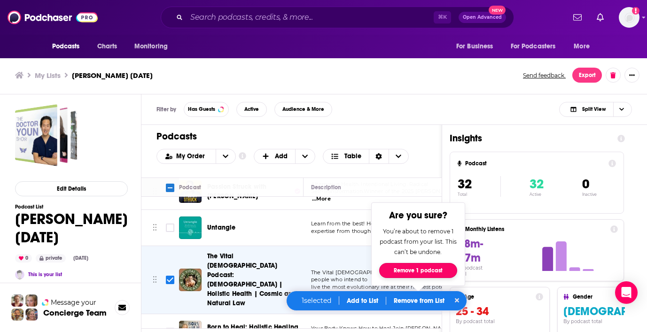
click at [417, 269] on button "Remove 1 podcast" at bounding box center [418, 270] width 78 height 15
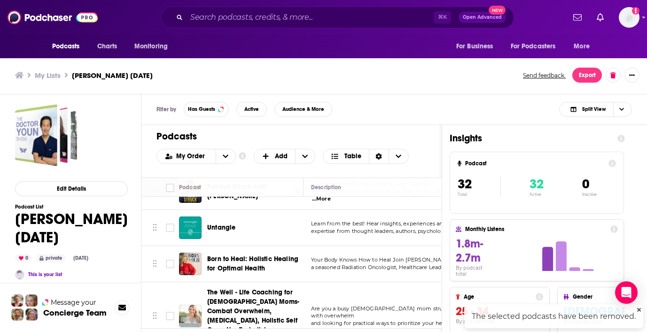
checkbox input "false"
click at [248, 255] on span "Born to Heal: Holistic Healing for Optimal Health" at bounding box center [252, 263] width 91 height 17
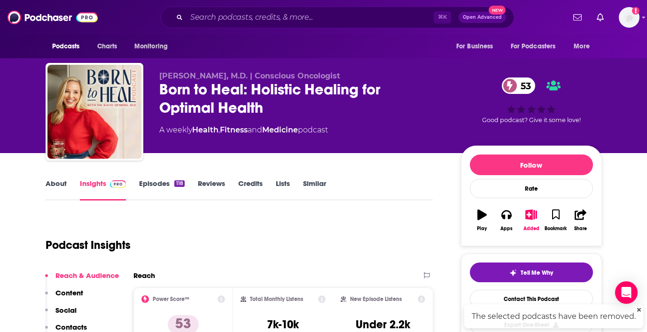
click at [56, 182] on link "About" at bounding box center [56, 190] width 21 height 22
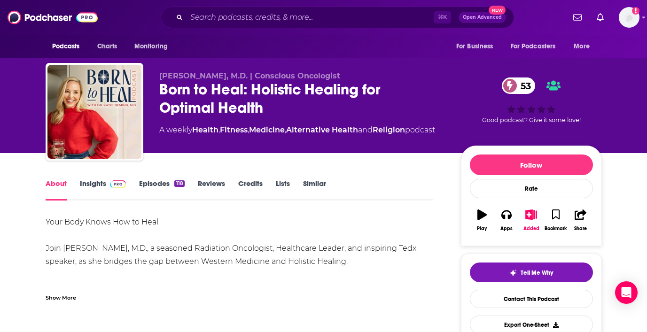
click at [69, 294] on div "Show More" at bounding box center [61, 297] width 31 height 9
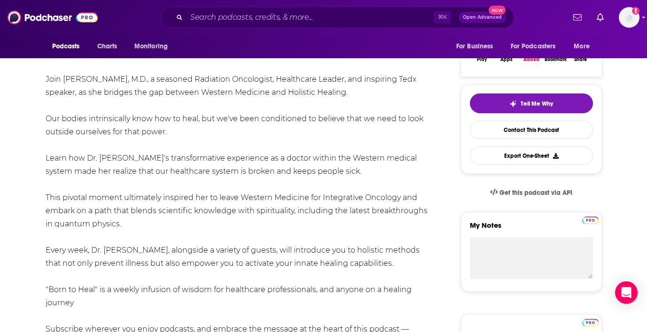
scroll to position [183, 0]
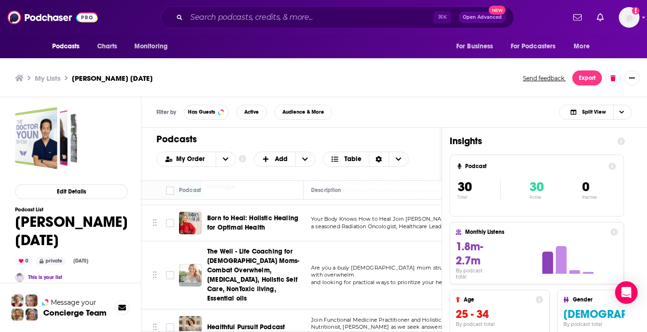
scroll to position [468, 1]
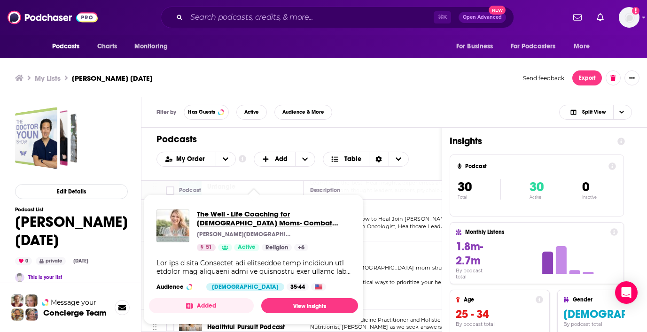
click at [245, 219] on span "The Well - Life Coaching for [DEMOGRAPHIC_DATA] Moms- Combat Overwhelm, [MEDICA…" at bounding box center [274, 219] width 154 height 18
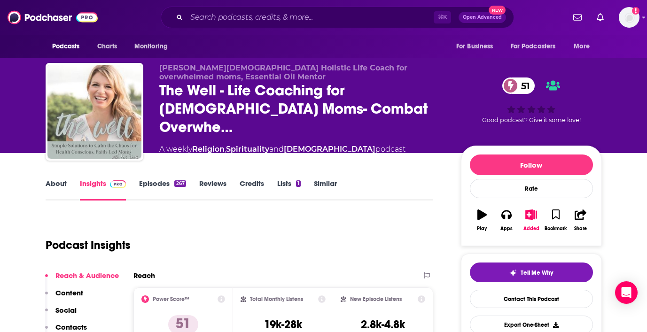
click at [58, 188] on link "About" at bounding box center [56, 190] width 21 height 22
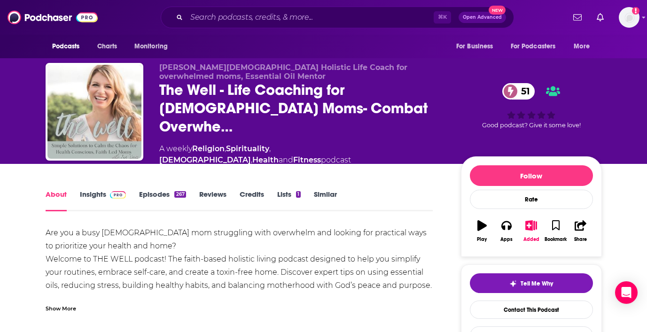
click at [68, 304] on div "Show More" at bounding box center [61, 308] width 31 height 9
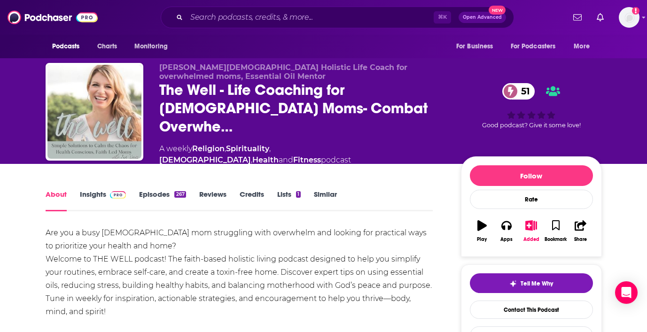
click at [101, 190] on link "Insights" at bounding box center [103, 201] width 47 height 22
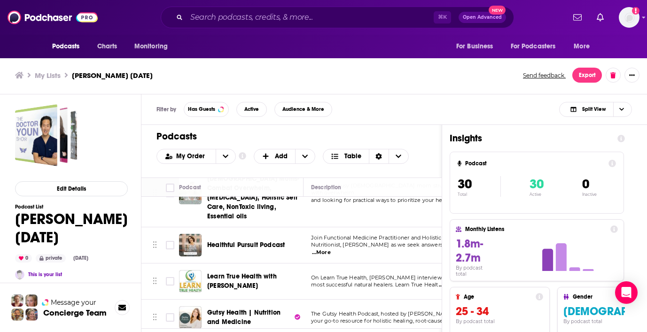
scroll to position [549, 0]
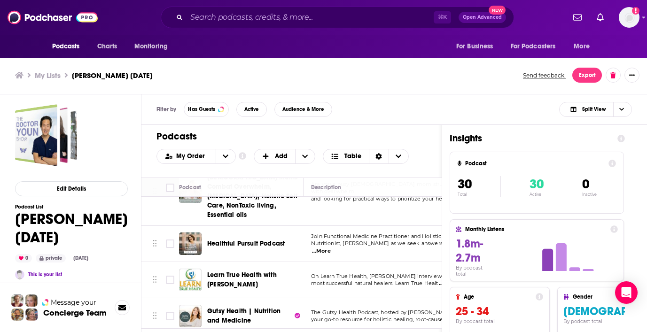
click at [270, 238] on div "Podcasts Charts Monitoring ⌘ K Open Advanced New For Business For Podcasters Mo…" at bounding box center [323, 164] width 647 height 335
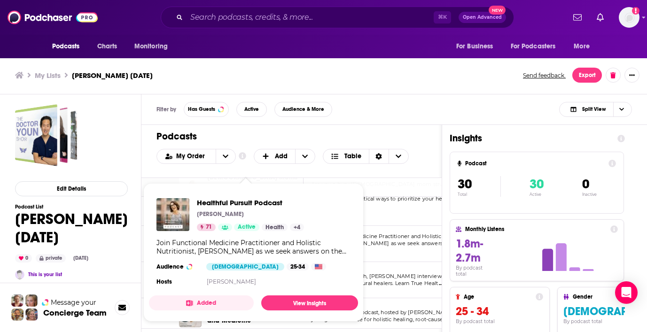
click at [244, 208] on div "Healthful Pursuit Podcast [PERSON_NAME] 71 Active Health + 4" at bounding box center [250, 214] width 107 height 33
click at [241, 203] on span "Healthful Pursuit Podcast" at bounding box center [250, 202] width 107 height 9
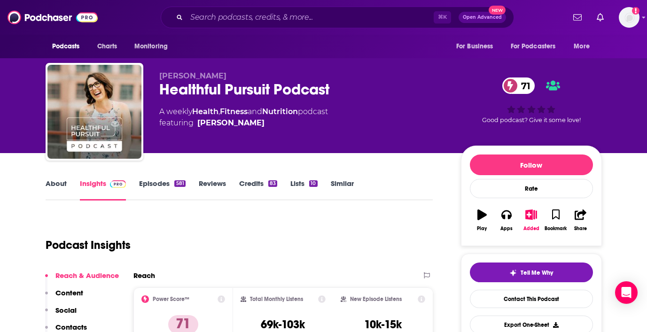
click at [50, 185] on link "About" at bounding box center [56, 190] width 21 height 22
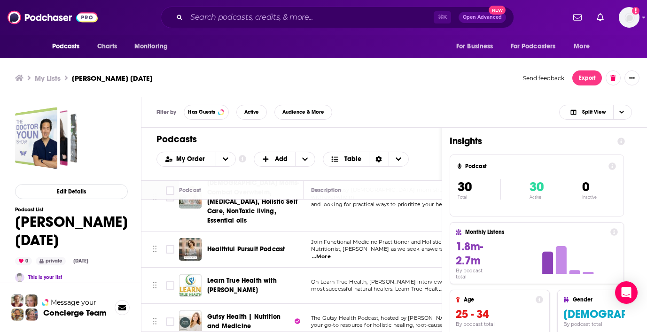
scroll to position [547, 0]
click at [250, 275] on div "Podcasts Charts Monitoring ⌘ K Open Advanced New For Business For Podcasters Mo…" at bounding box center [323, 167] width 647 height 335
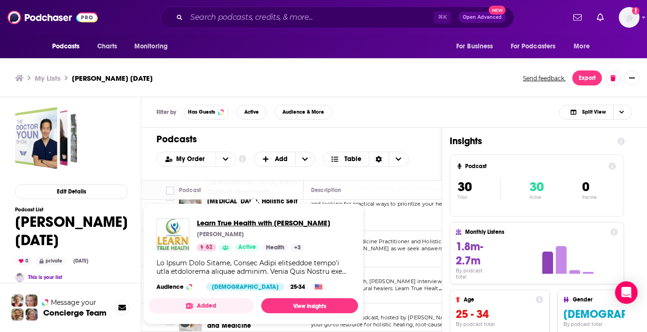
click at [254, 223] on span "Learn True Health with [PERSON_NAME]" at bounding box center [263, 223] width 133 height 9
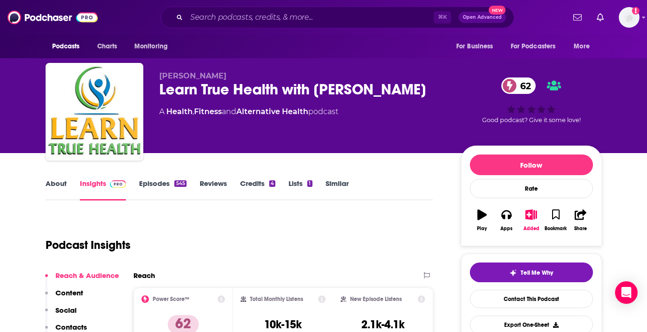
click at [56, 181] on link "About" at bounding box center [56, 190] width 21 height 22
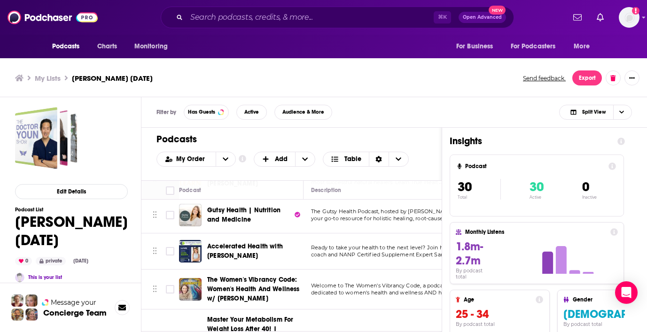
scroll to position [652, 0]
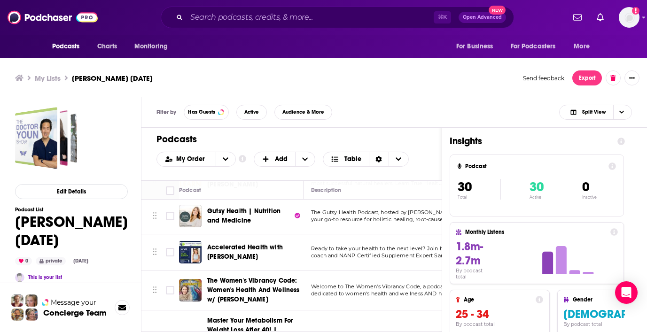
click at [343, 245] on span "Ready to take your health to the next level? Join health" at bounding box center [383, 248] width 145 height 7
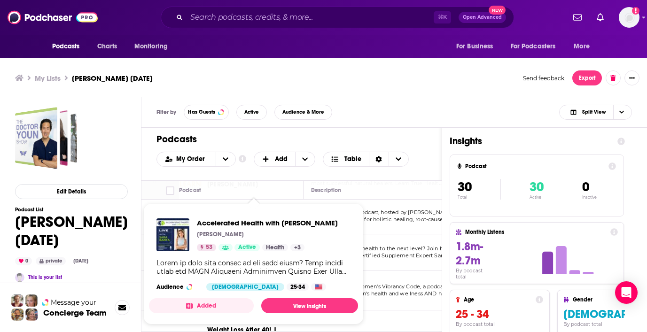
click at [240, 241] on div "Accelerated Health with [PERSON_NAME] [PERSON_NAME] 53 Active Health + 3" at bounding box center [267, 235] width 141 height 33
click at [232, 217] on div "Accelerated Health with [PERSON_NAME] [PERSON_NAME] 53 Active Health + 3 Audien…" at bounding box center [253, 254] width 209 height 87
click at [234, 221] on span "Accelerated Health with [PERSON_NAME]" at bounding box center [267, 223] width 141 height 9
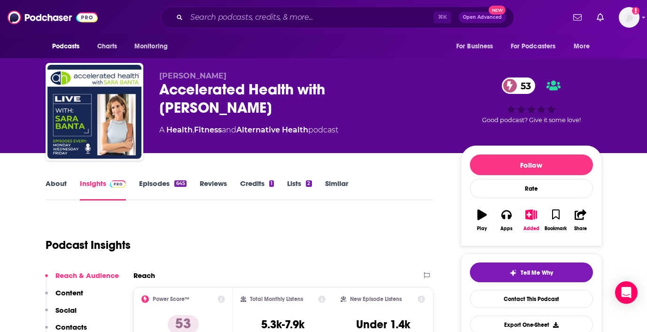
click at [56, 179] on link "About" at bounding box center [56, 190] width 21 height 22
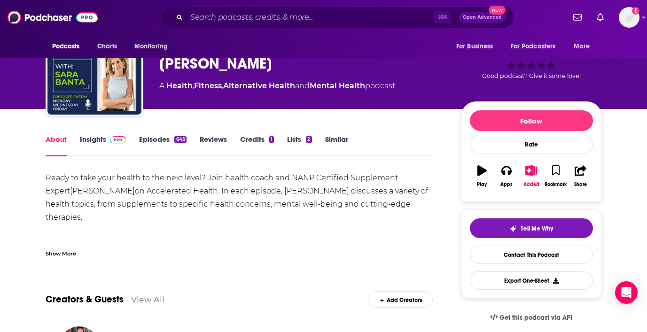
click at [65, 251] on div "Show More" at bounding box center [61, 253] width 31 height 9
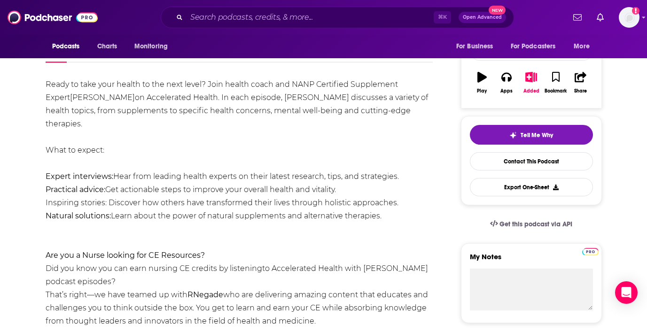
scroll to position [140, 0]
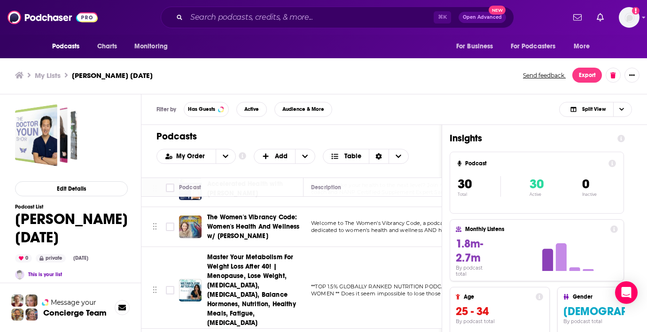
scroll to position [714, 0]
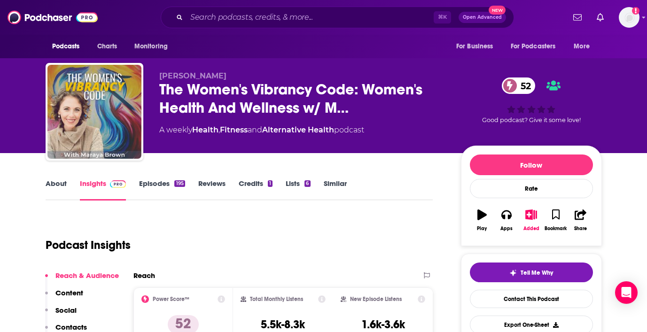
click at [57, 184] on link "About" at bounding box center [56, 190] width 21 height 22
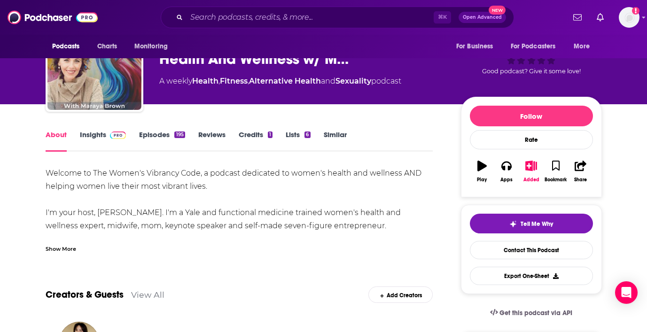
scroll to position [49, 0]
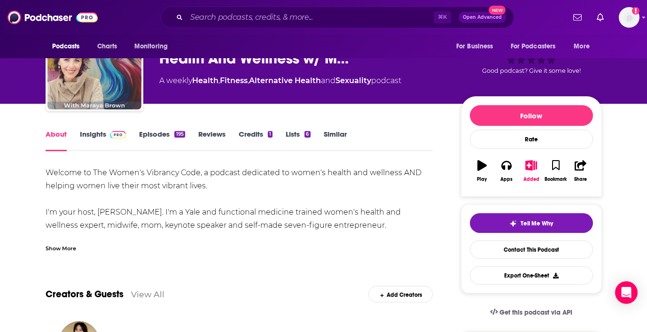
click at [57, 248] on div "Show More" at bounding box center [61, 247] width 31 height 9
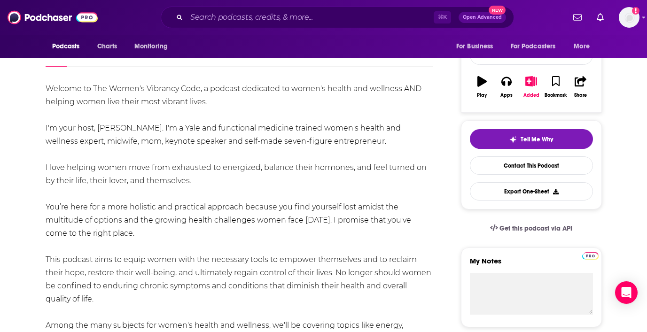
scroll to position [133, 0]
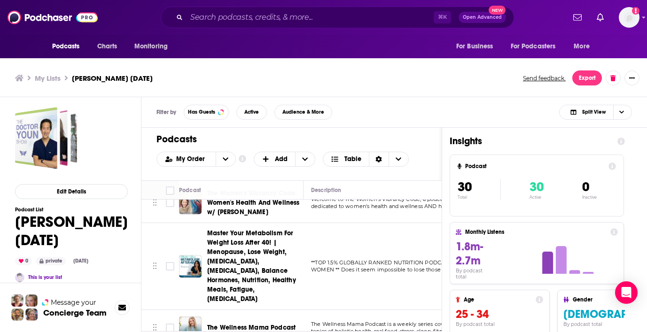
scroll to position [711, 0]
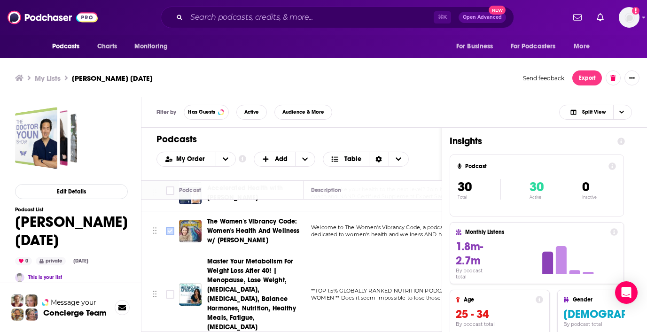
click at [170, 227] on input "Toggle select row" at bounding box center [170, 231] width 8 height 8
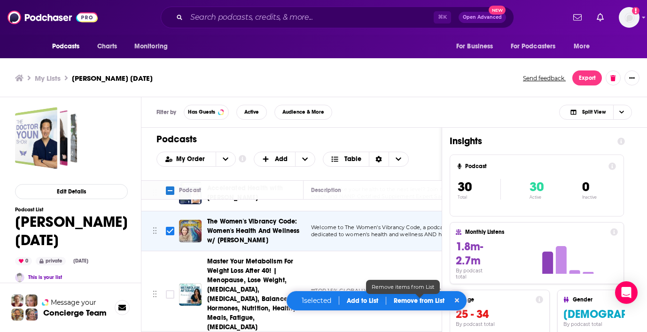
click at [429, 300] on p "Remove from List" at bounding box center [419, 301] width 51 height 8
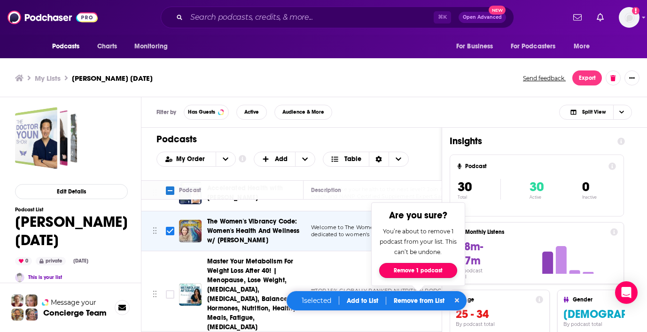
click at [415, 270] on button "Remove 1 podcast" at bounding box center [418, 270] width 78 height 15
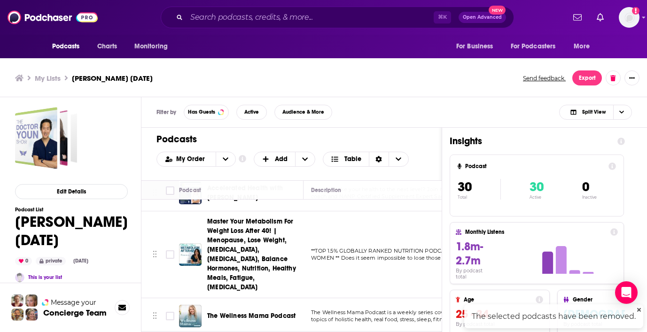
checkbox input "false"
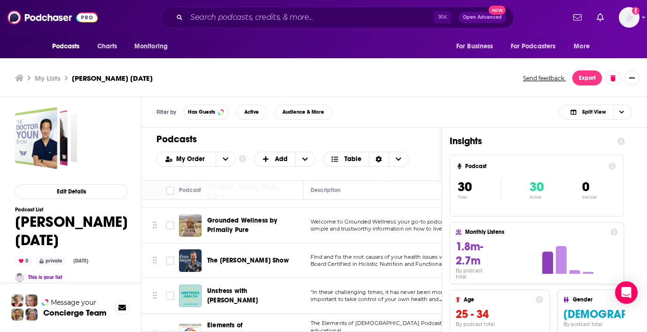
scroll to position [934, 0]
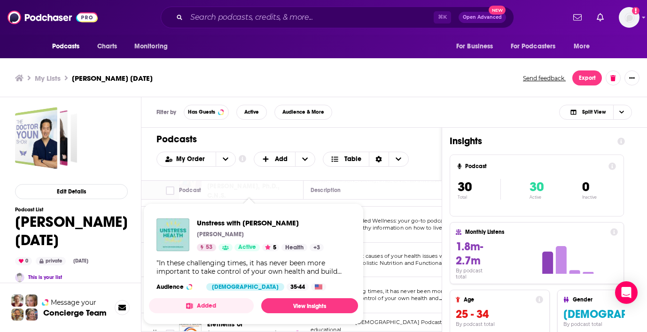
click at [246, 218] on div "Unstress with [PERSON_NAME] [PERSON_NAME] 53 Active 5 Health + 3 "In these chal…" at bounding box center [253, 254] width 209 height 87
click at [246, 224] on span "Unstress with [PERSON_NAME]" at bounding box center [260, 223] width 127 height 9
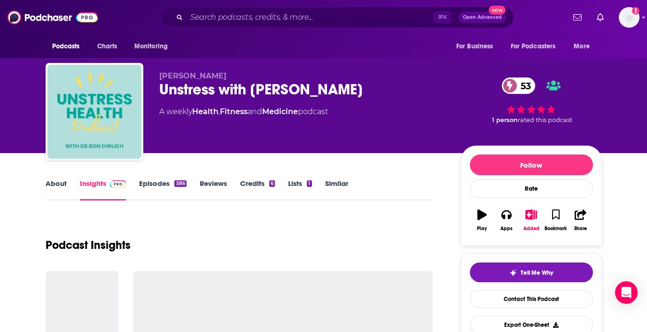
click at [54, 186] on link "About" at bounding box center [56, 190] width 21 height 22
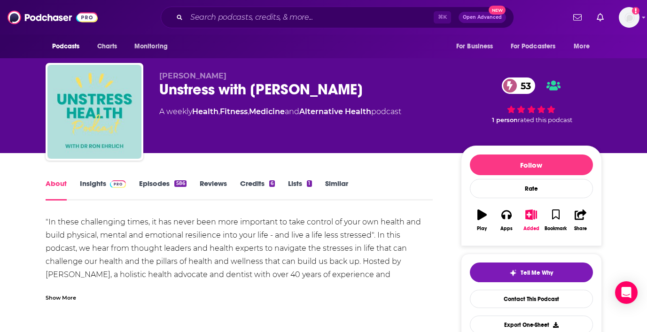
click at [64, 296] on div "Show More" at bounding box center [61, 297] width 31 height 9
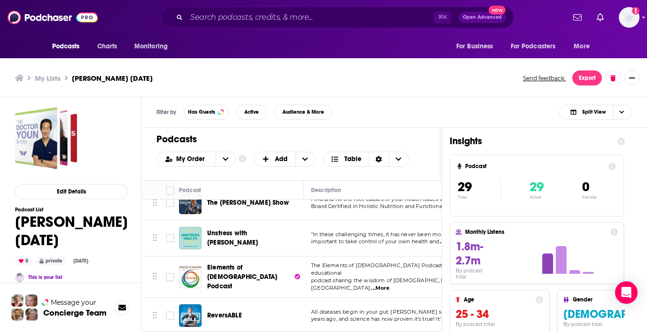
scroll to position [3, 0]
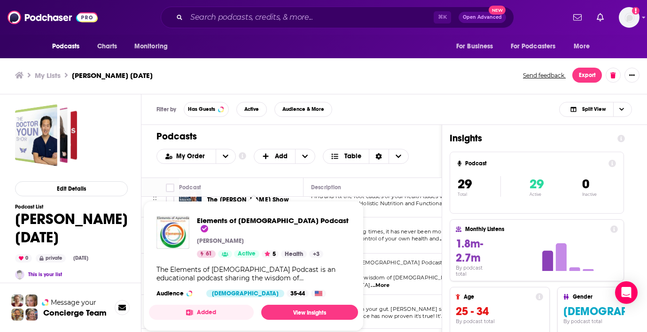
click at [368, 110] on div "Filter by Has Guests Active Audience & More Split View" at bounding box center [394, 109] width 506 height 31
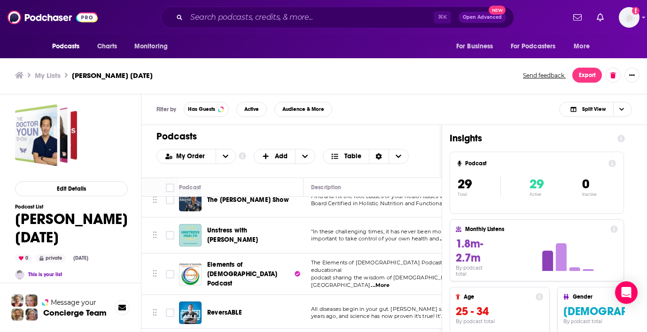
click at [218, 261] on span "Elements of [DEMOGRAPHIC_DATA] Podcast" at bounding box center [242, 274] width 70 height 27
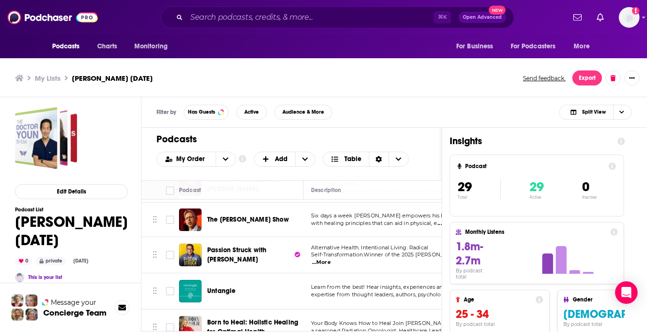
scroll to position [991, 0]
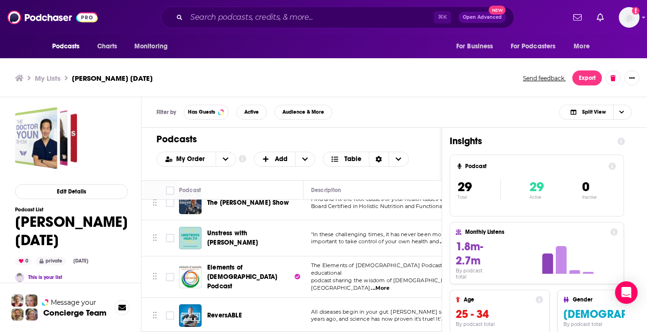
click at [145, 140] on div "Podcasts Add My Order Customize Your List Order Select the “My Order” sort and …" at bounding box center [291, 154] width 300 height 53
click at [170, 273] on input "Toggle select row" at bounding box center [170, 277] width 8 height 8
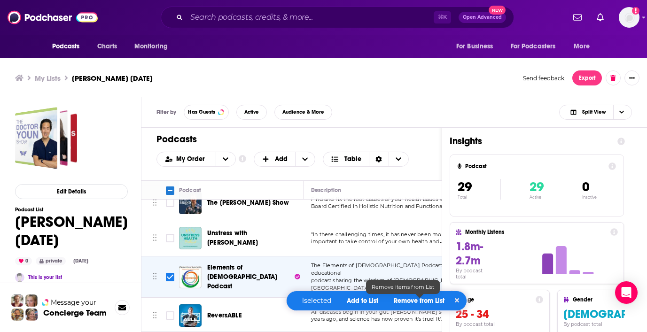
click at [416, 300] on p "Remove from List" at bounding box center [419, 301] width 51 height 8
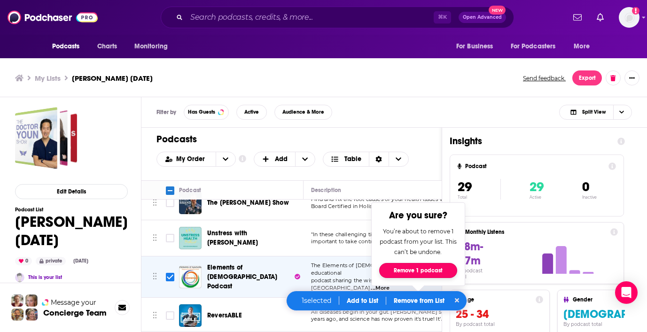
click at [422, 269] on button "Remove 1 podcast" at bounding box center [418, 270] width 78 height 15
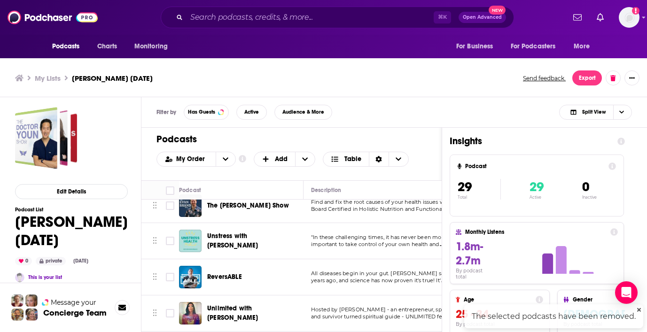
checkbox input "false"
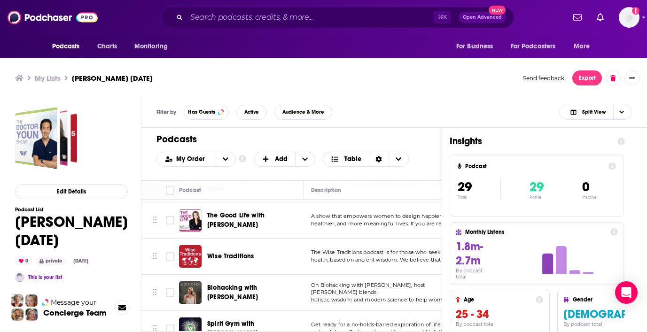
scroll to position [0, 0]
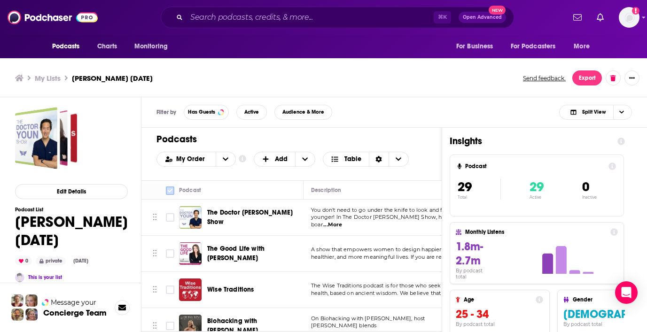
click at [172, 192] on input "Toggle select all" at bounding box center [170, 191] width 8 height 8
checkbox input "true"
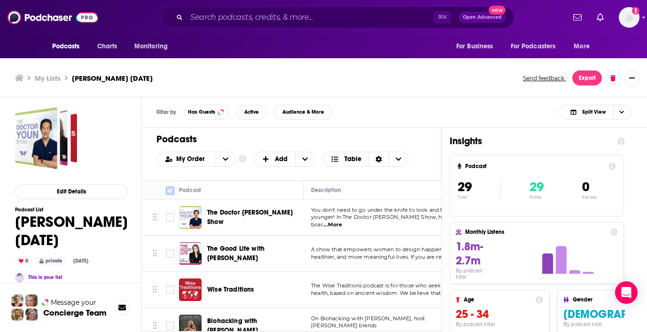
checkbox input "true"
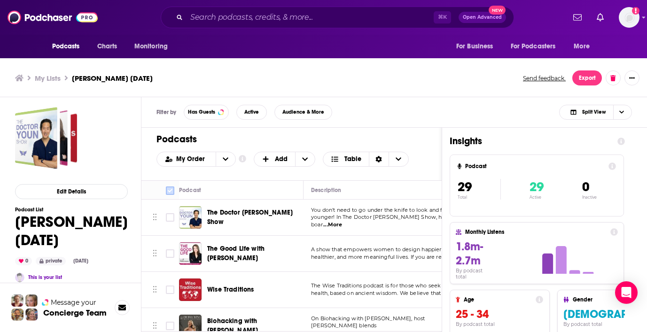
checkbox input "true"
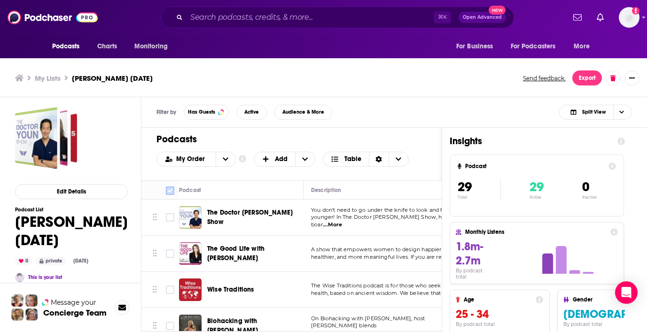
checkbox input "true"
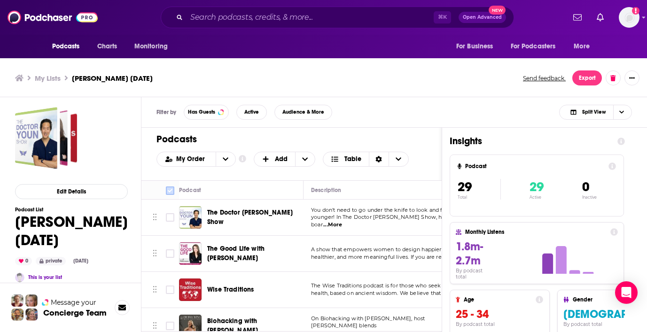
checkbox input "true"
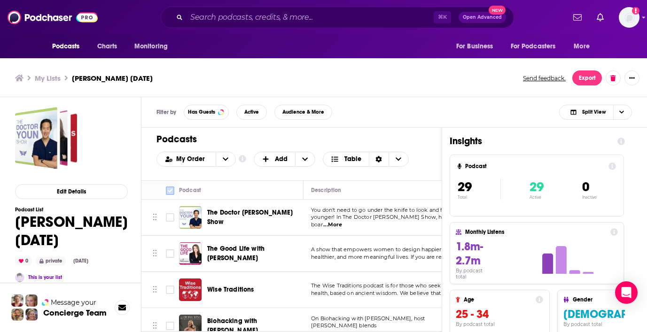
checkbox input "true"
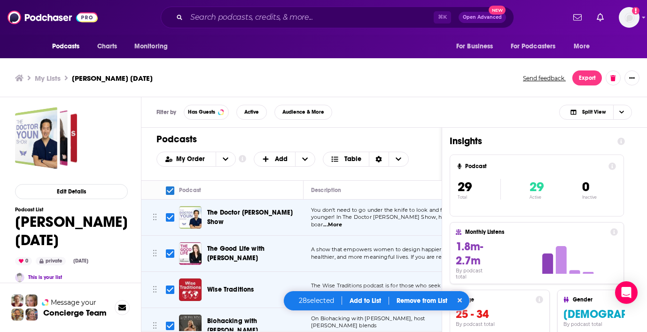
scroll to position [3, 0]
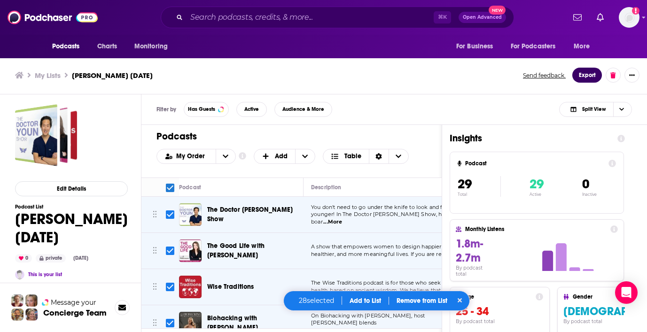
click at [581, 78] on button "Export" at bounding box center [587, 75] width 30 height 15
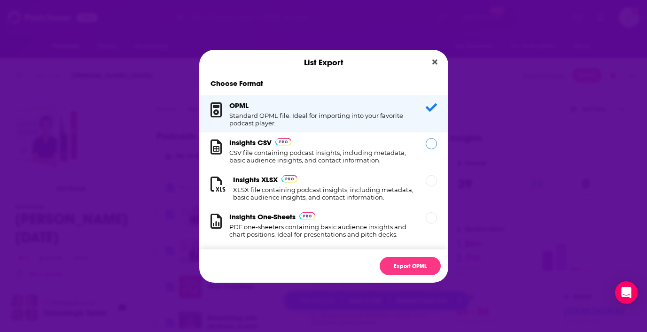
click at [379, 150] on h1 "CSV file containing podcast insights, including metadata, basic audience insigh…" at bounding box center [321, 156] width 185 height 15
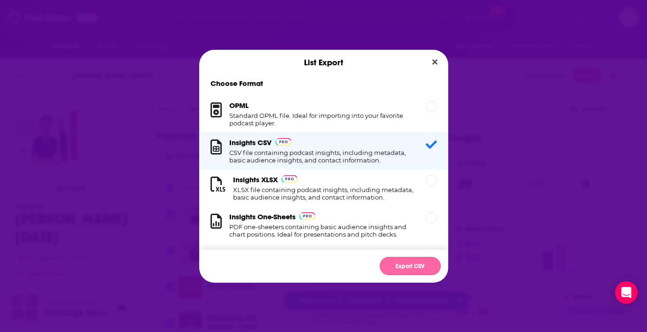
click at [417, 263] on button "Export CSV" at bounding box center [410, 266] width 61 height 18
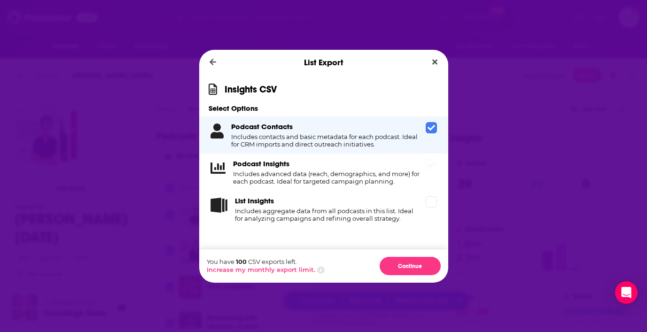
click at [431, 167] on icon "Dialog" at bounding box center [432, 165] width 8 height 8
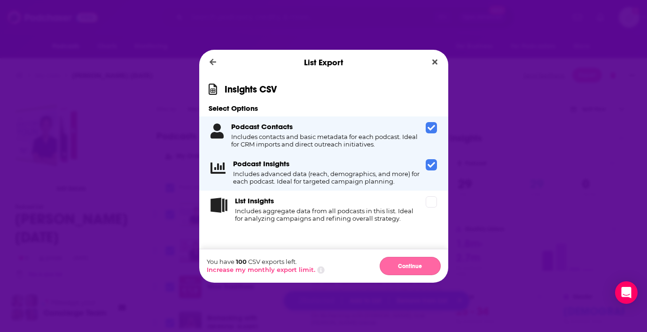
click at [422, 264] on button "Continue" at bounding box center [410, 266] width 61 height 18
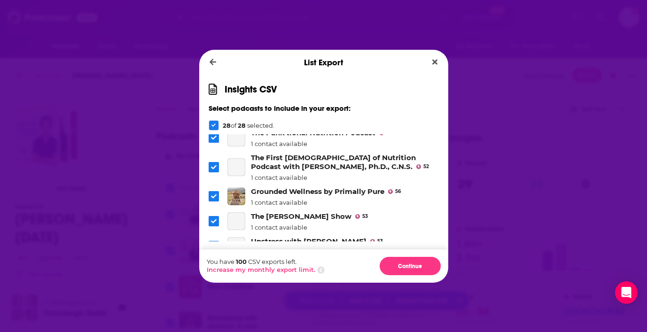
scroll to position [648, 0]
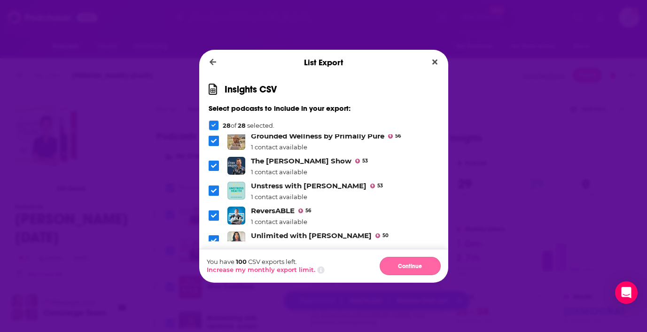
click at [405, 264] on button "Continue" at bounding box center [410, 266] width 61 height 18
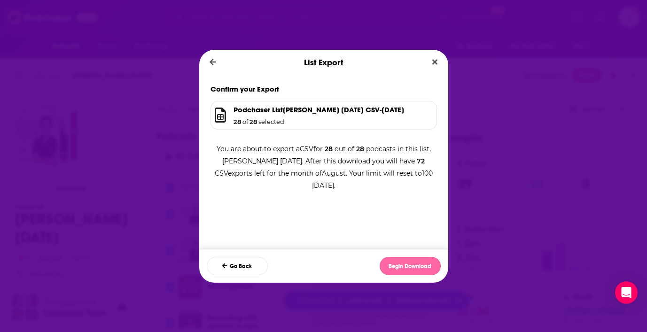
click at [411, 269] on button "Begin Download" at bounding box center [410, 266] width 61 height 18
